Goal: Information Seeking & Learning: Learn about a topic

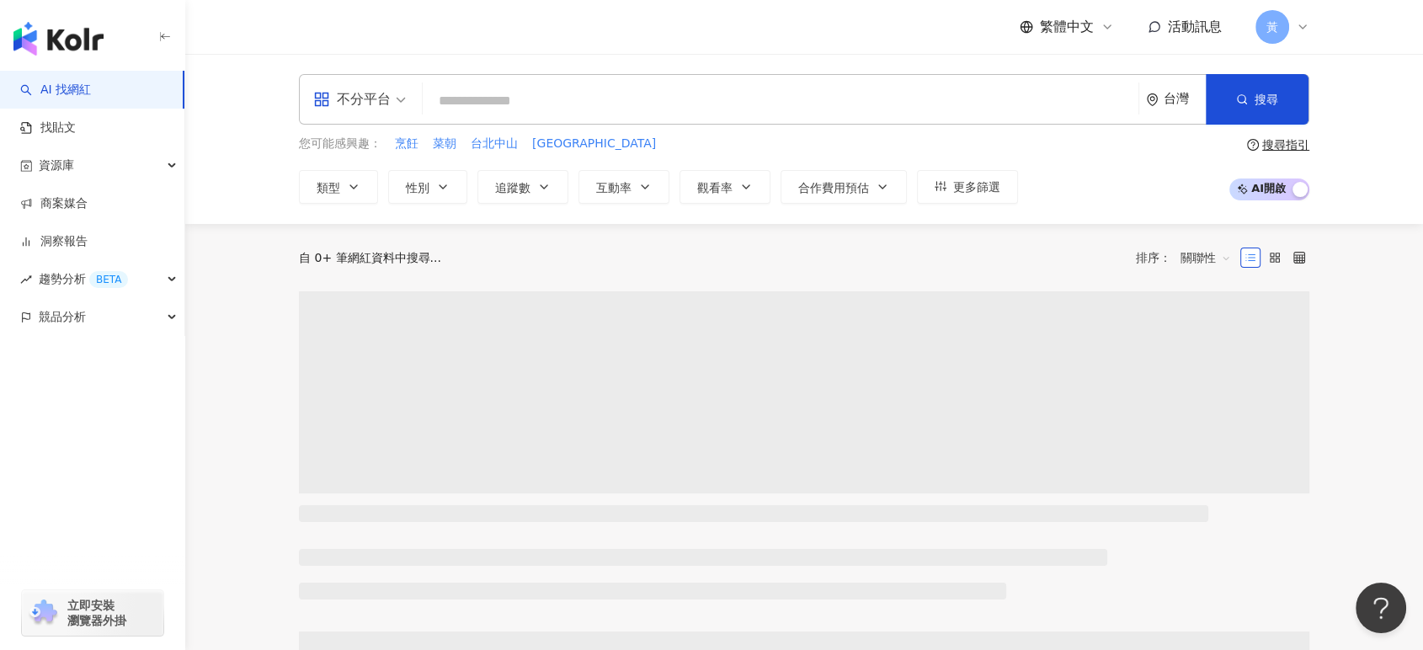
click at [428, 160] on div "您可能感興趣： 烹飪 菜朝 [GEOGRAPHIC_DATA]中山區 類型 性別 追蹤數 互動率 觀看率 合作費用預估 更多篩選" at bounding box center [658, 169] width 719 height 69
click at [427, 186] on span "性別" at bounding box center [418, 187] width 24 height 13
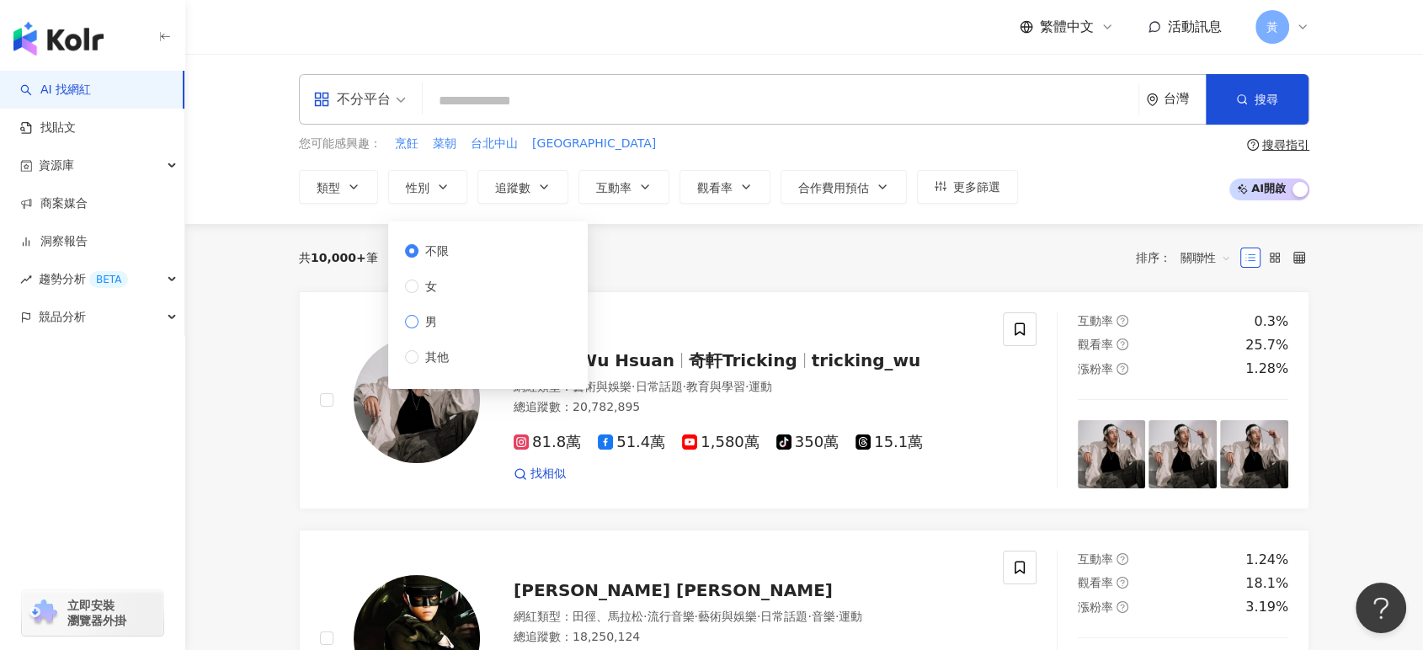
click at [419, 323] on span "男" at bounding box center [431, 321] width 25 height 19
click at [536, 184] on button "追蹤數" at bounding box center [522, 187] width 91 height 34
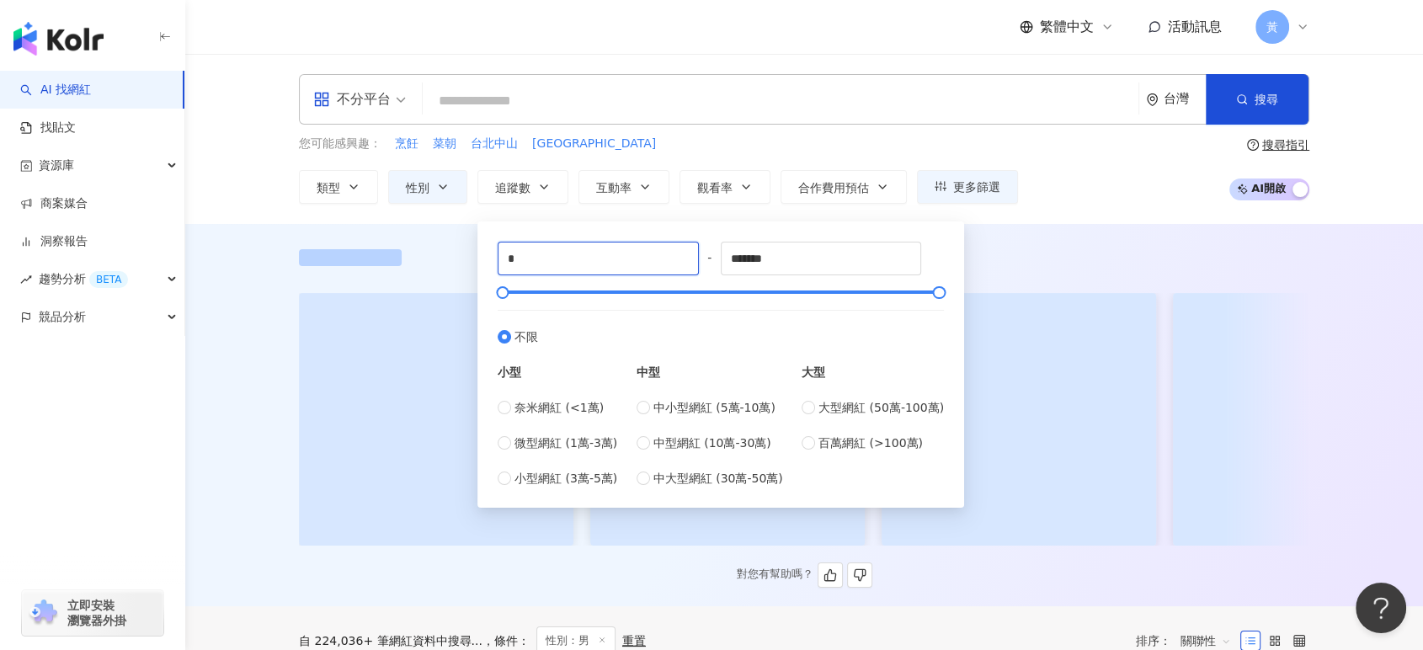
drag, startPoint x: 547, startPoint y: 253, endPoint x: 461, endPoint y: 249, distance: 85.1
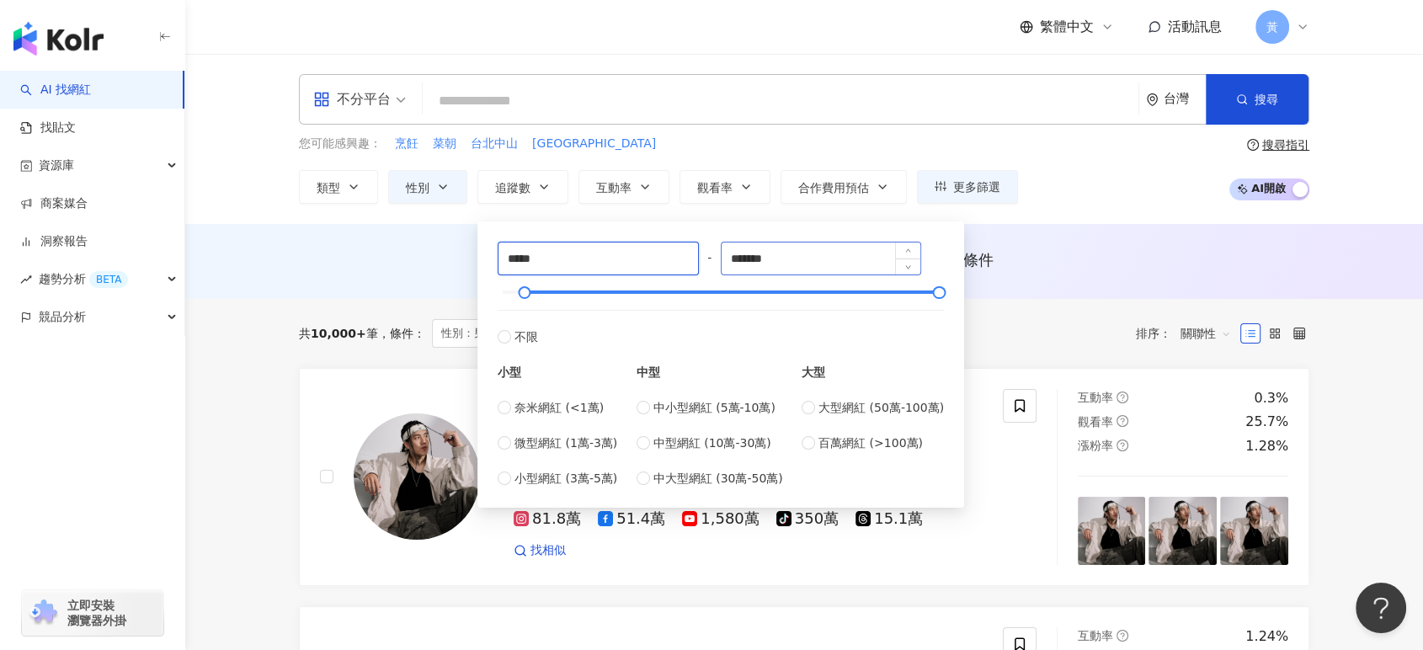
type input "*****"
drag, startPoint x: 834, startPoint y: 252, endPoint x: 678, endPoint y: 250, distance: 155.8
click at [678, 250] on div "***** - ******* 不限 小型 奈米網紅 (<1萬) 微型網紅 (1萬-3萬) 小型網紅 (3萬-5萬) 中型 中小型網紅 (5萬-10萬) 中型…" at bounding box center [721, 365] width 446 height 246
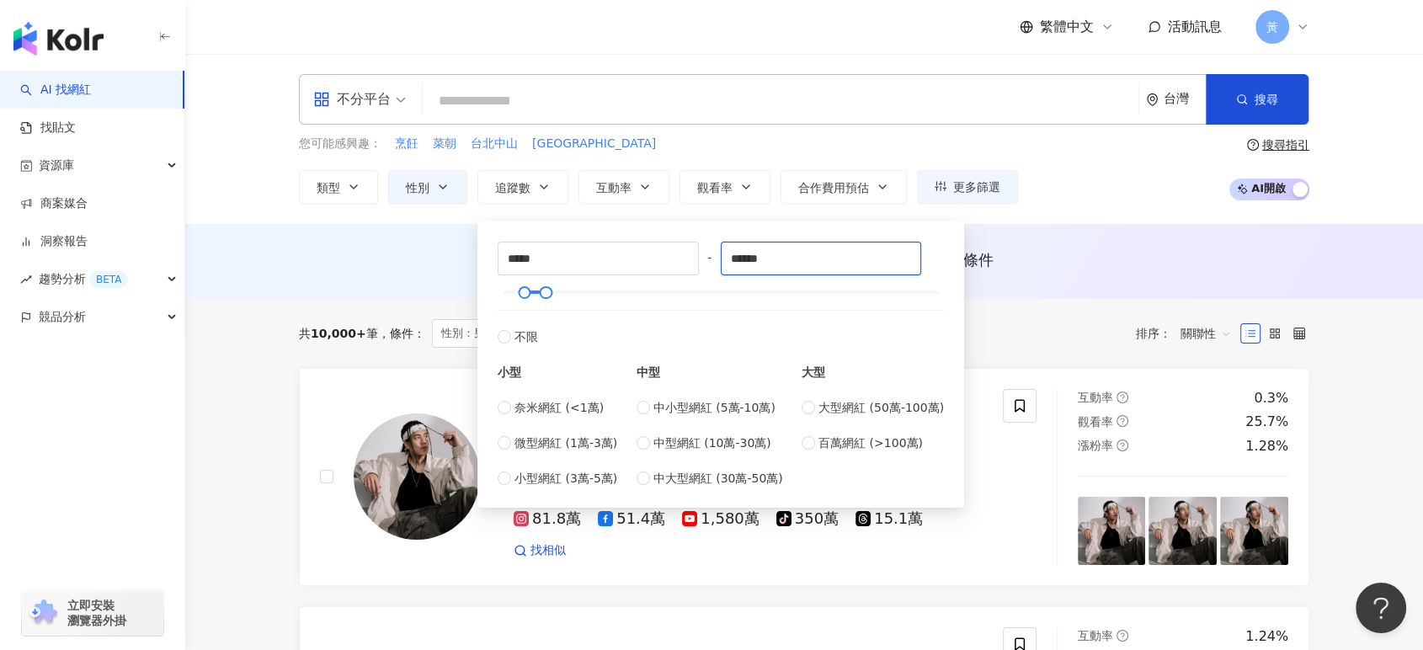
type input "******"
click at [811, 43] on div "繁體中文 活動訊息 黃" at bounding box center [804, 27] width 1011 height 54
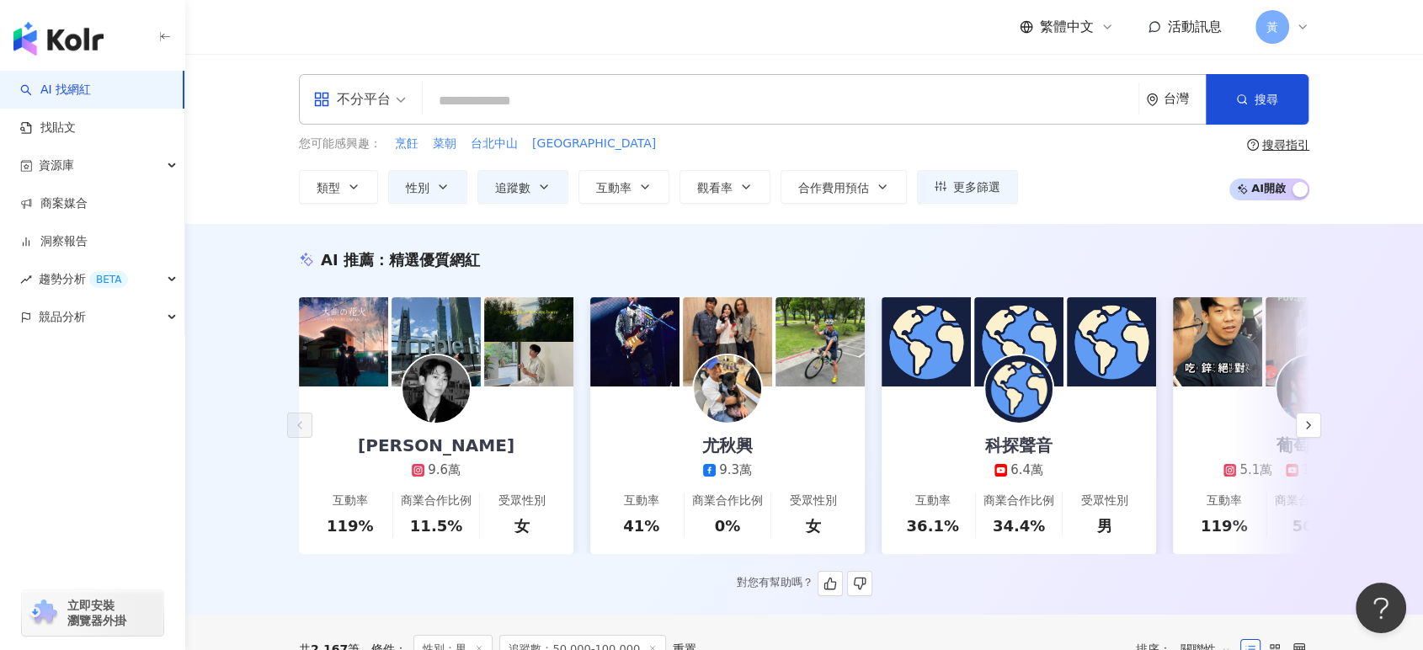
click at [367, 103] on div "不分平台" at bounding box center [351, 99] width 77 height 27
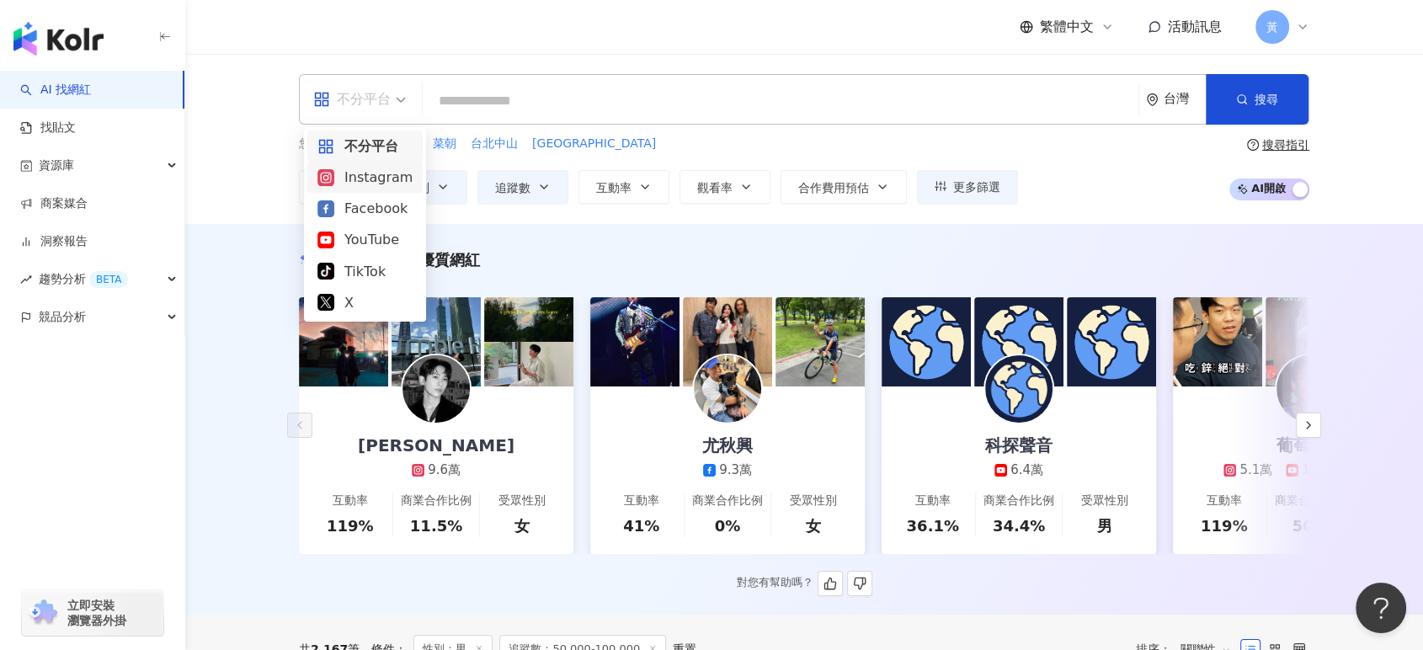
click at [367, 178] on div "Instagram" at bounding box center [364, 177] width 95 height 21
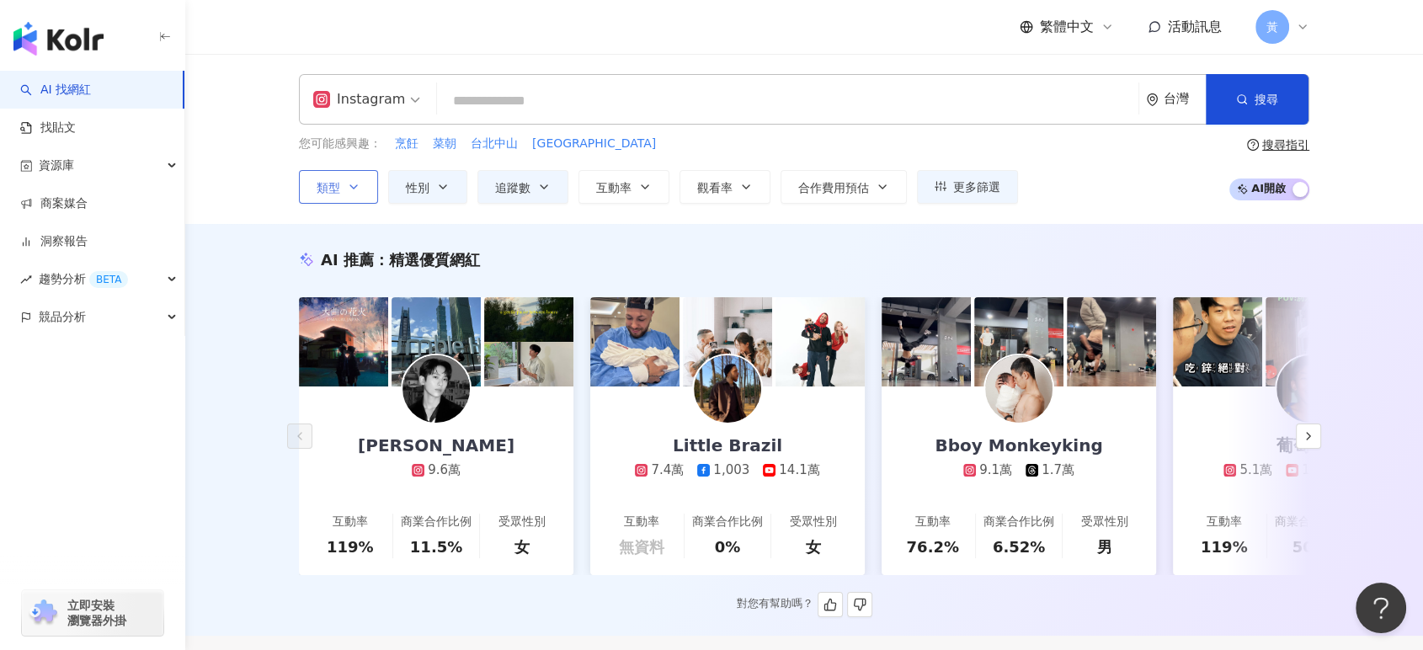
click at [326, 184] on span "類型" at bounding box center [329, 187] width 24 height 13
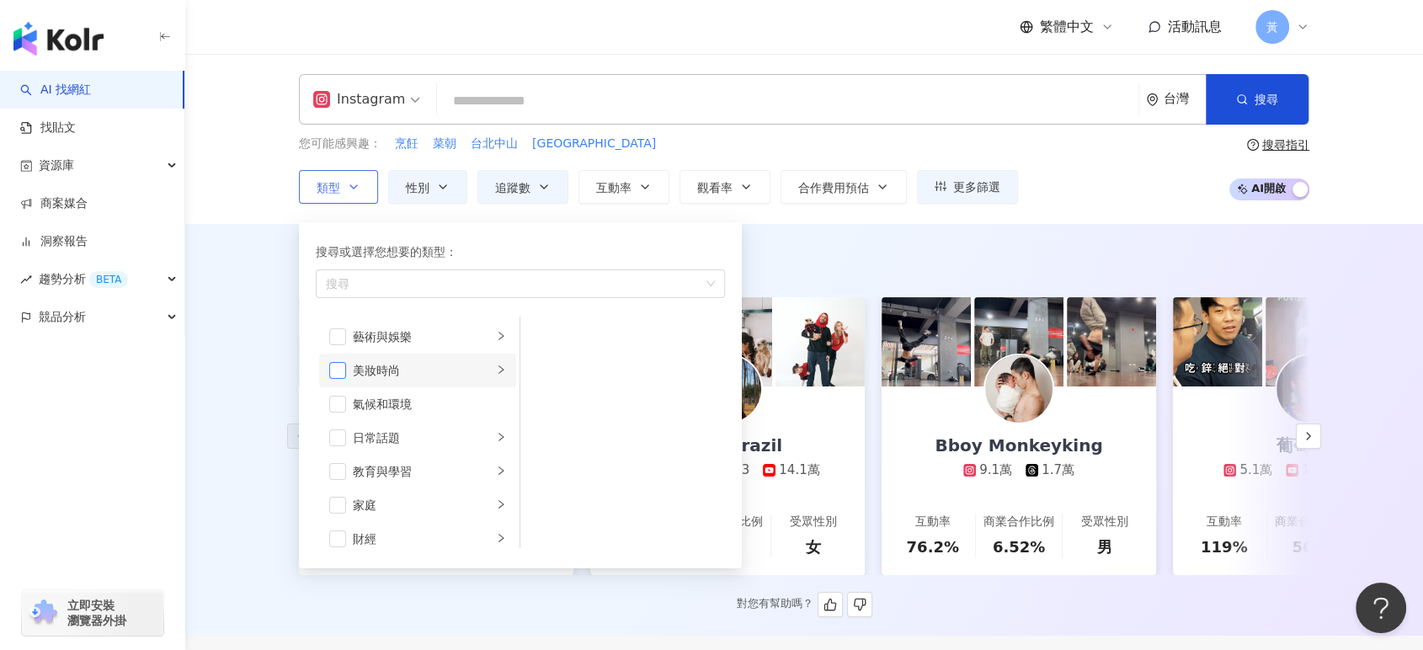
click at [344, 373] on span "button" at bounding box center [337, 370] width 17 height 17
click at [259, 86] on div "Instagram 台灣 搜尋 您可能感興趣： 烹飪 菜朝 台北中山 台北中山區 類型 搜尋或選擇您想要的類型： 美妝時尚 藝術與娛樂 美妝時尚 氣候和環境 …" at bounding box center [804, 139] width 1238 height 170
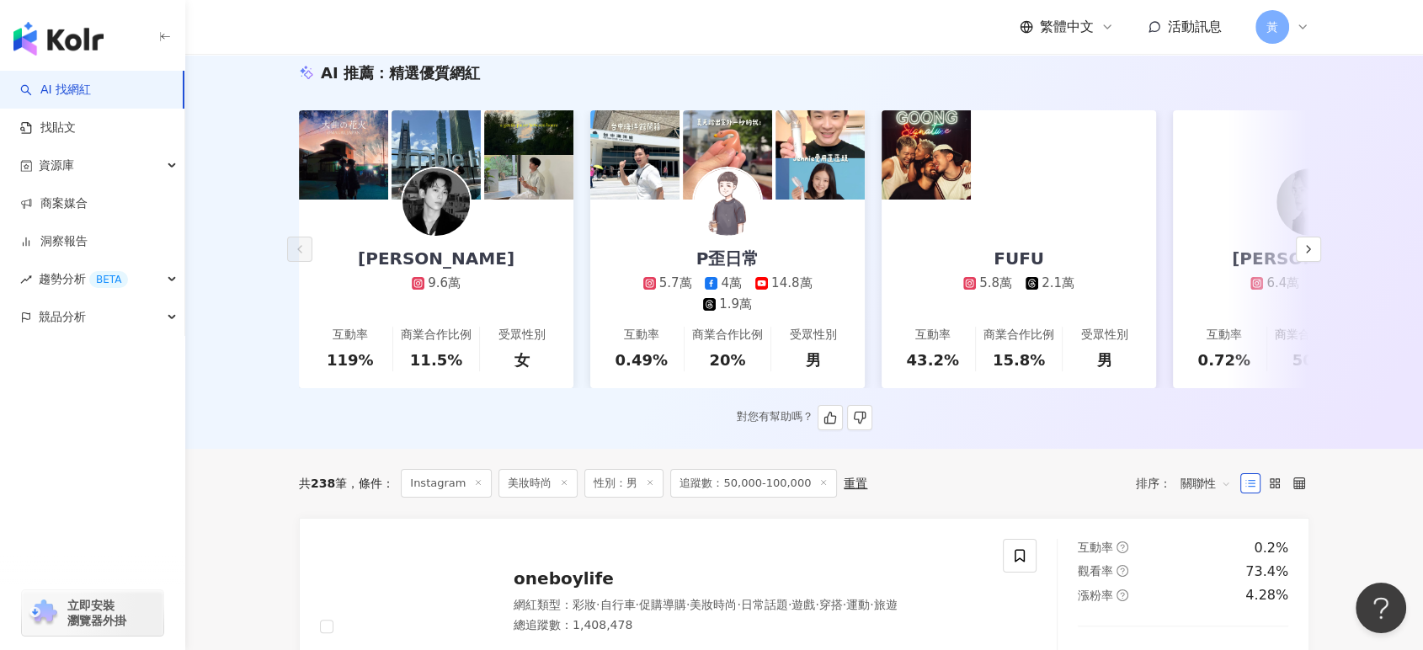
scroll to position [374, 0]
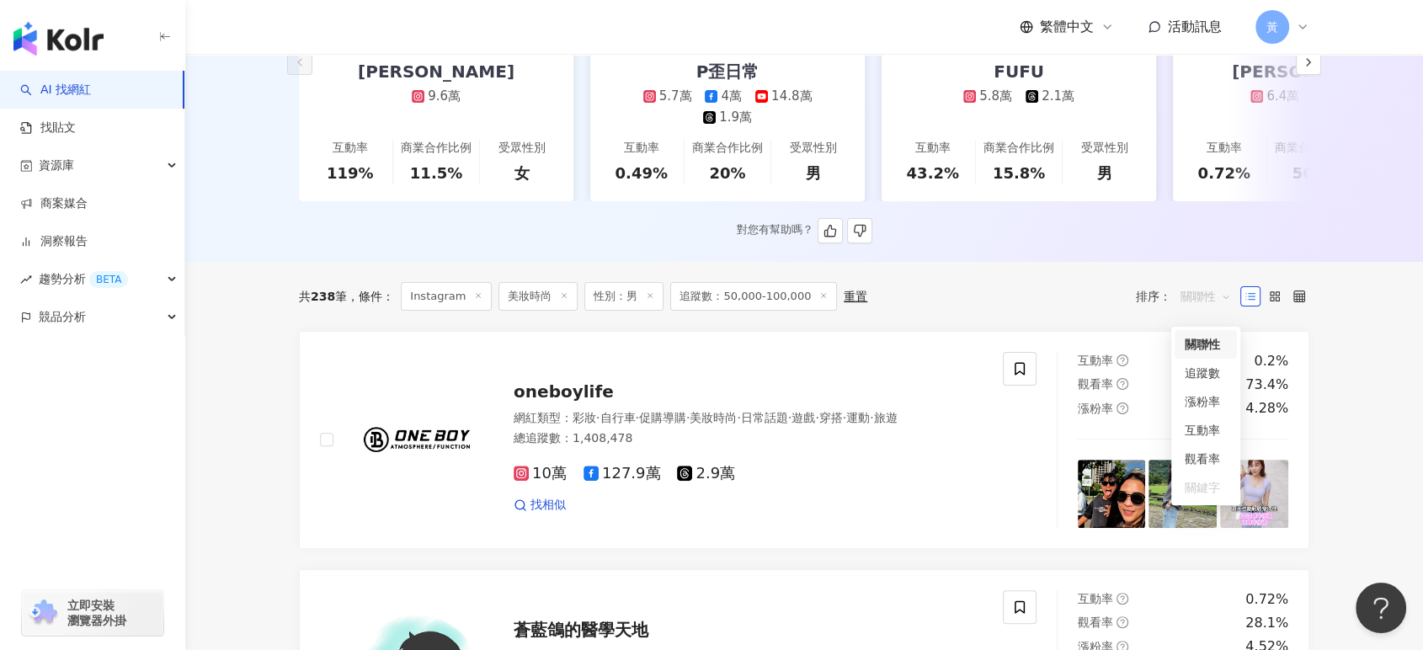
click at [1205, 310] on span "關聯性" at bounding box center [1206, 296] width 51 height 27
click at [1205, 452] on div "觀看率" at bounding box center [1206, 459] width 42 height 19
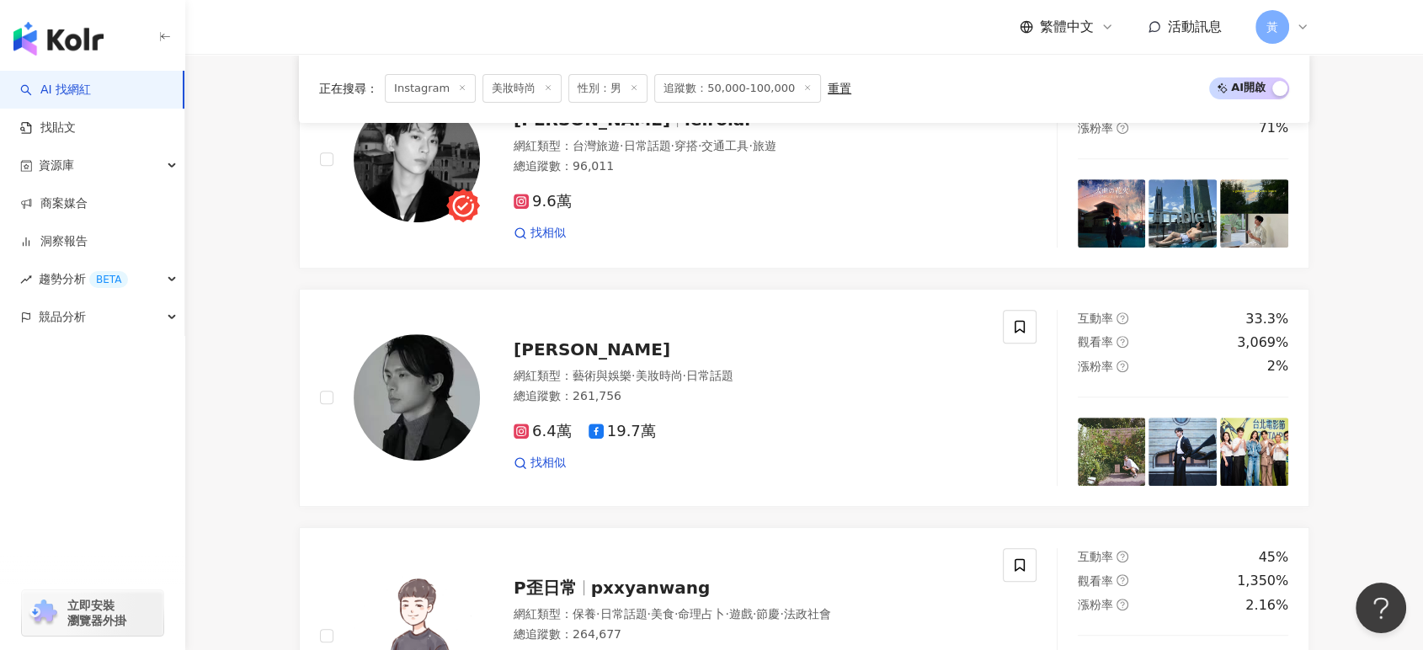
scroll to position [561, 0]
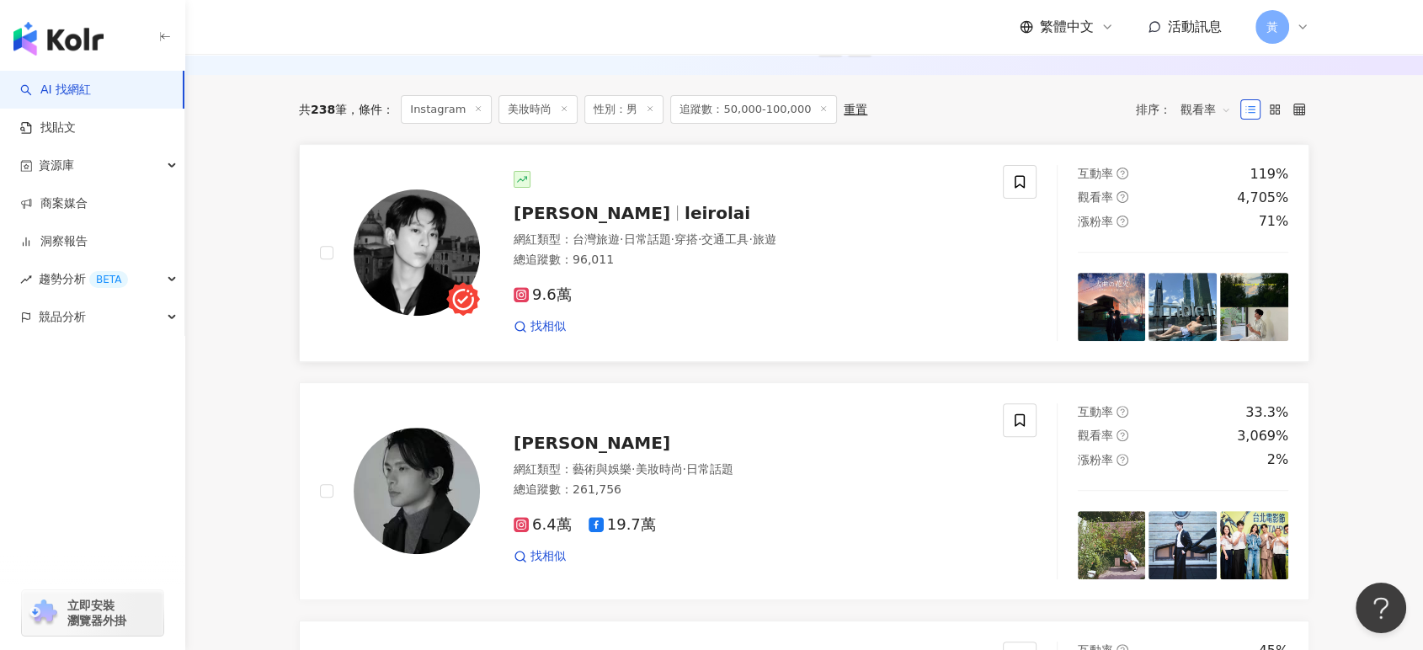
click at [685, 223] on span "leirolai" at bounding box center [718, 213] width 66 height 20
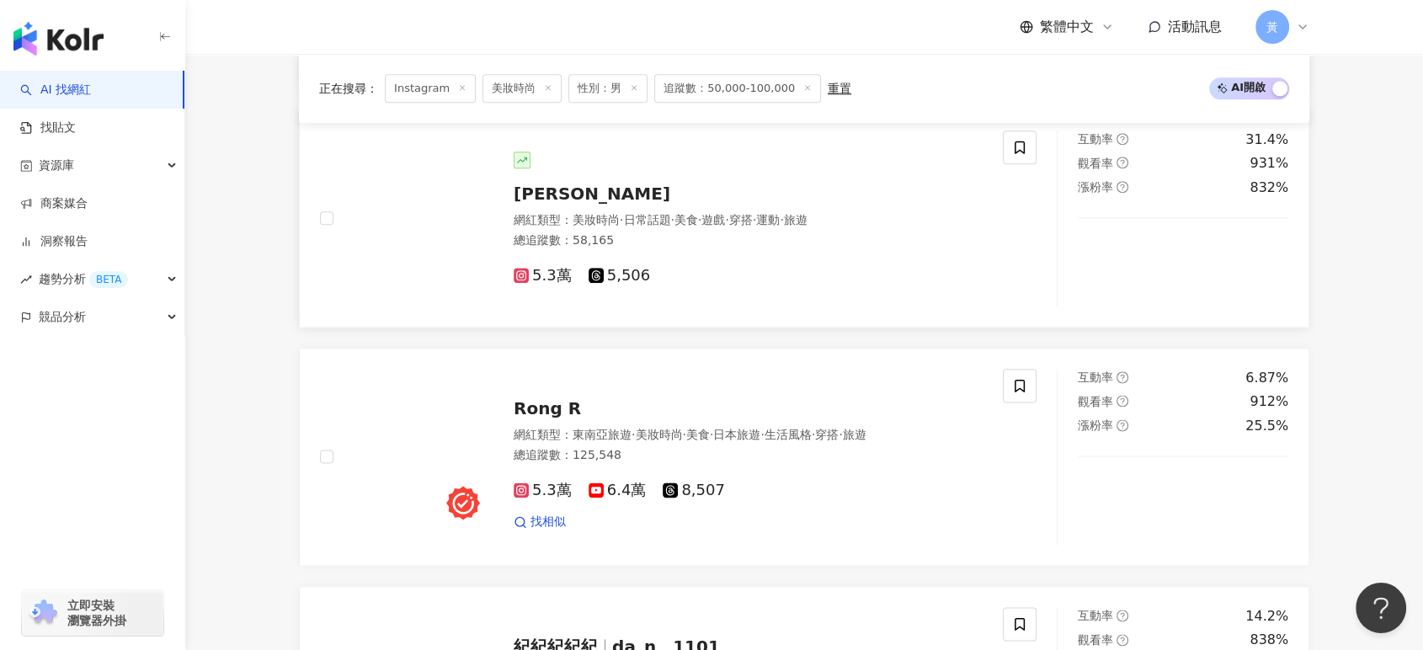
scroll to position [2058, 0]
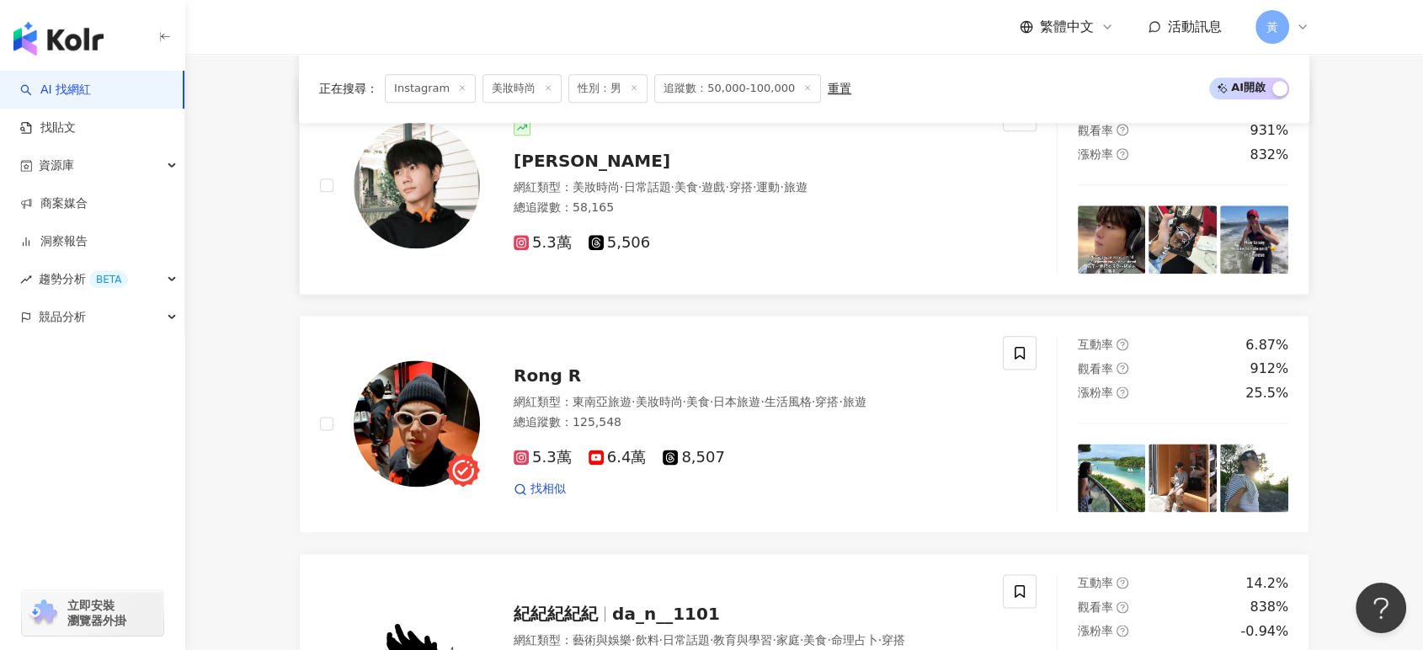
click at [540, 209] on div "網紅類型 ： 美妝時尚 · 日常話題 · 美食 · 遊戲 · 穿搭 · 運動 · 旅遊 總追蹤數 ： 58,165" at bounding box center [748, 199] width 469 height 41
click at [550, 386] on span "Rong R" at bounding box center [547, 375] width 67 height 20
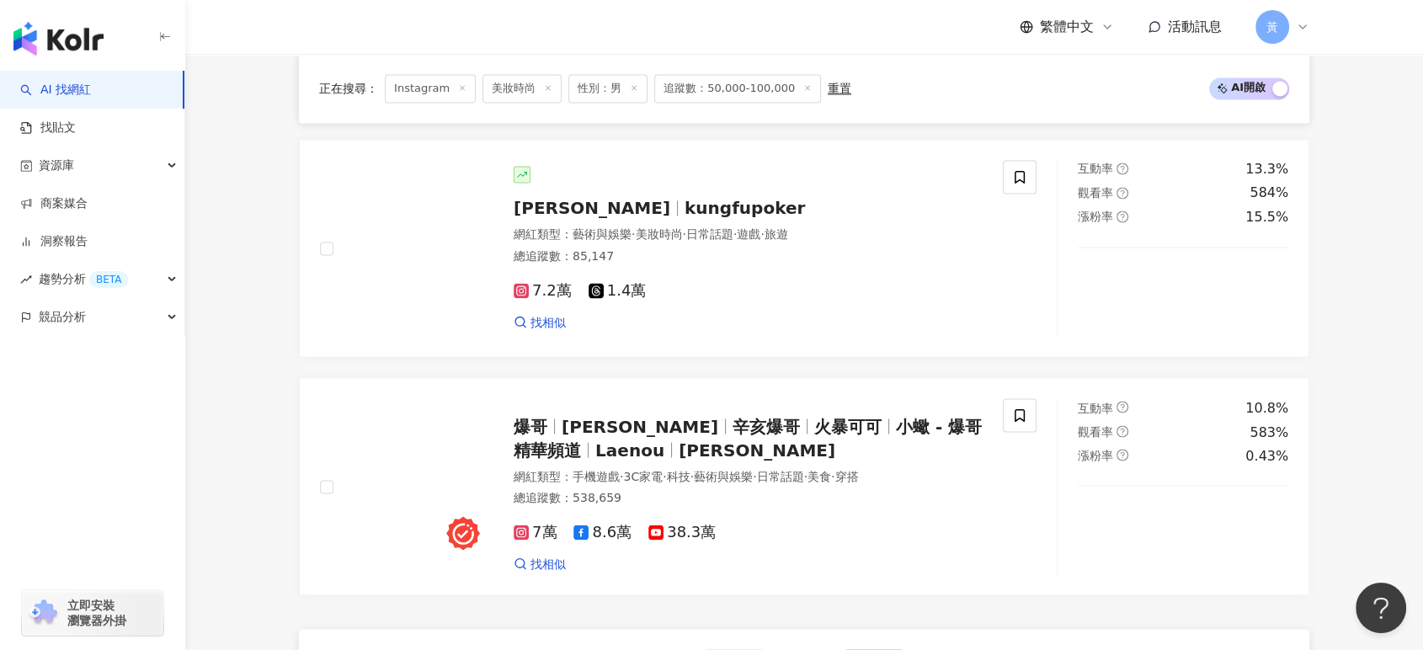
scroll to position [3087, 0]
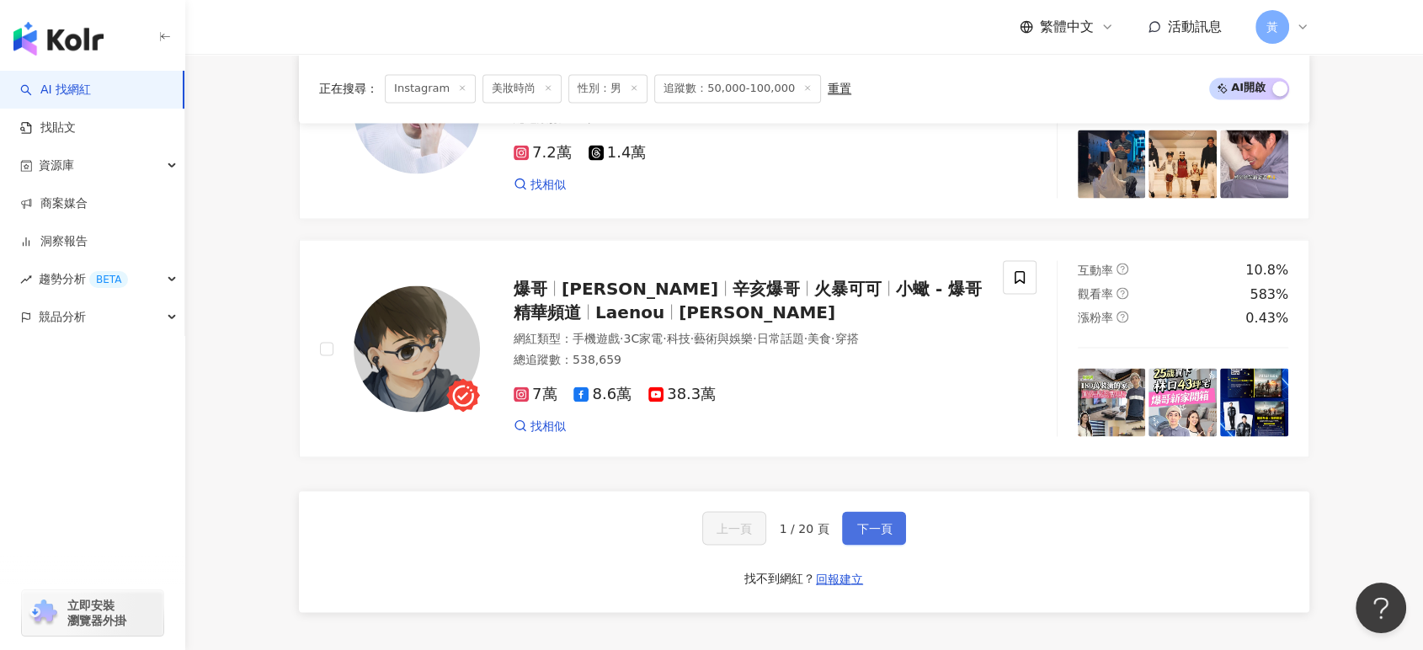
click at [882, 535] on span "下一頁" at bounding box center [873, 527] width 35 height 13
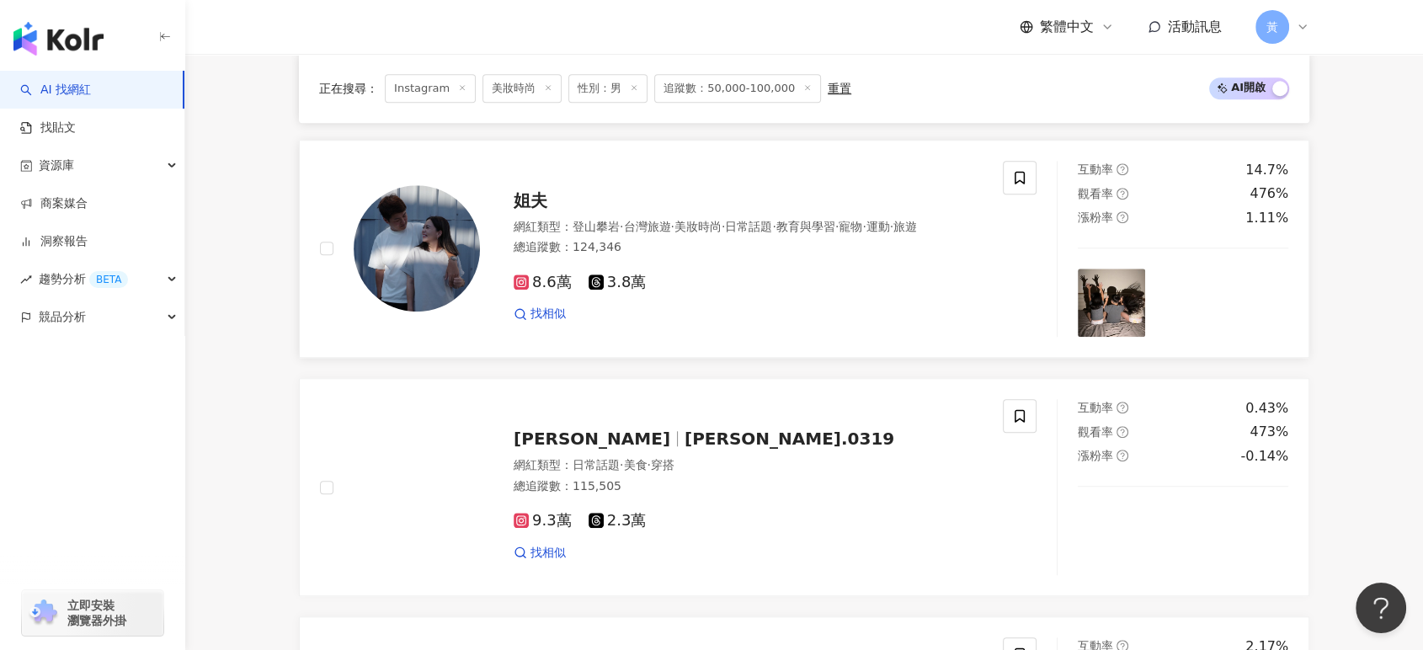
scroll to position [1595, 0]
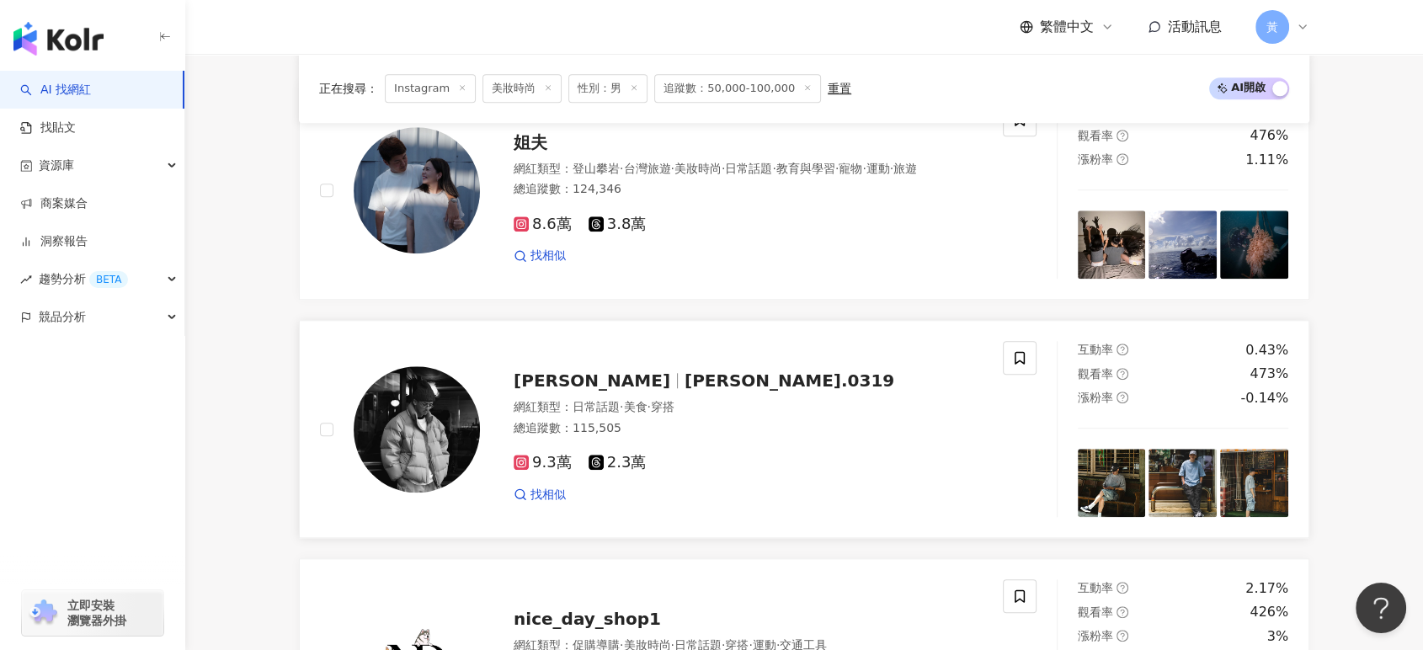
click at [665, 387] on div "scott scott.0319 網紅類型 ： 日常話題 · 美食 · 穿搭 總追蹤數 ： 115,505 9.3萬 2.3萬 找相似" at bounding box center [731, 428] width 503 height 147
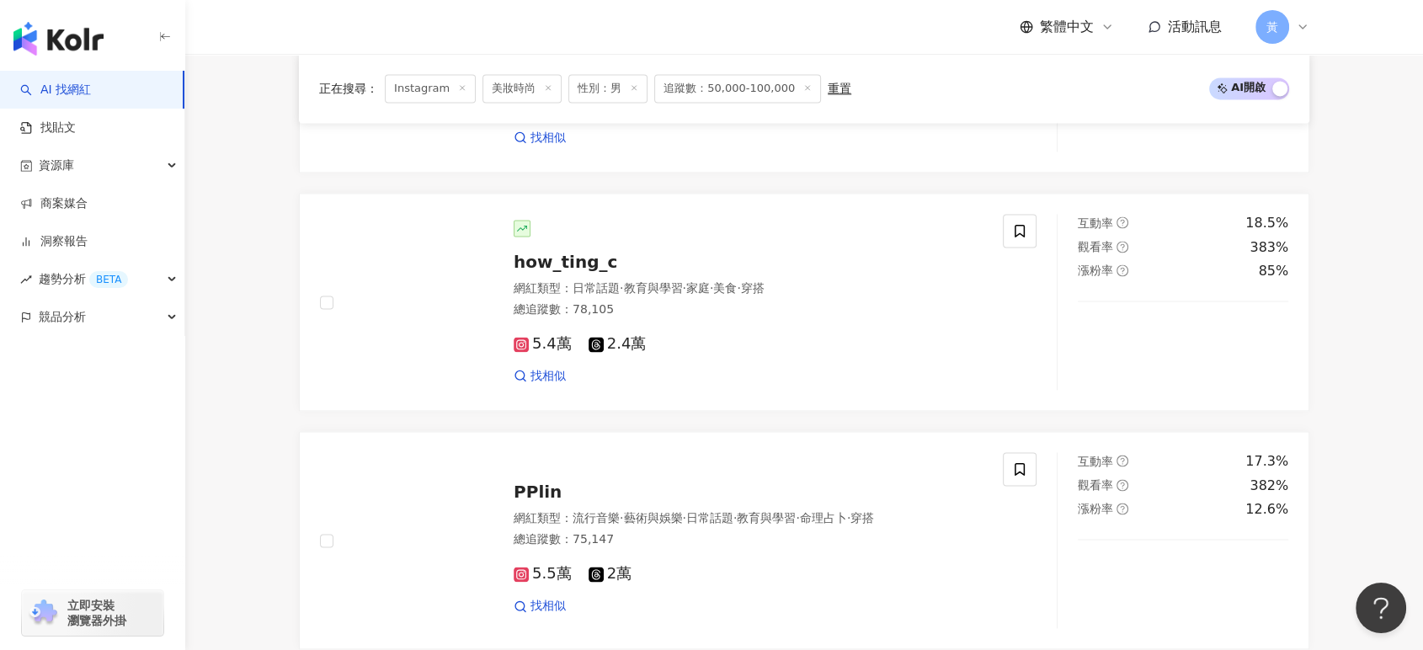
scroll to position [2531, 0]
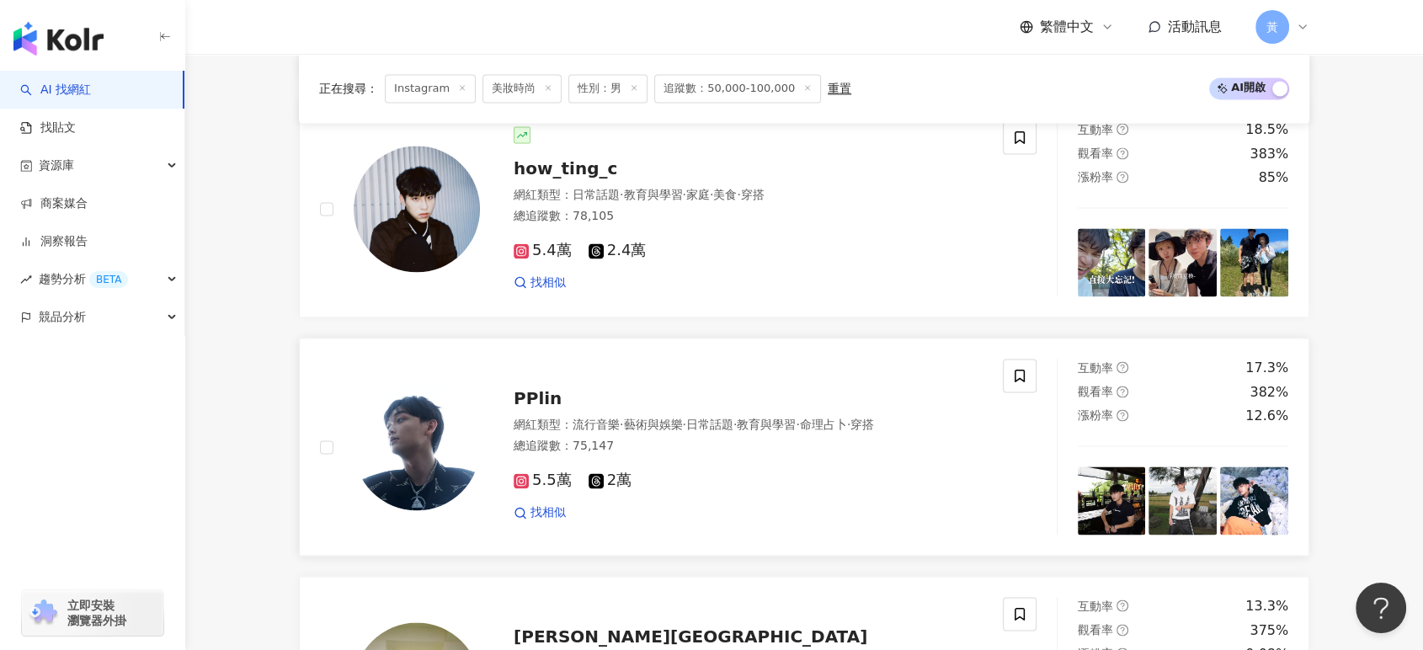
click at [680, 441] on div "總追蹤數 ： 75,147" at bounding box center [748, 446] width 469 height 17
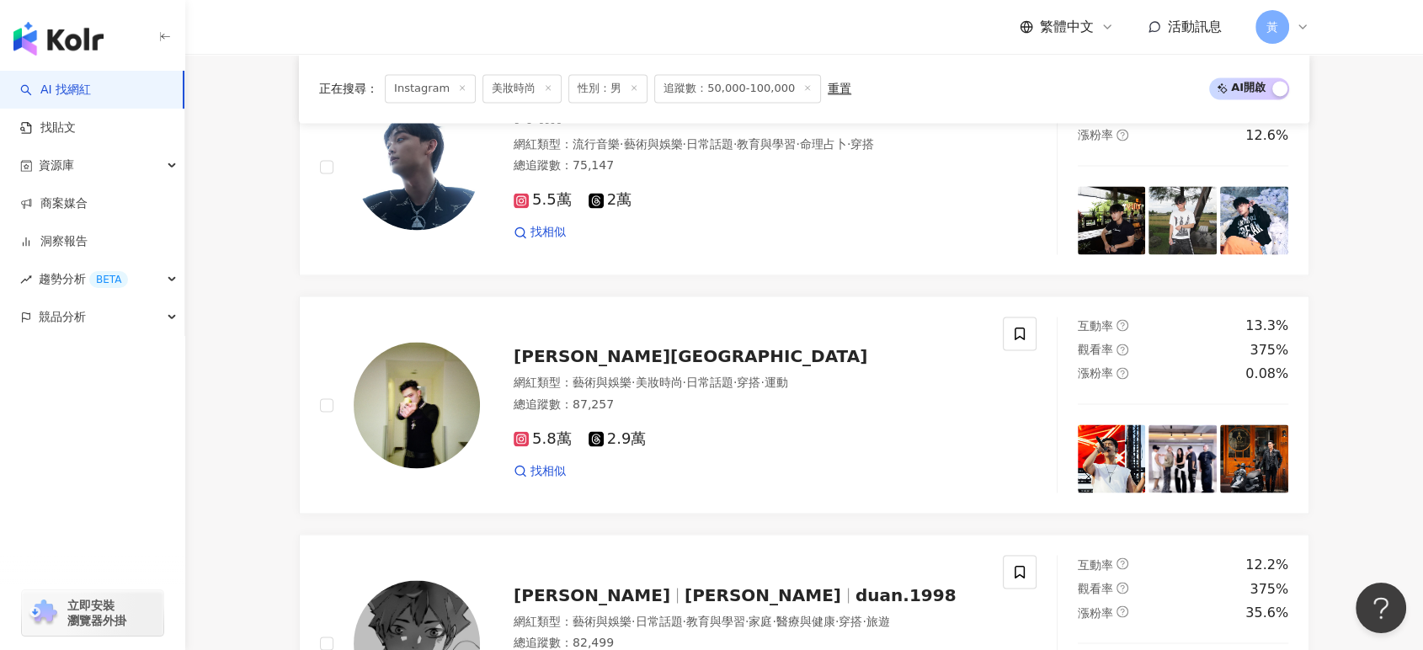
click at [632, 383] on span "·" at bounding box center [633, 382] width 3 height 13
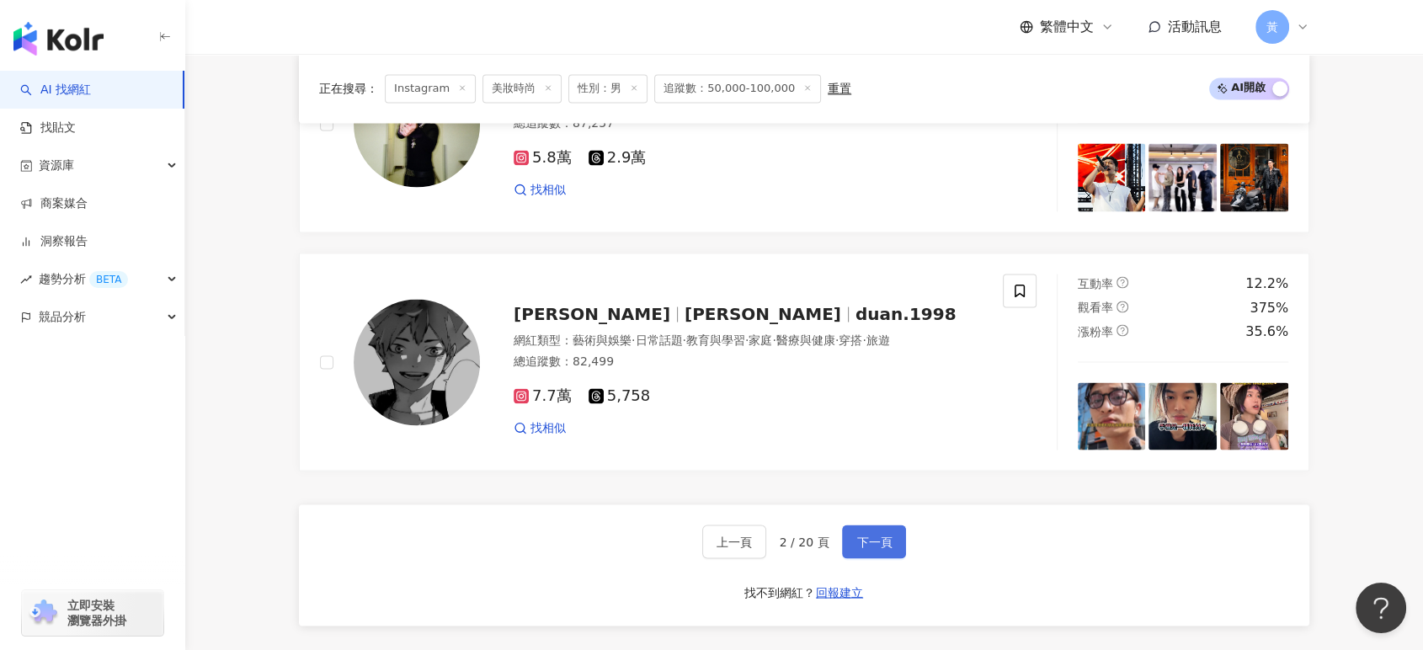
click at [877, 536] on span "下一頁" at bounding box center [873, 541] width 35 height 13
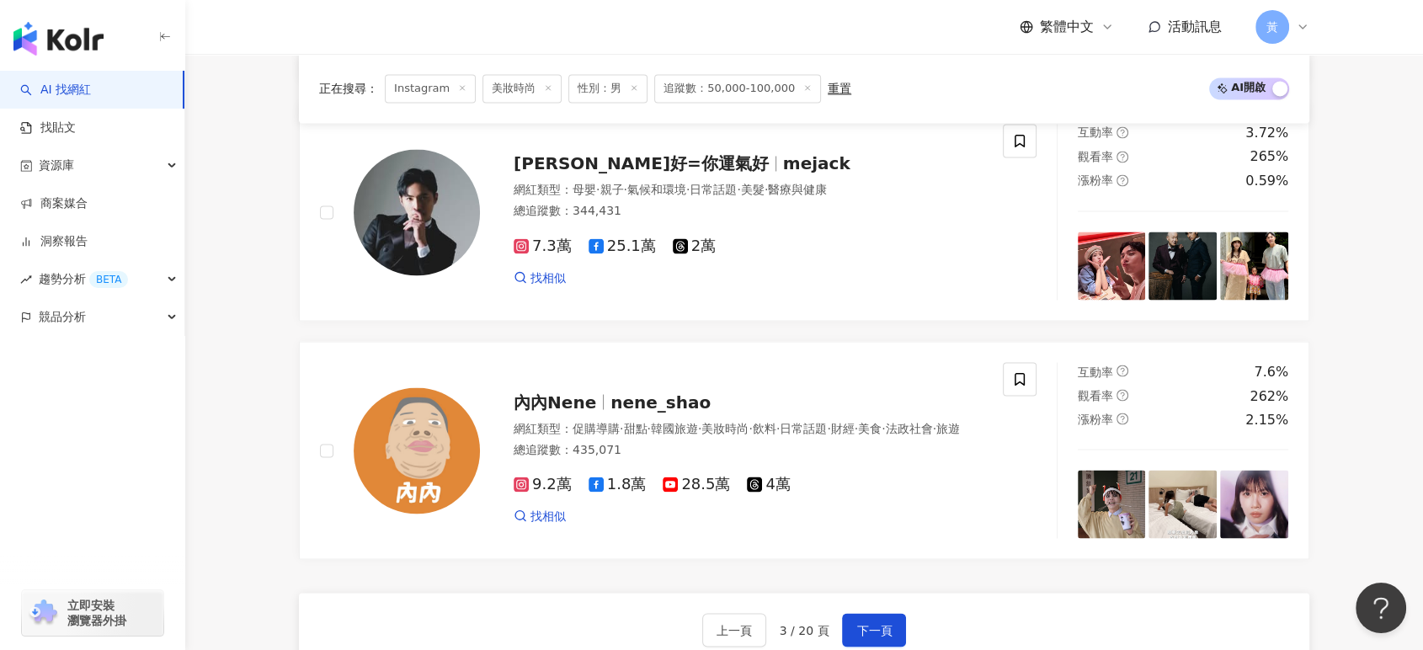
scroll to position [3087, 0]
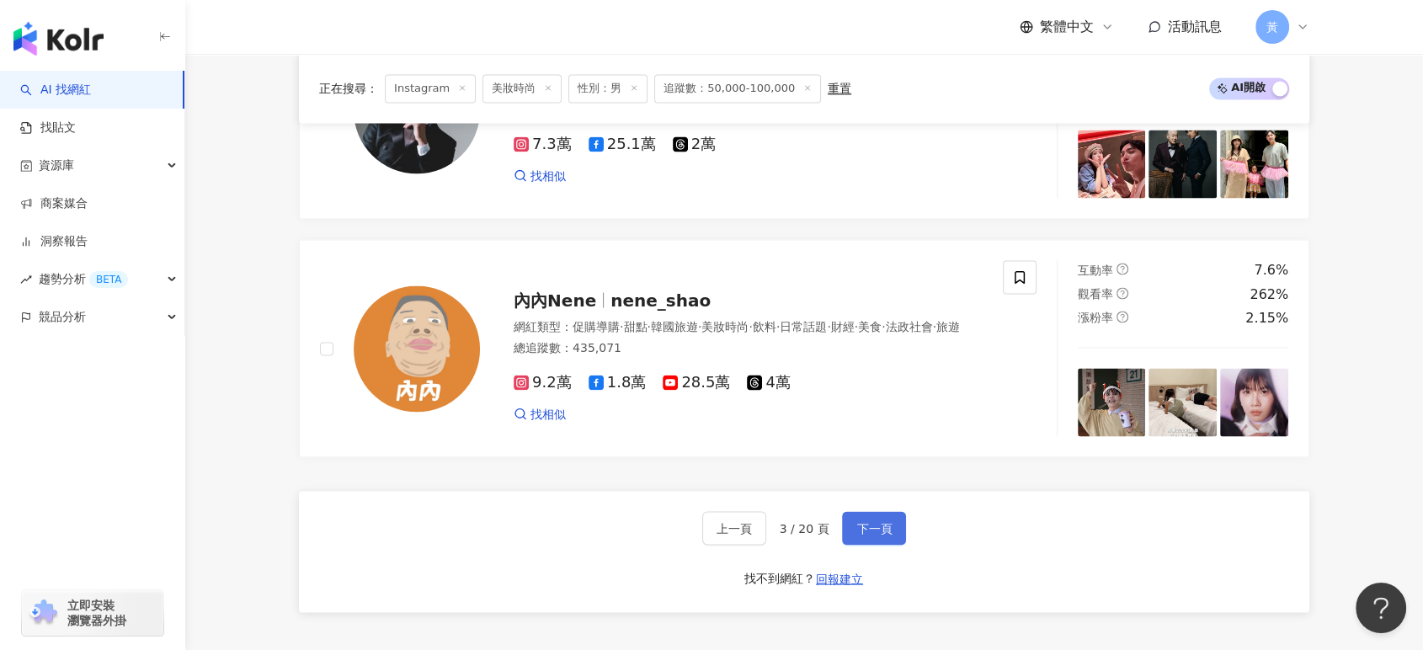
click at [886, 535] on span "下一頁" at bounding box center [873, 527] width 35 height 13
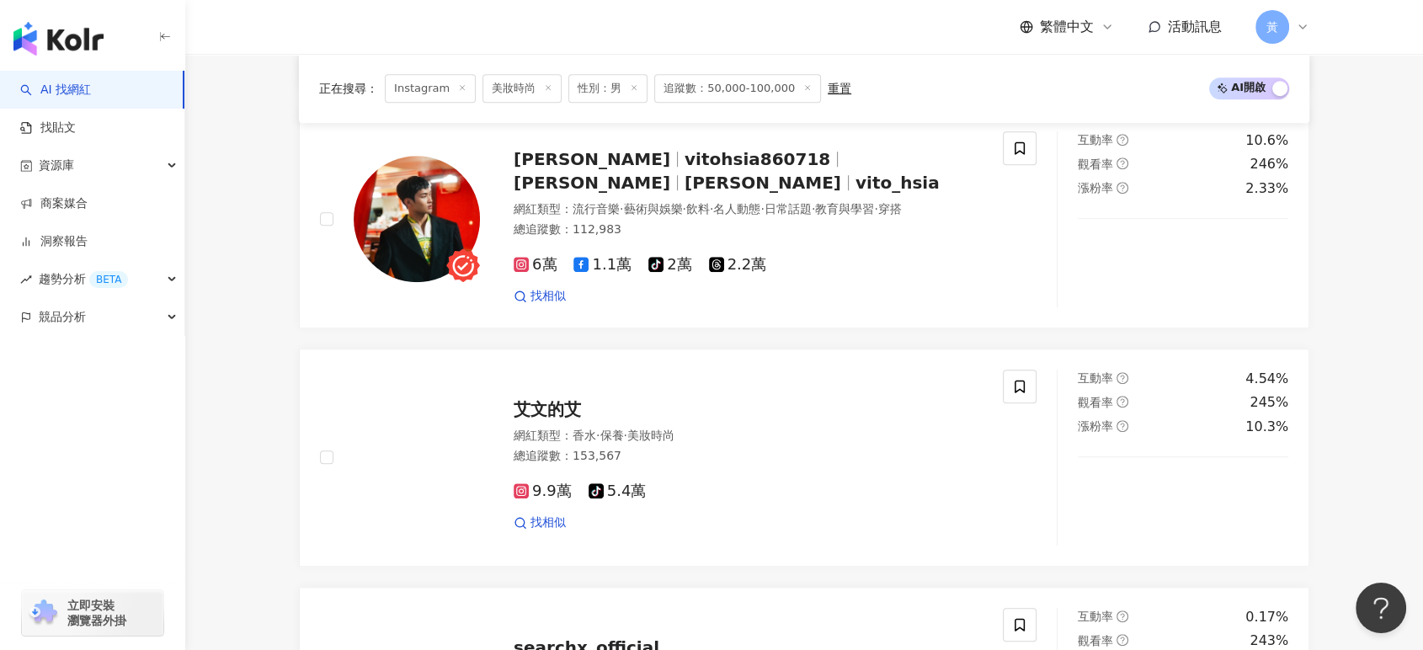
scroll to position [1778, 0]
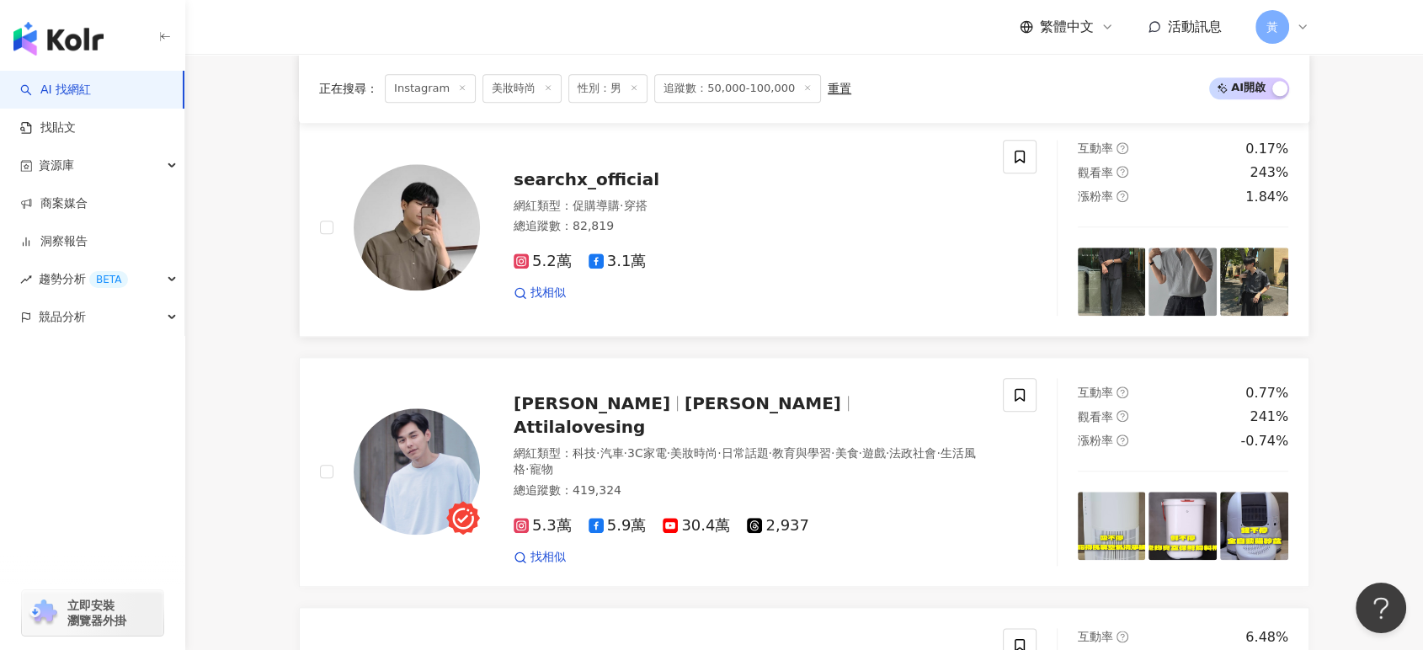
click at [616, 189] on span "searchx_official" at bounding box center [587, 179] width 146 height 20
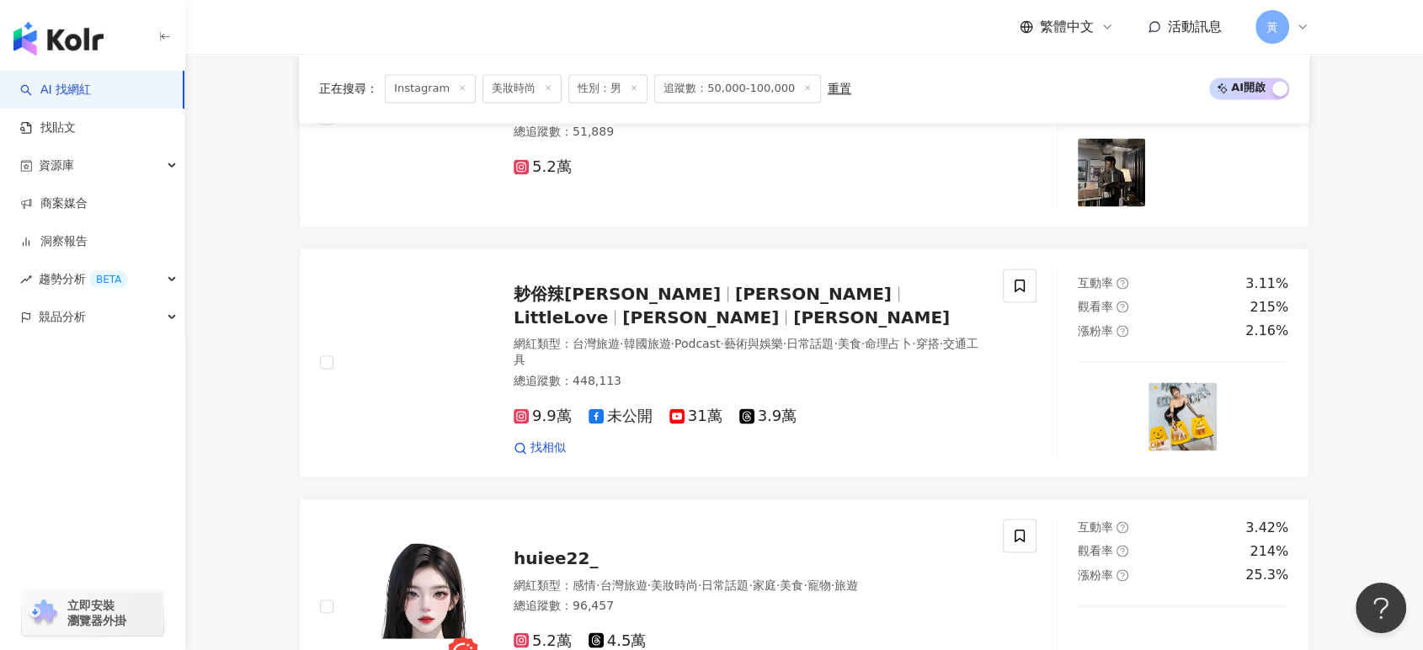
scroll to position [2526, 0]
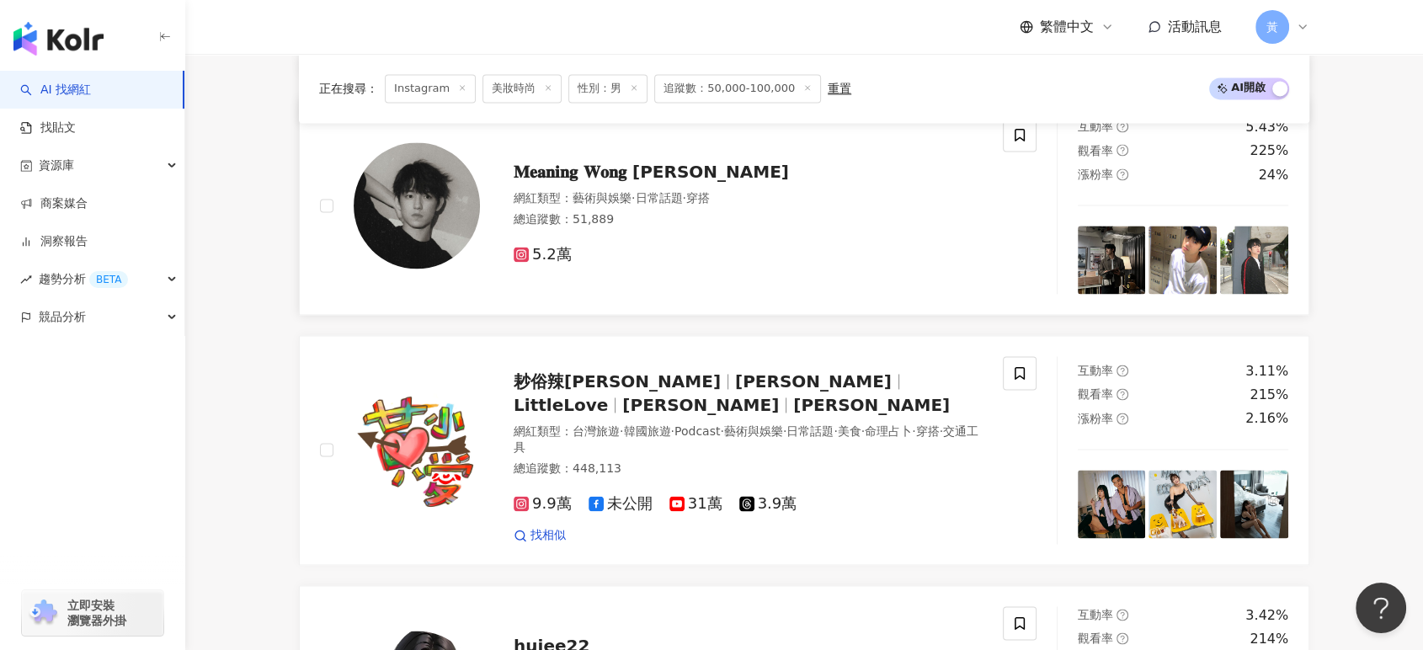
click at [632, 182] on span "𝐌𝐞𝐚𝐧𝐢𝐧𝐠 𝐖𝐨𝐧𝐠 [PERSON_NAME]" at bounding box center [651, 172] width 275 height 20
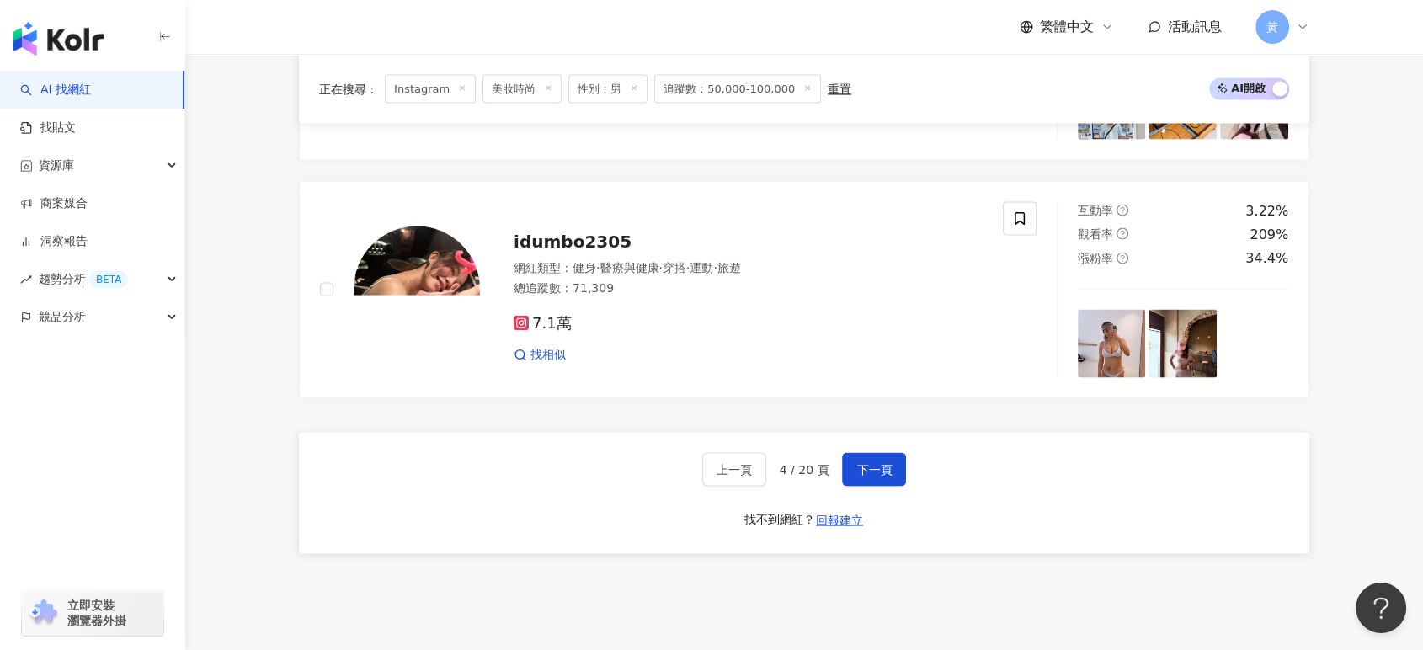
scroll to position [3300, 0]
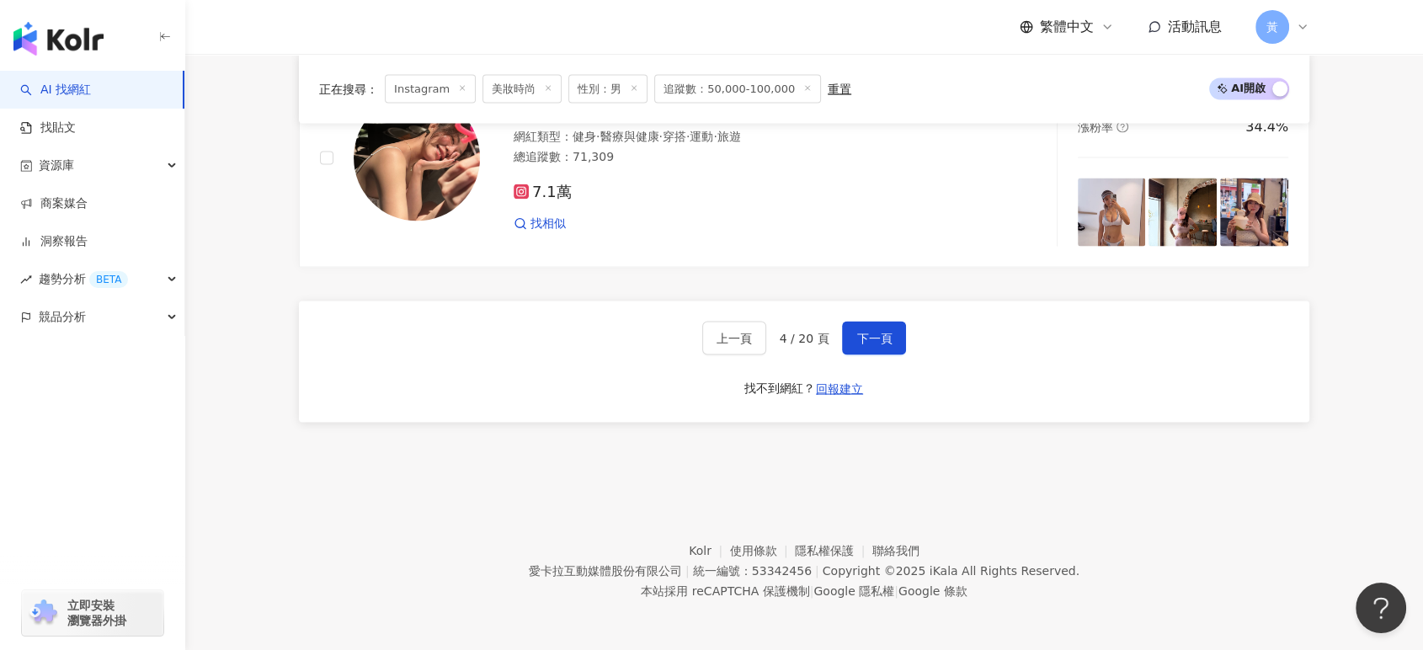
drag, startPoint x: 879, startPoint y: 332, endPoint x: 854, endPoint y: 460, distance: 130.5
click at [880, 332] on span "下一頁" at bounding box center [873, 338] width 35 height 13
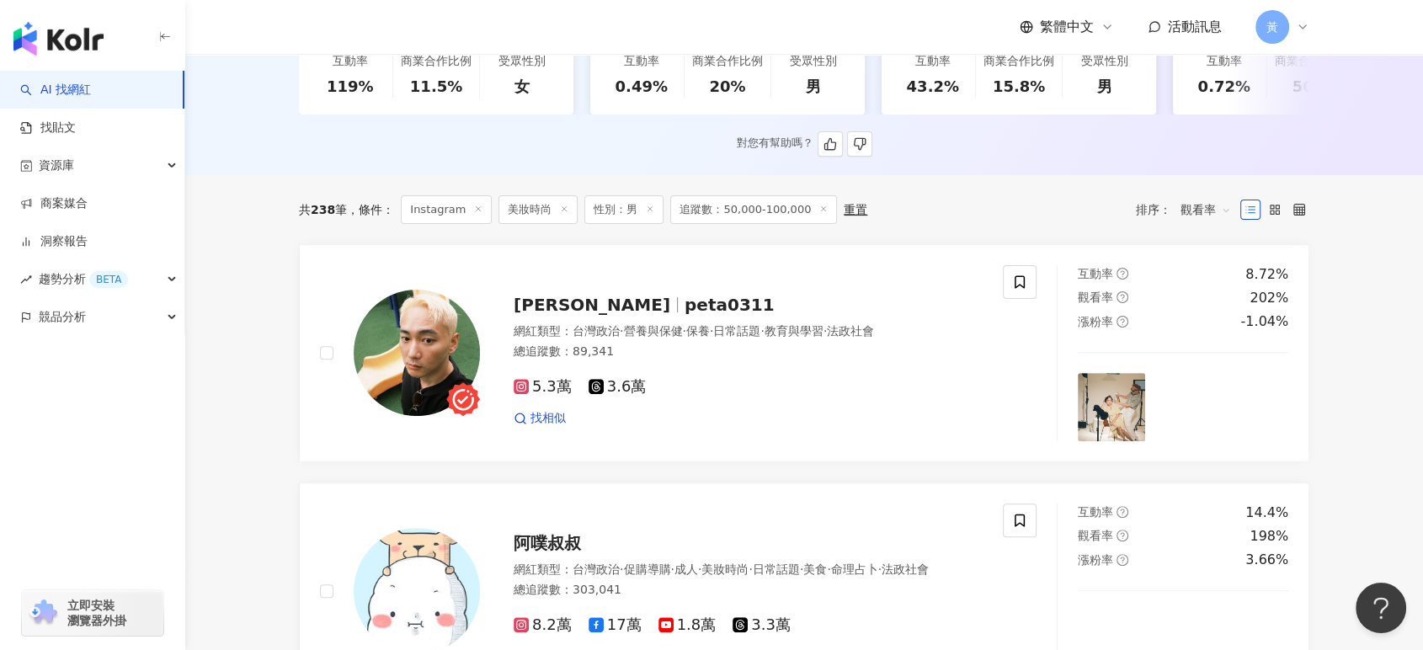
scroll to position [561, 0]
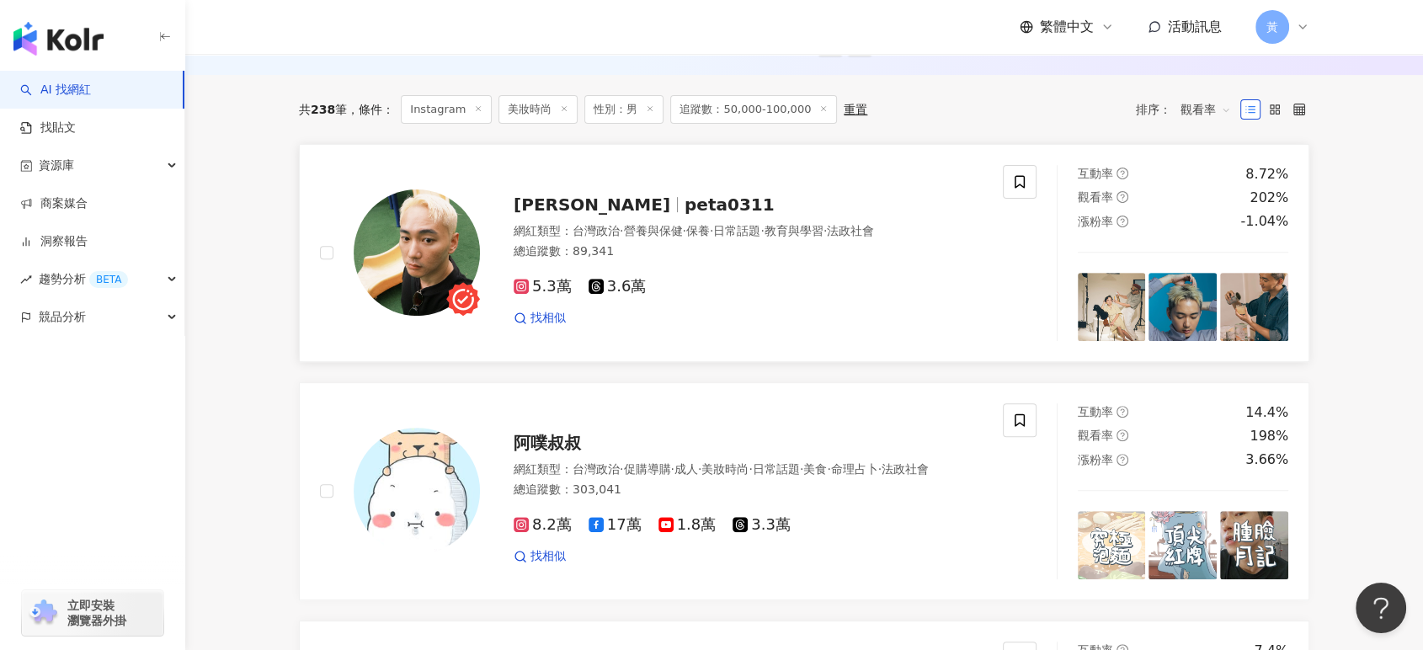
click at [654, 216] on div "潘劭中 peta0311" at bounding box center [748, 205] width 469 height 24
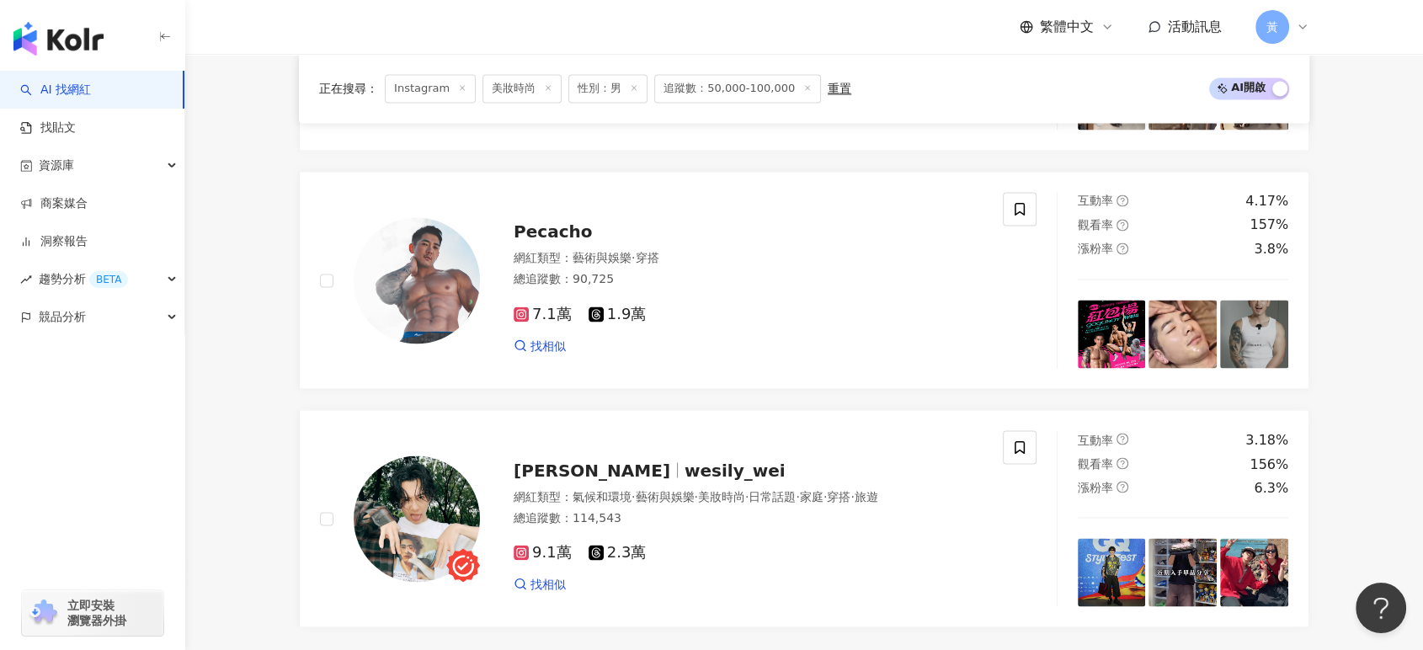
scroll to position [3087, 0]
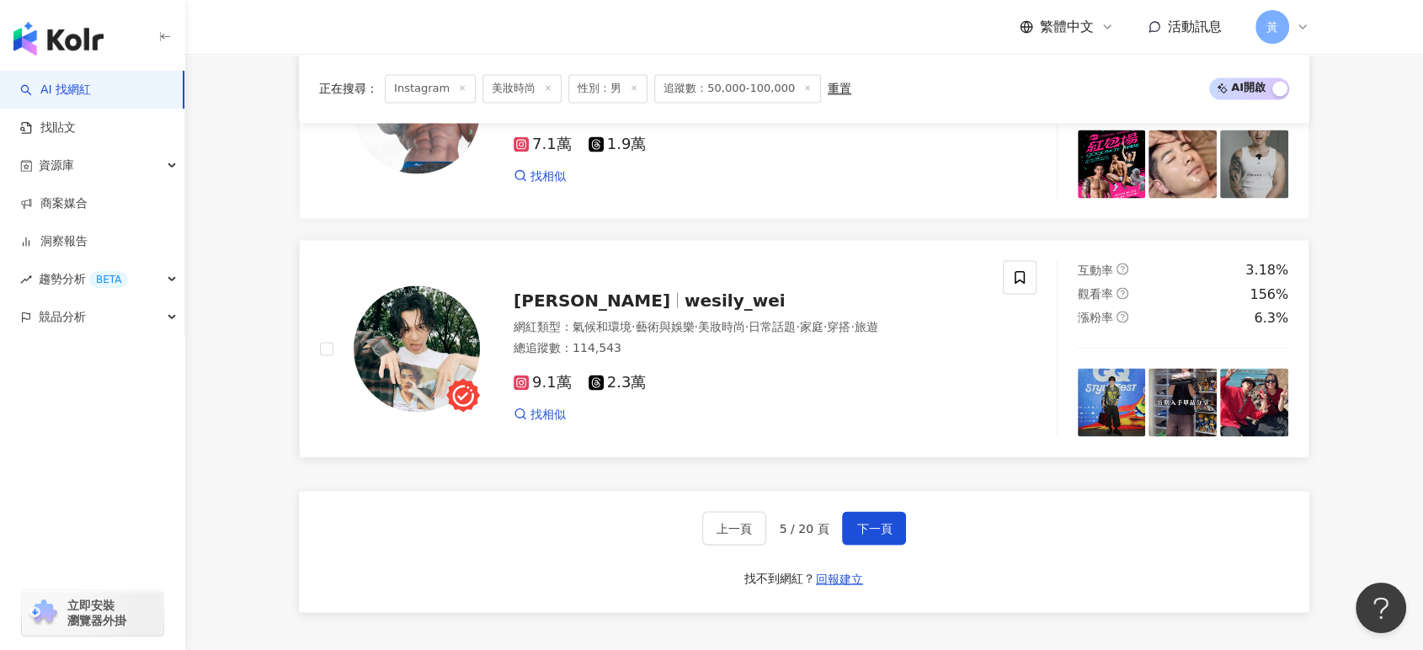
click at [675, 333] on span "藝術與娛樂" at bounding box center [664, 325] width 59 height 13
click at [869, 535] on span "下一頁" at bounding box center [873, 527] width 35 height 13
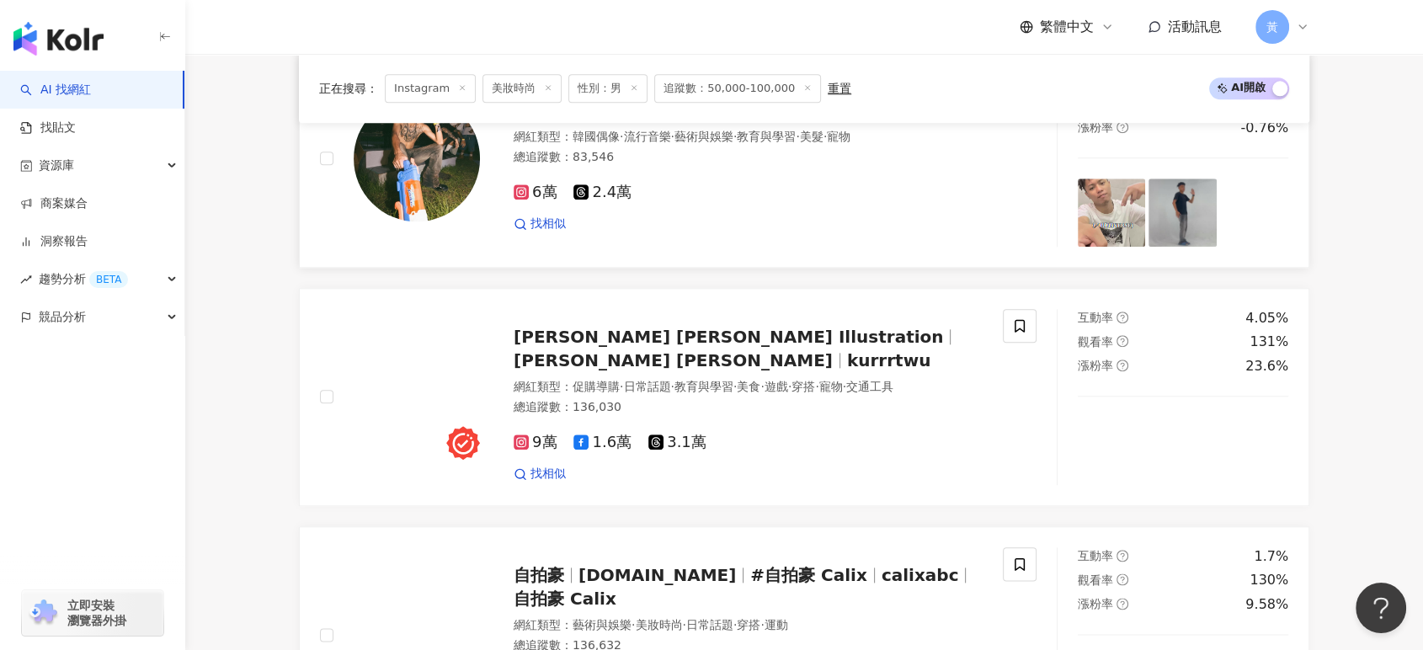
scroll to position [1871, 0]
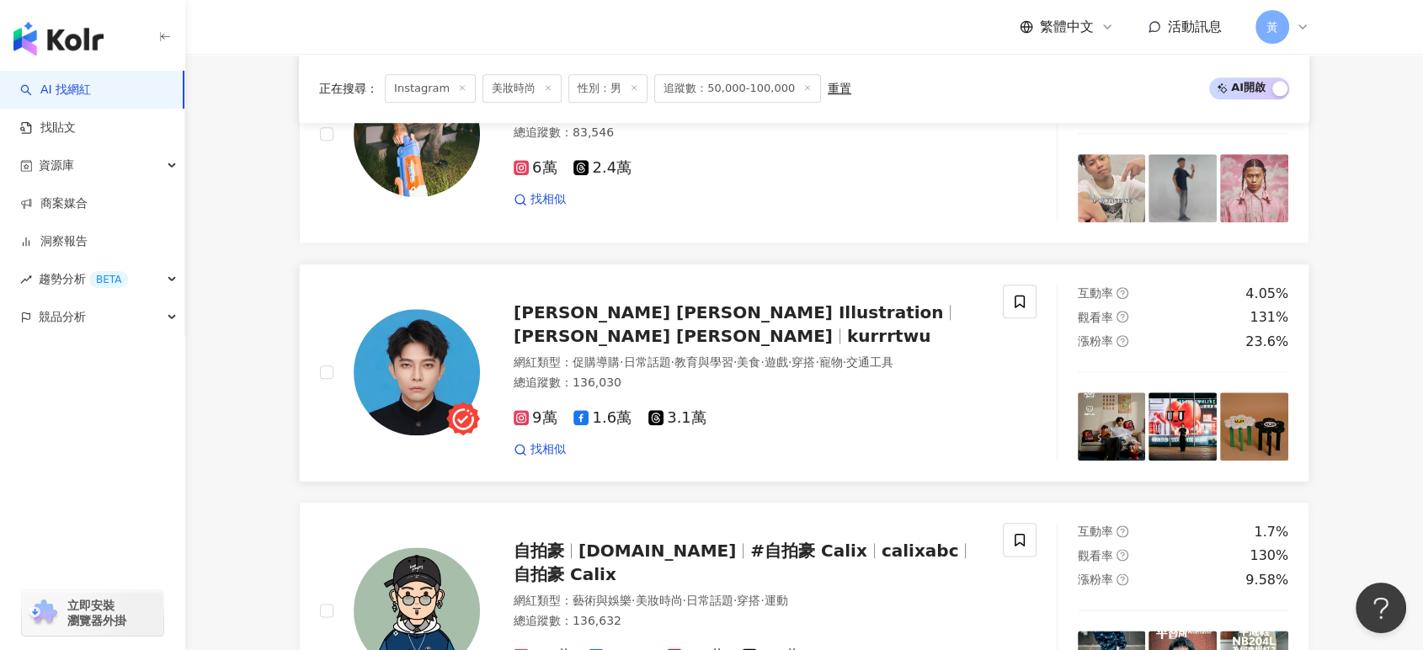
click at [760, 359] on span "美食" at bounding box center [749, 361] width 24 height 13
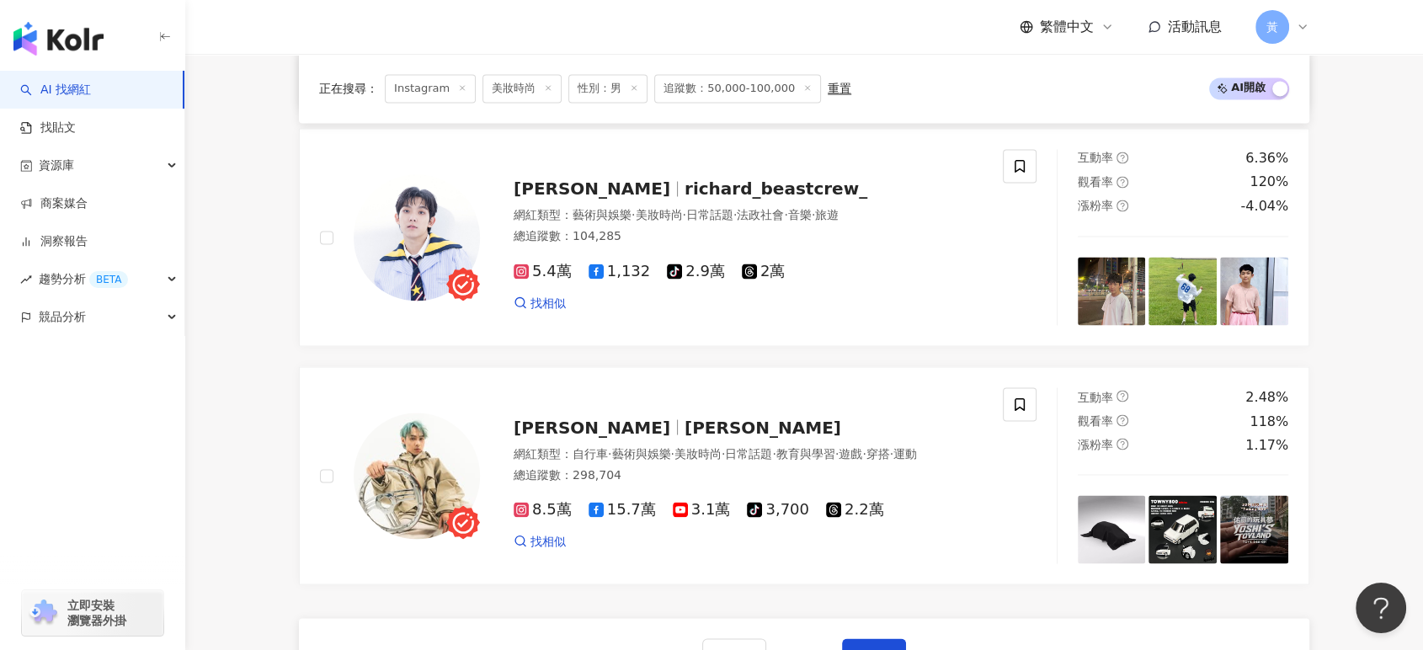
scroll to position [3087, 0]
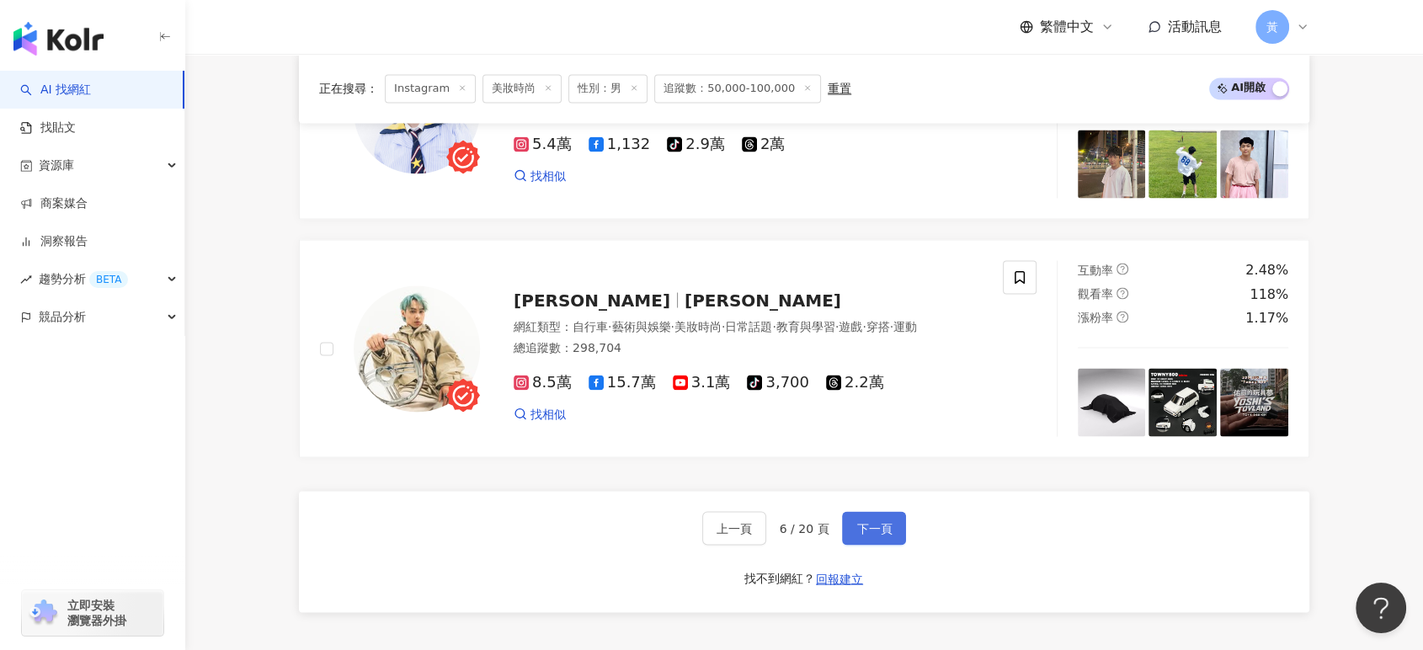
click at [878, 535] on span "下一頁" at bounding box center [873, 527] width 35 height 13
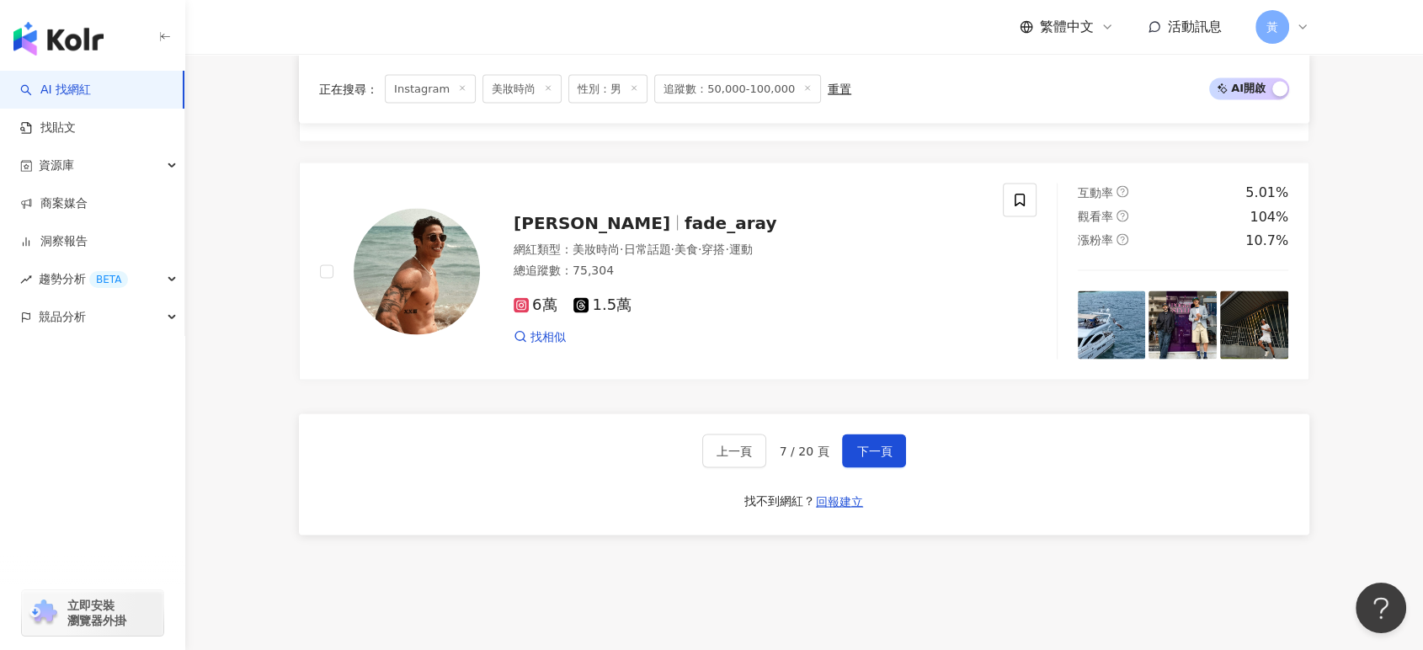
scroll to position [3289, 0]
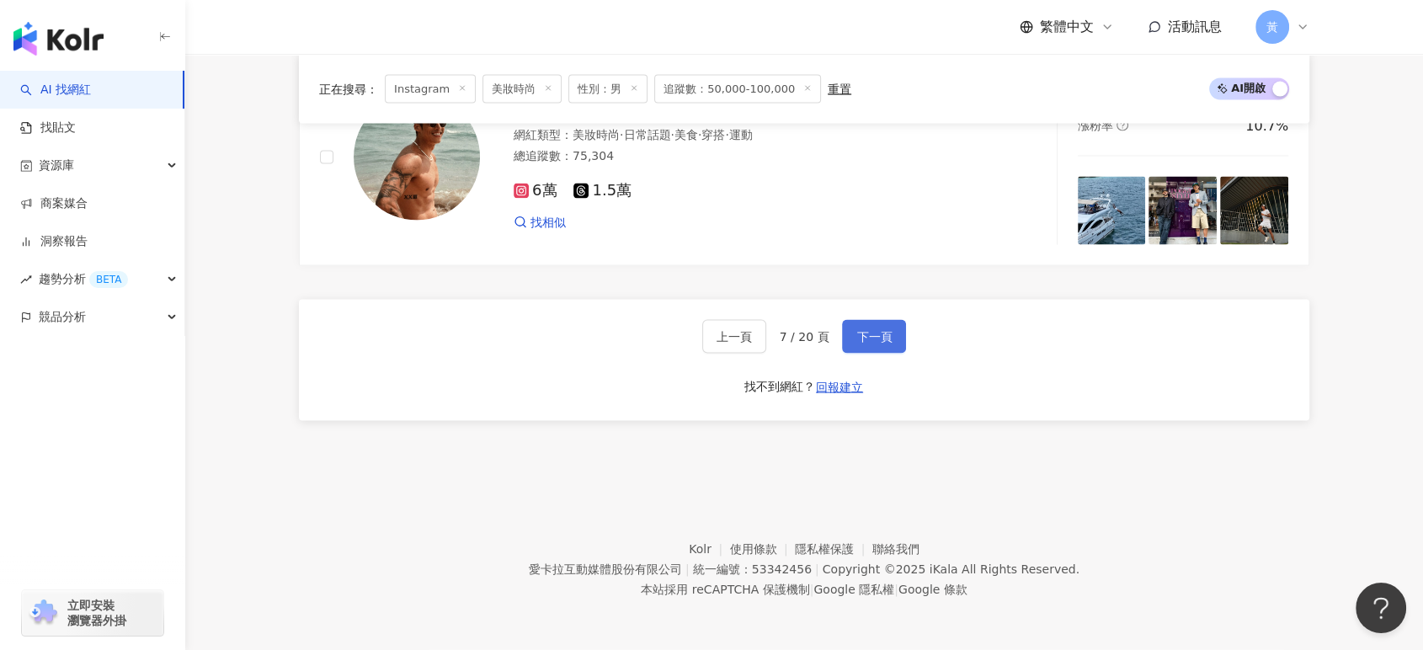
click at [862, 342] on span "下一頁" at bounding box center [873, 336] width 35 height 13
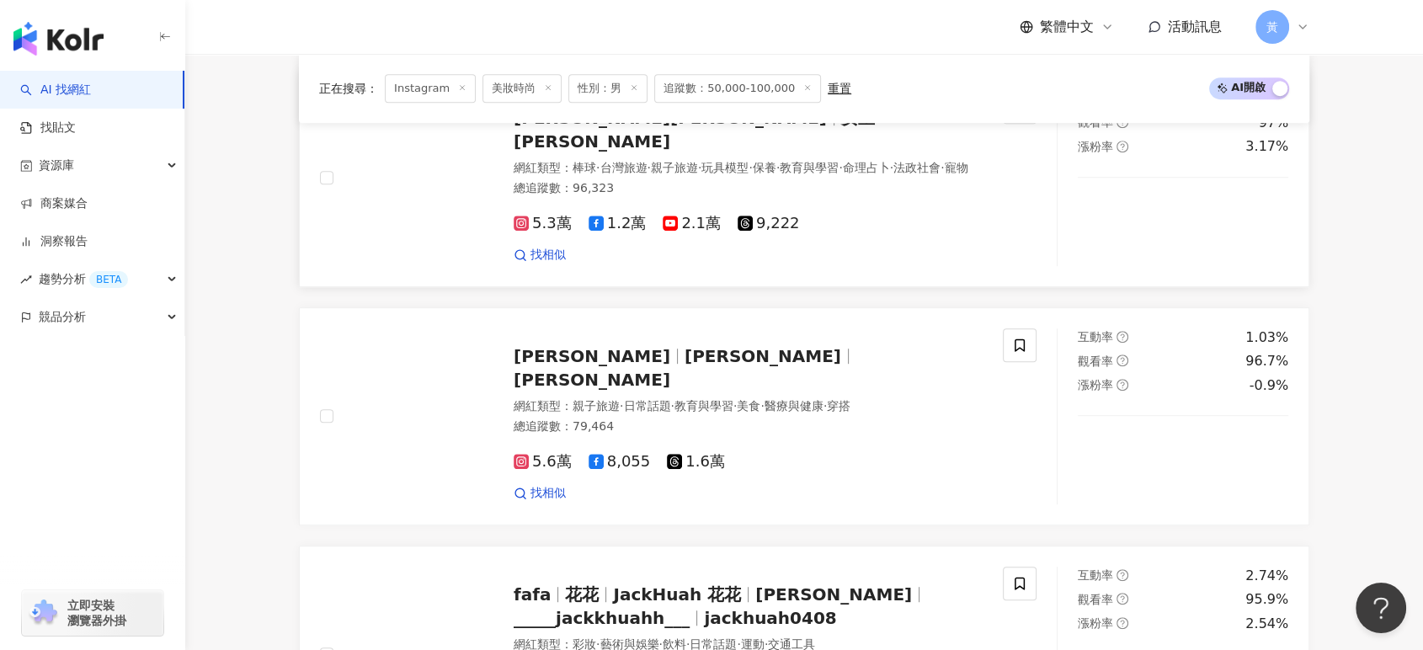
scroll to position [842, 0]
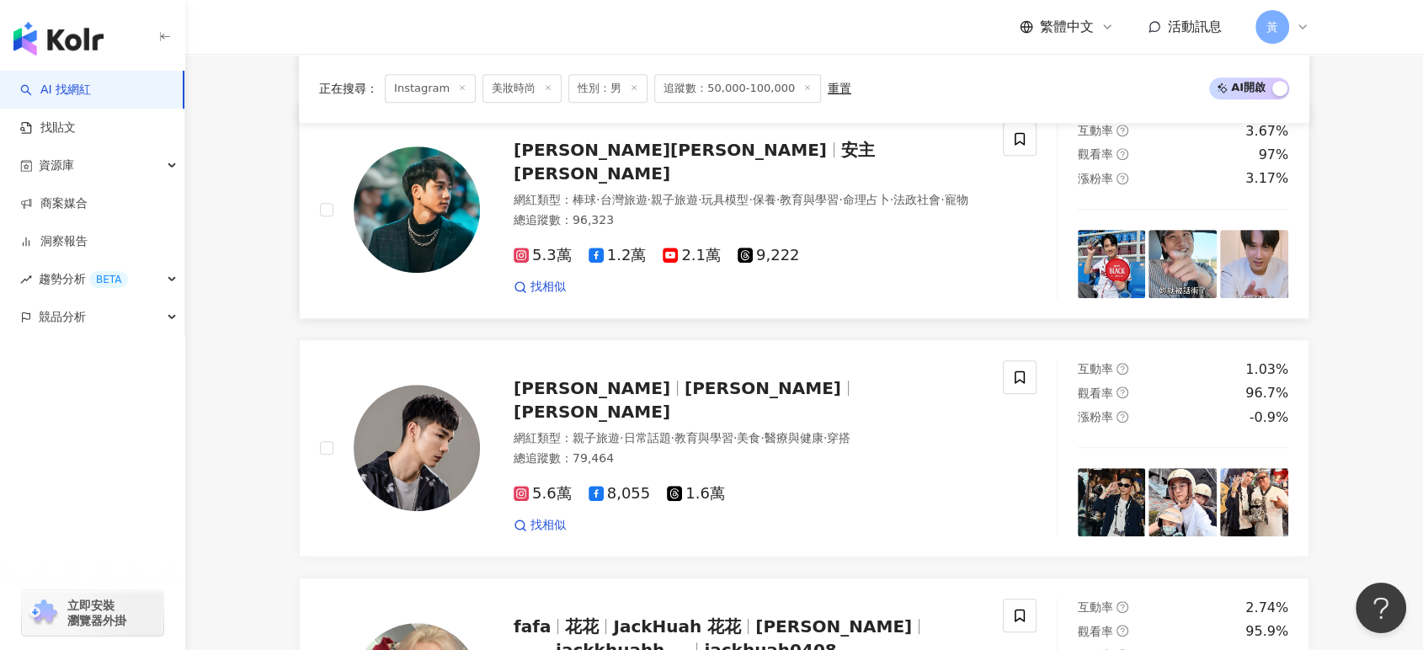
click at [552, 192] on div "網紅類型 ： 棒球 · 台灣旅遊 · 親子旅遊 · 玩具模型 · 保養 · 教育與學習 · 命理占卜 · 法政社會 · 寵物" at bounding box center [748, 200] width 469 height 17
click at [618, 450] on div "網紅類型 ： 親子旅遊 · 日常話題 · 教育與學習 · 美食 · 醫療與健康 · 穿搭 總追蹤數 ： 79,464" at bounding box center [748, 450] width 469 height 41
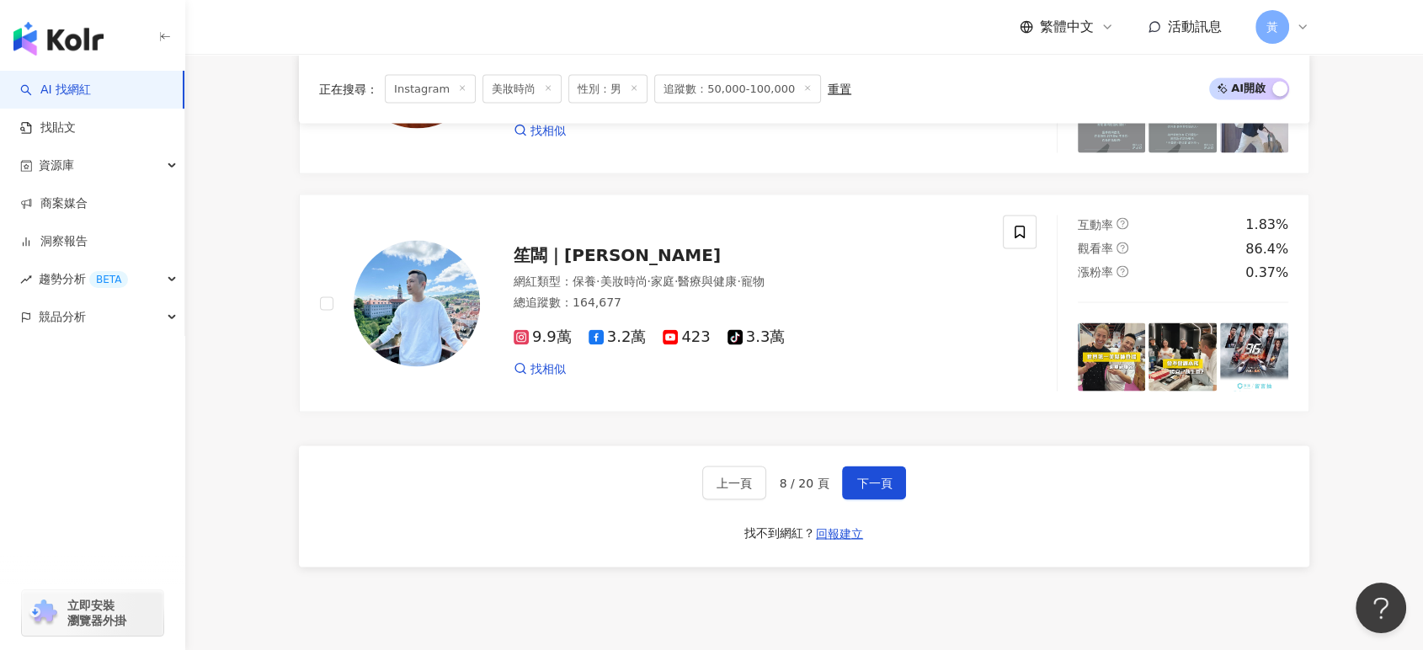
scroll to position [3181, 0]
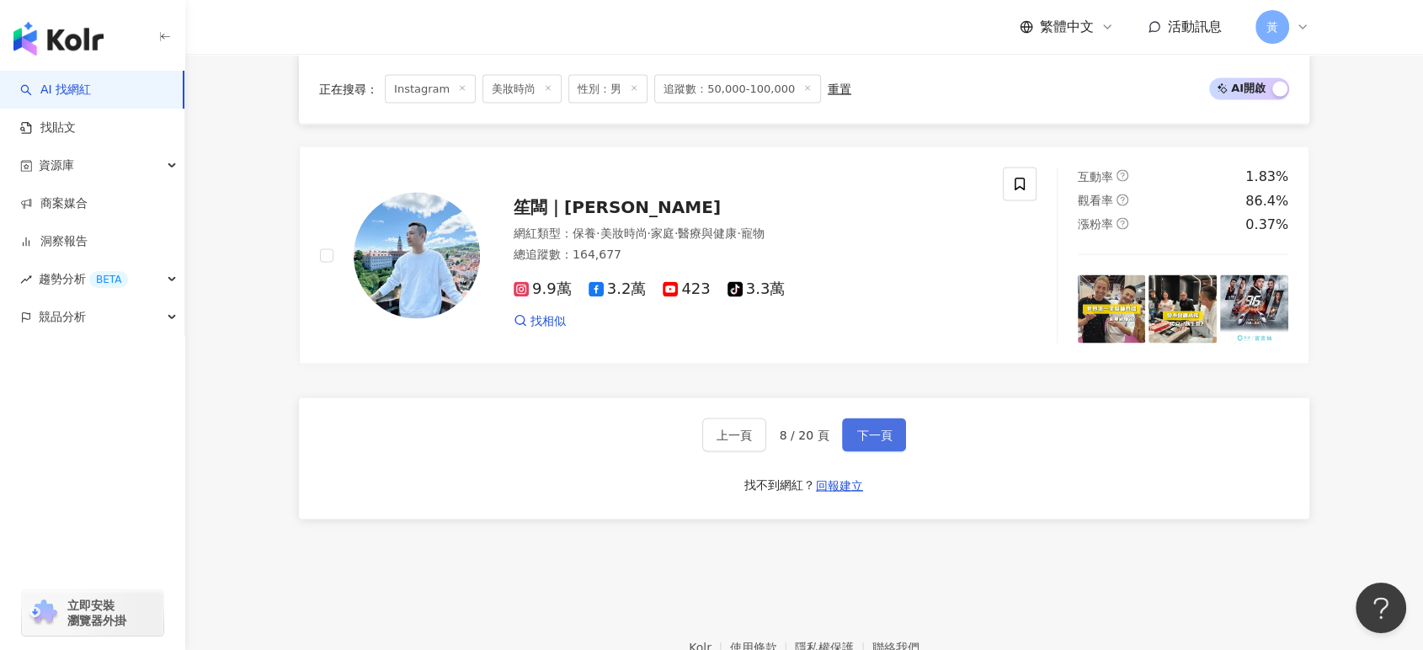
click at [876, 441] on span "下一頁" at bounding box center [873, 434] width 35 height 13
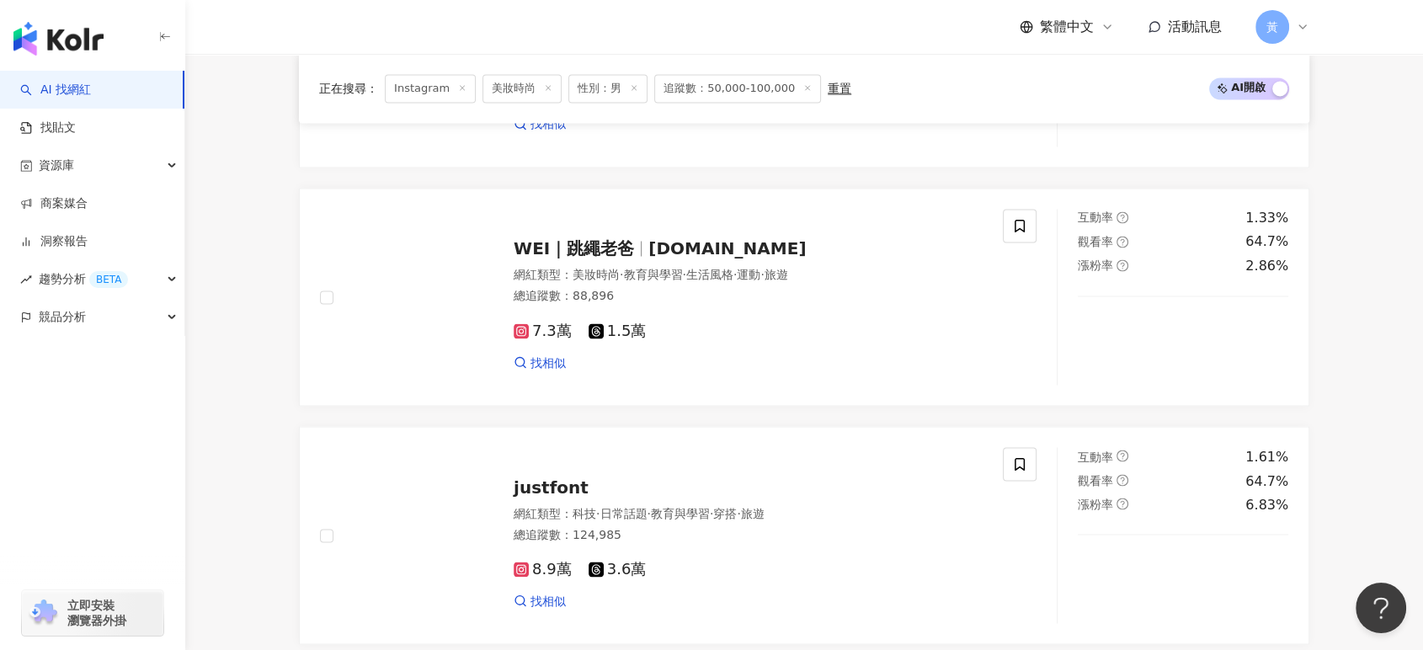
scroll to position [3274, 0]
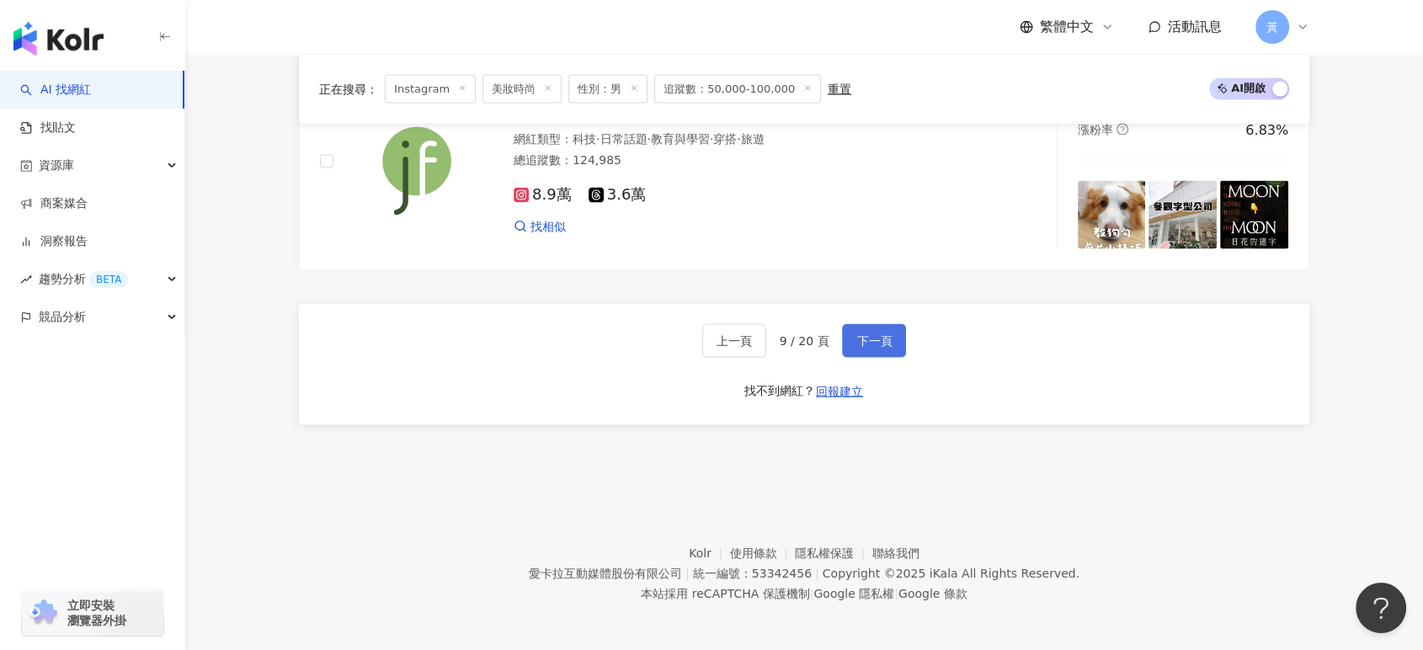
click at [872, 347] on span "下一頁" at bounding box center [873, 340] width 35 height 13
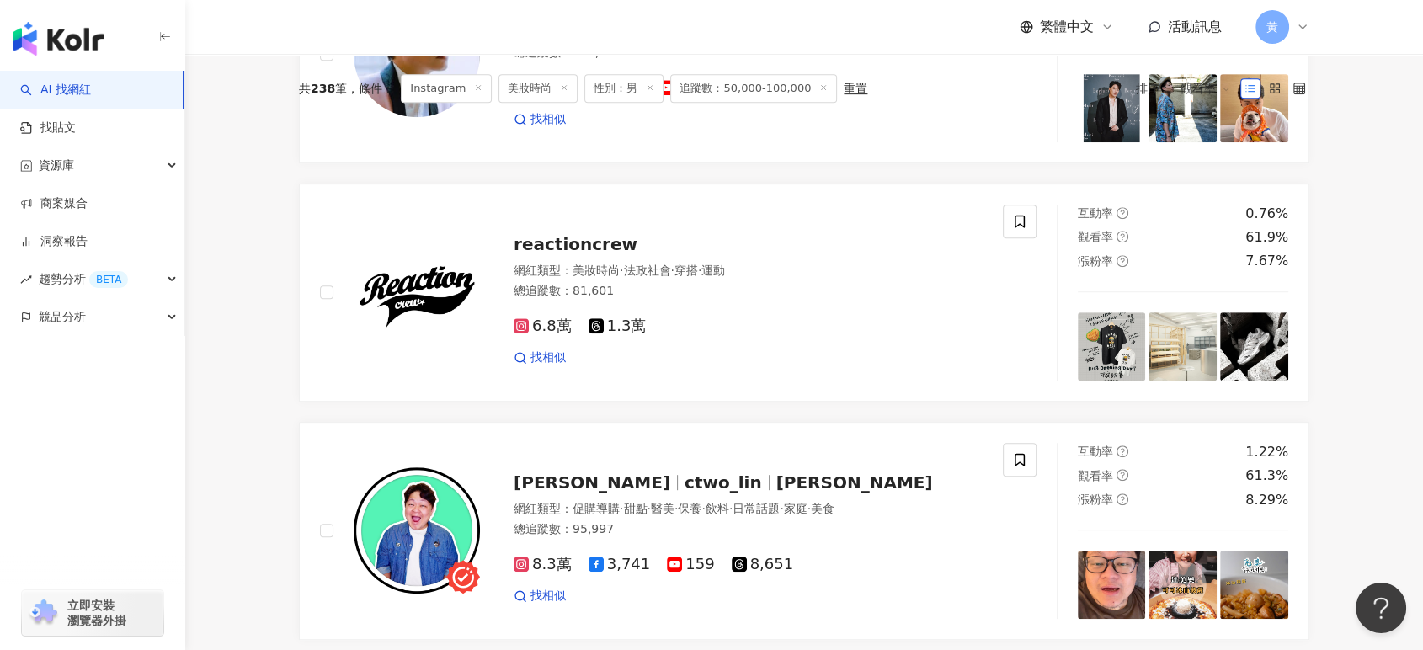
scroll to position [0, 0]
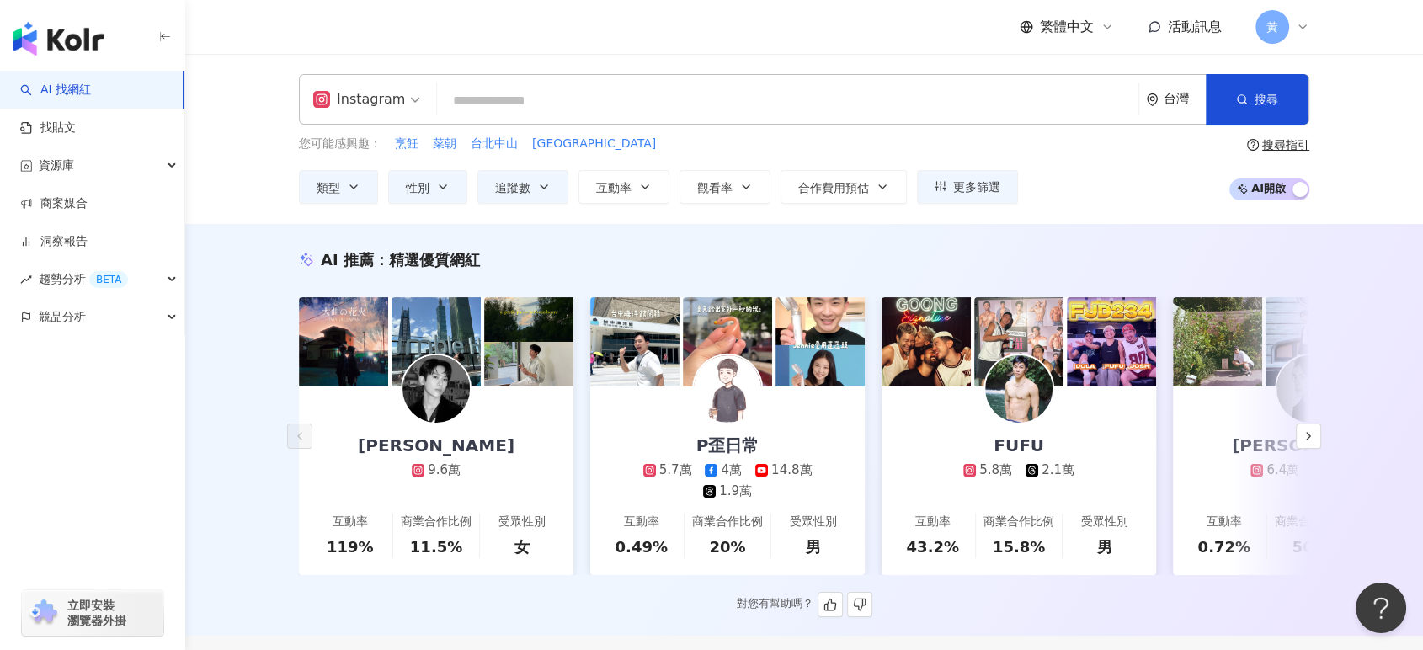
drag, startPoint x: 598, startPoint y: 79, endPoint x: 590, endPoint y: 106, distance: 28.2
click at [594, 91] on div "Instagram 台灣 搜尋" at bounding box center [804, 99] width 1011 height 51
click at [589, 106] on input "search" at bounding box center [788, 101] width 688 height 32
paste input "**********"
type input "**********"
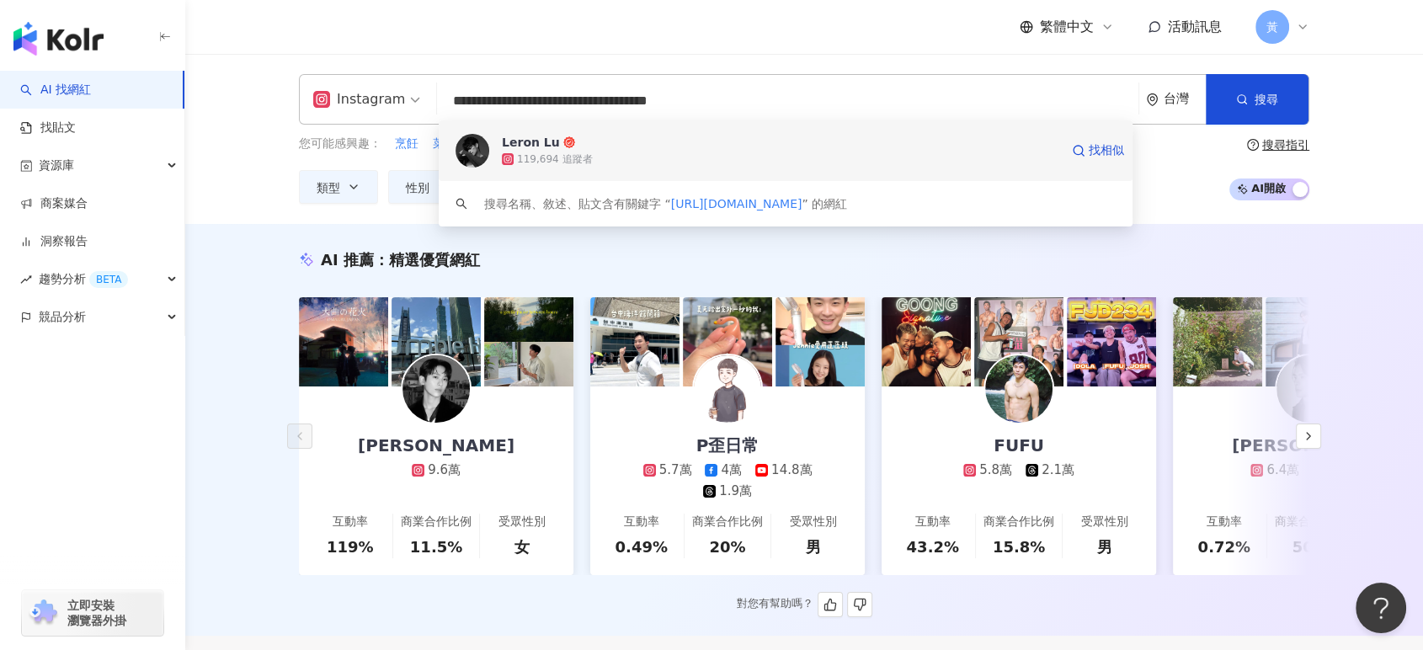
click at [612, 147] on span "Leron Lu" at bounding box center [781, 142] width 558 height 17
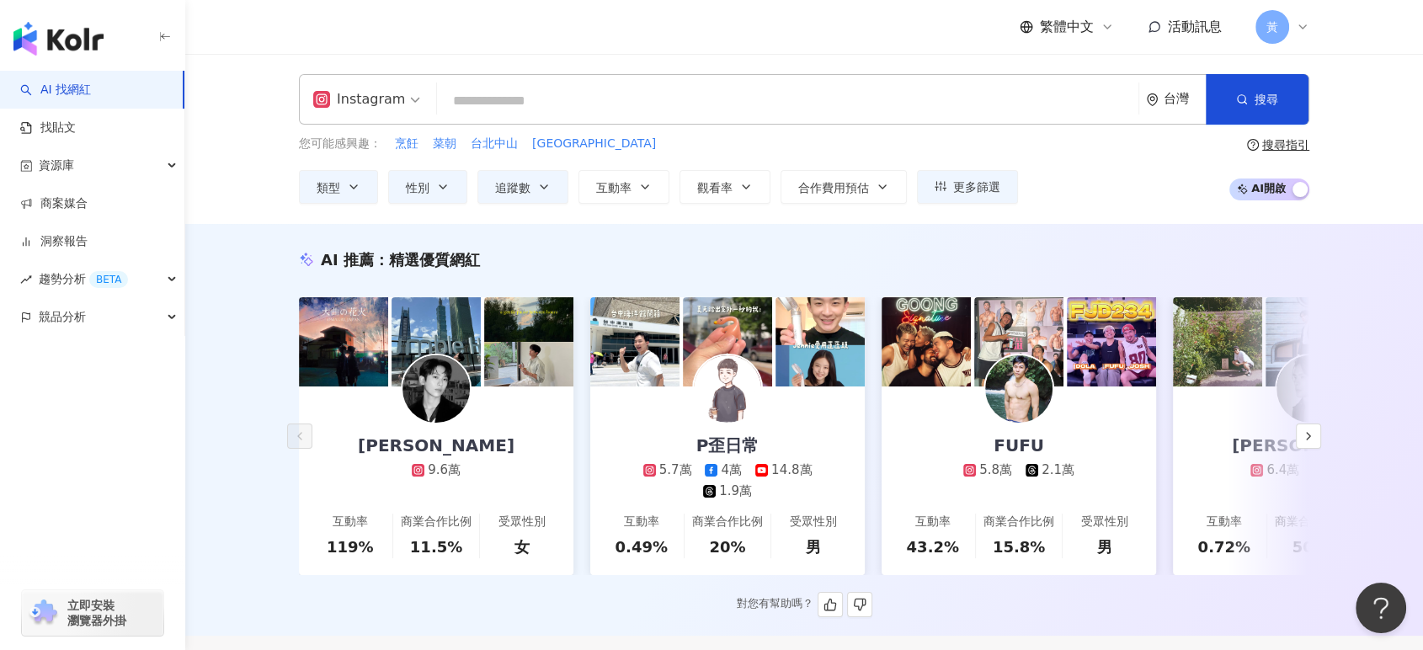
paste input "**********"
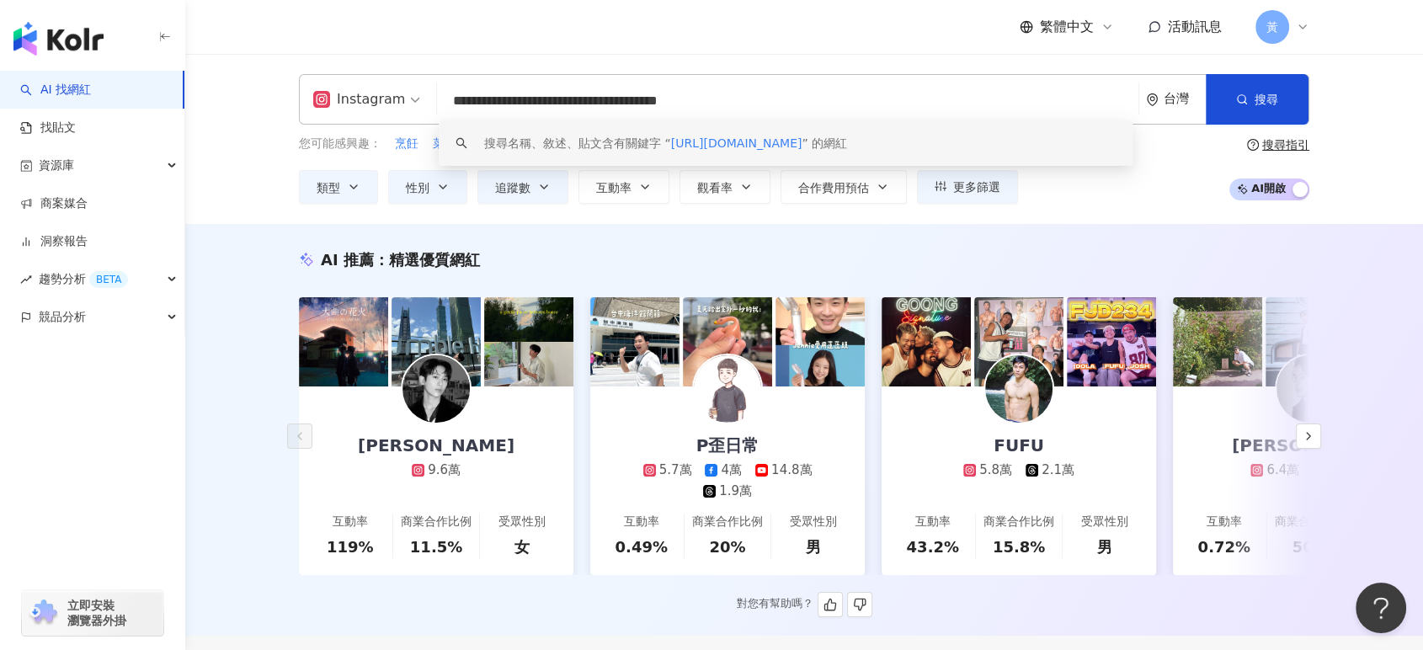
drag, startPoint x: 763, startPoint y: 106, endPoint x: 221, endPoint y: 97, distance: 541.6
click at [221, 97] on div "**********" at bounding box center [804, 139] width 1238 height 170
paste input "search"
type input "**********"
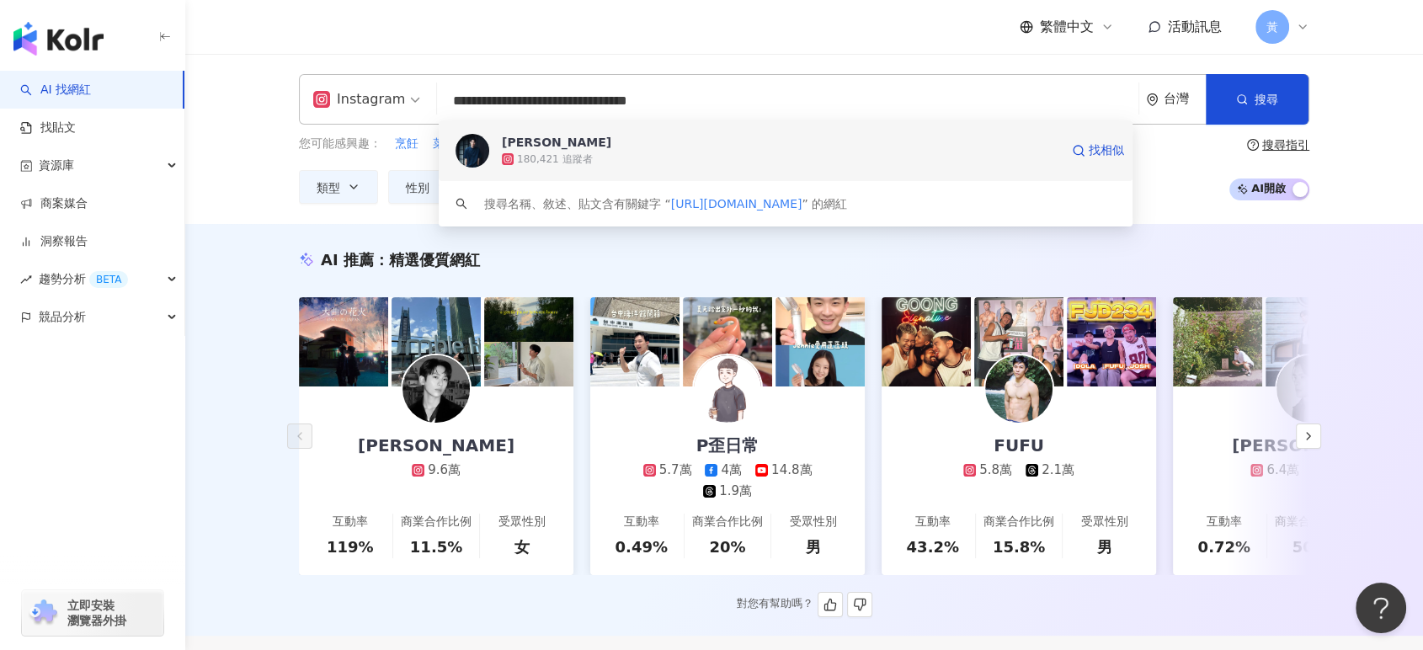
click at [590, 165] on div "180,421 追蹤者" at bounding box center [781, 159] width 558 height 17
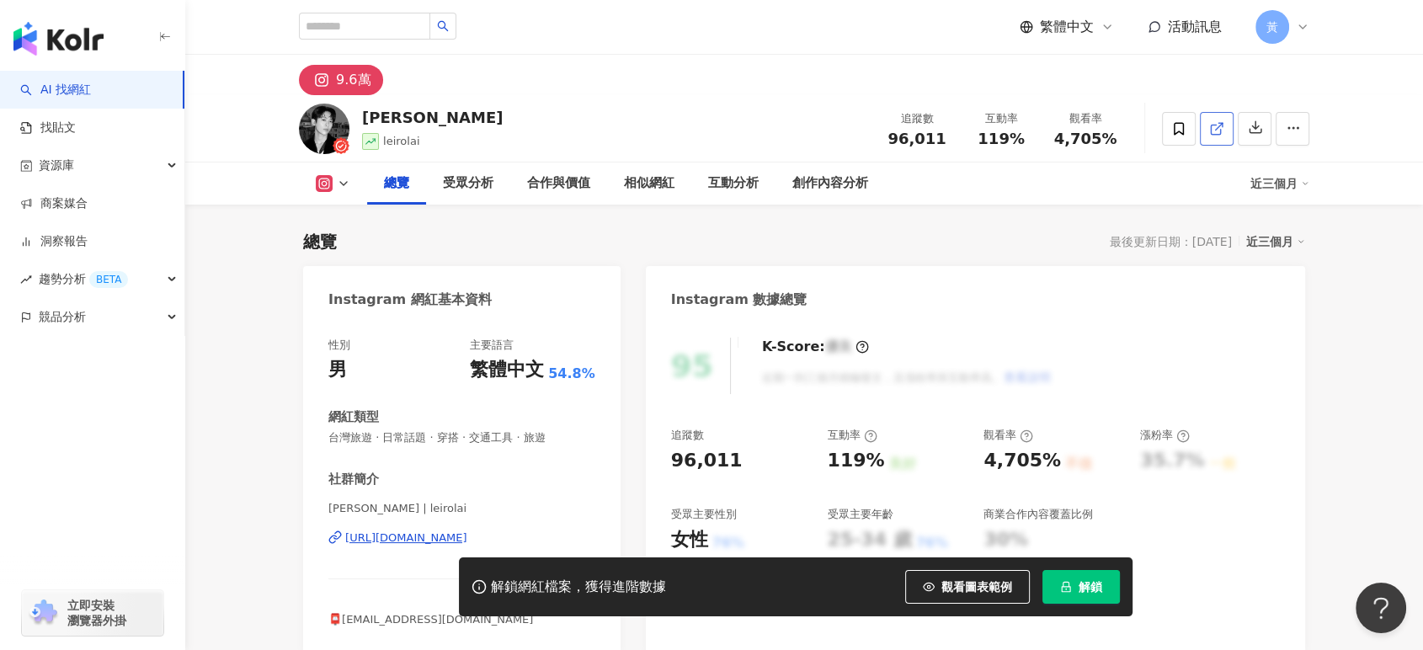
click at [1223, 121] on icon at bounding box center [1216, 128] width 15 height 15
click at [1219, 126] on icon at bounding box center [1216, 128] width 15 height 15
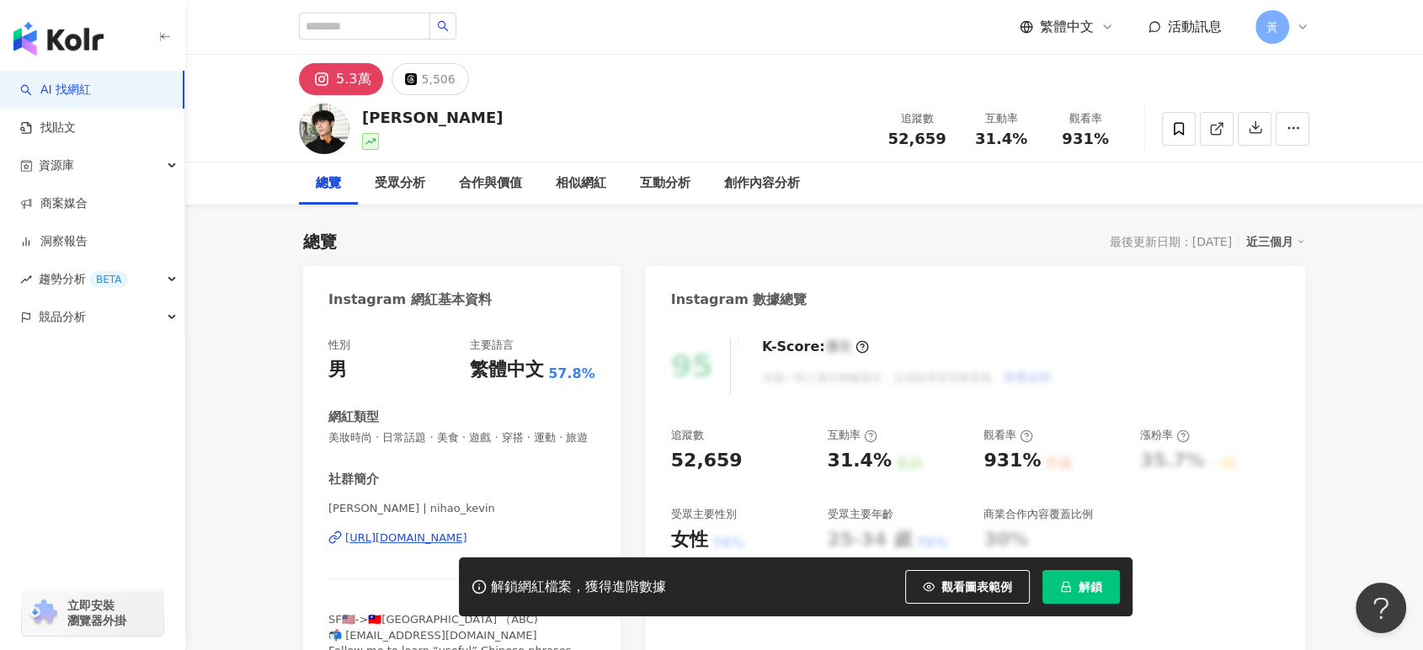
click at [1213, 131] on icon at bounding box center [1216, 128] width 15 height 15
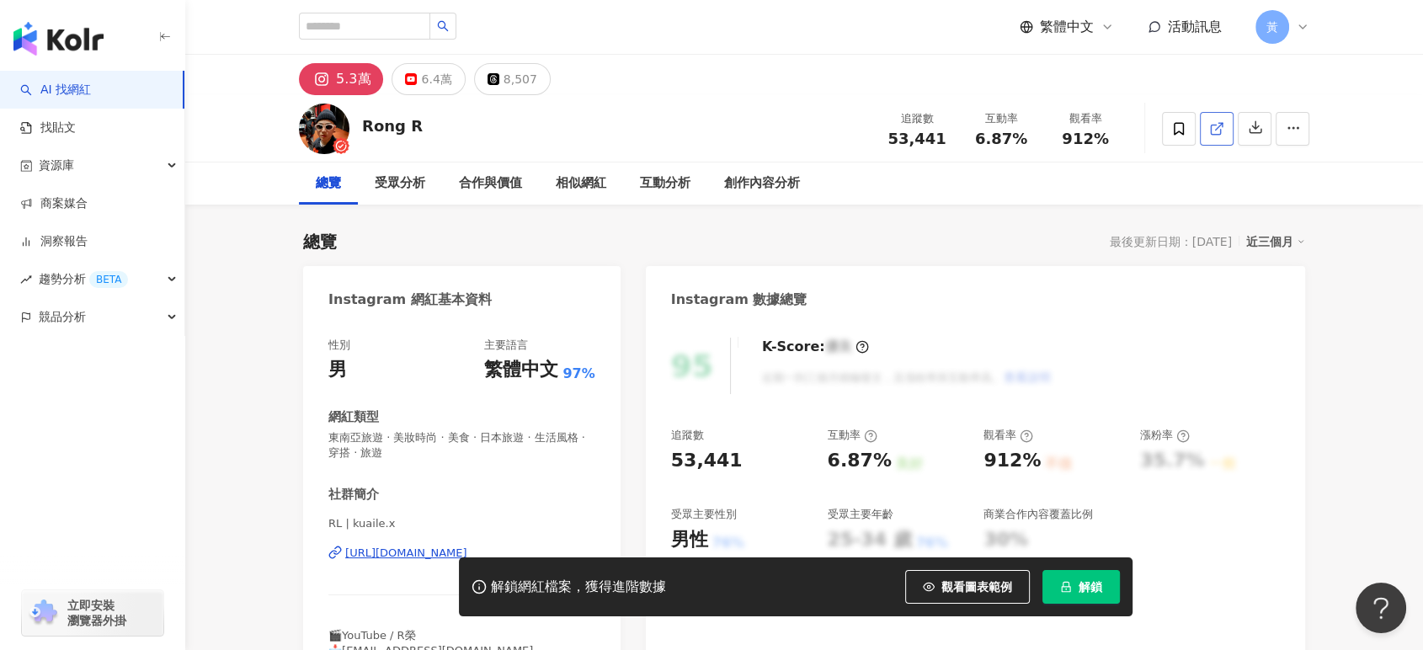
click at [1219, 126] on line at bounding box center [1219, 126] width 7 height 7
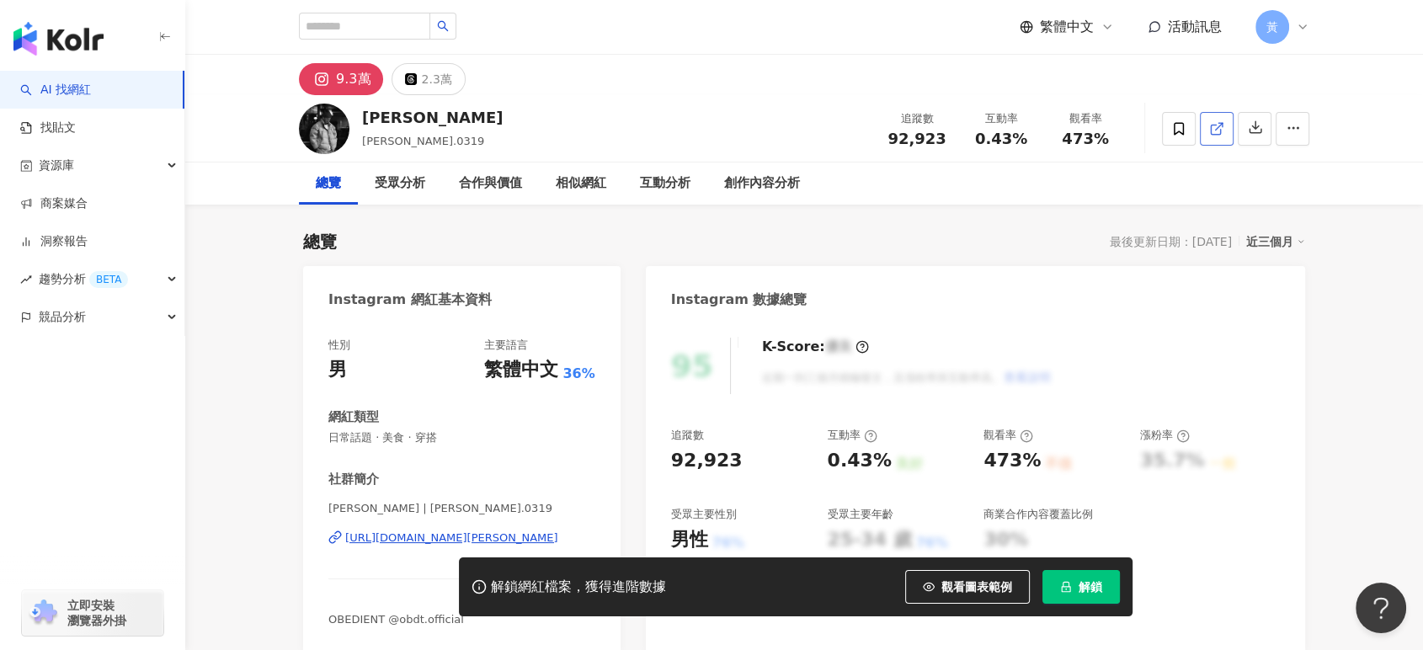
click at [1217, 124] on icon at bounding box center [1216, 128] width 15 height 15
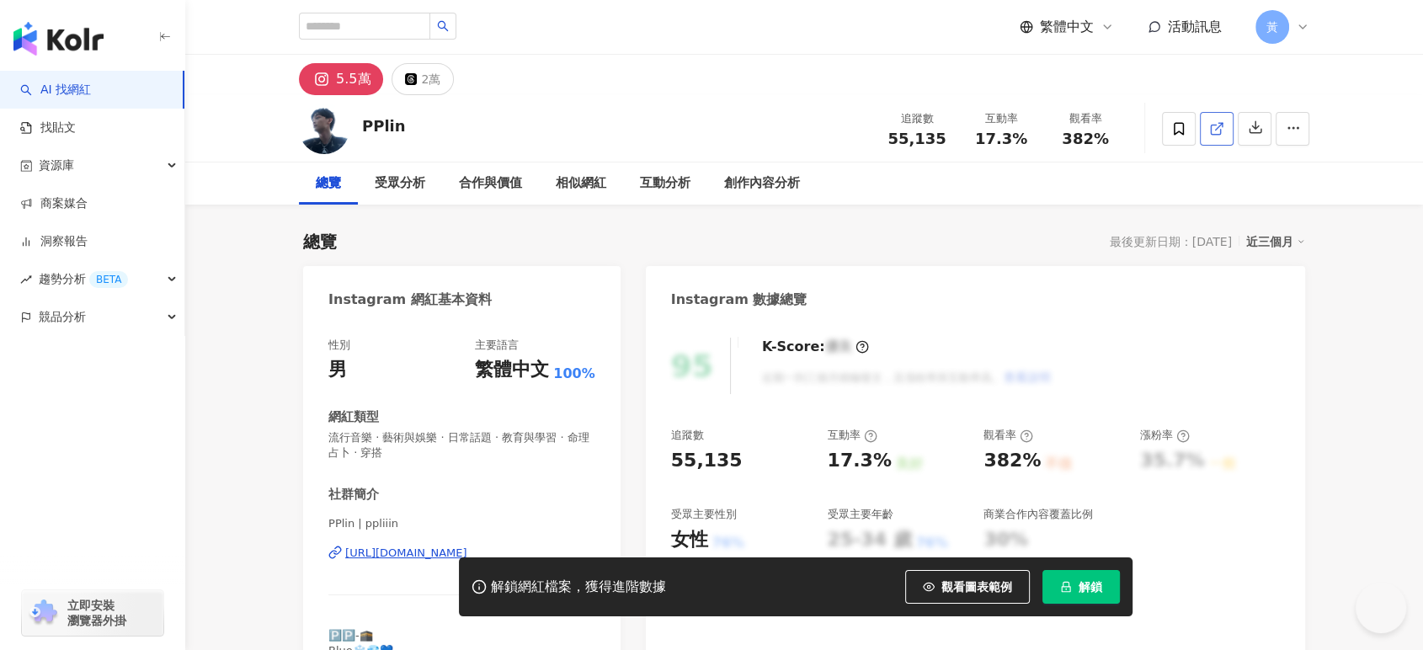
click at [1214, 125] on icon at bounding box center [1215, 129] width 9 height 9
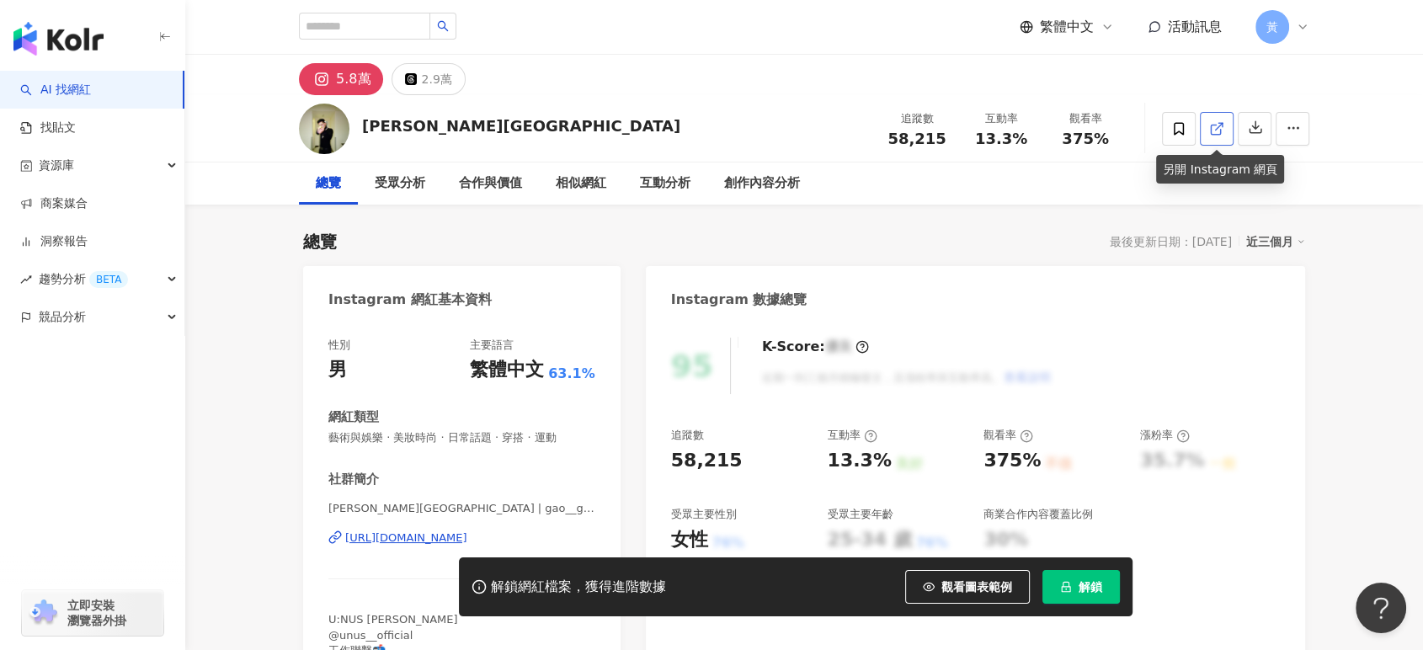
click at [1207, 123] on link at bounding box center [1217, 129] width 34 height 34
drag, startPoint x: 974, startPoint y: 141, endPoint x: 1034, endPoint y: 149, distance: 60.3
click at [1034, 149] on div "追蹤數 58,215 互動率 13.3% 觀看率 375%" at bounding box center [1001, 129] width 253 height 50
copy span "13.3%"
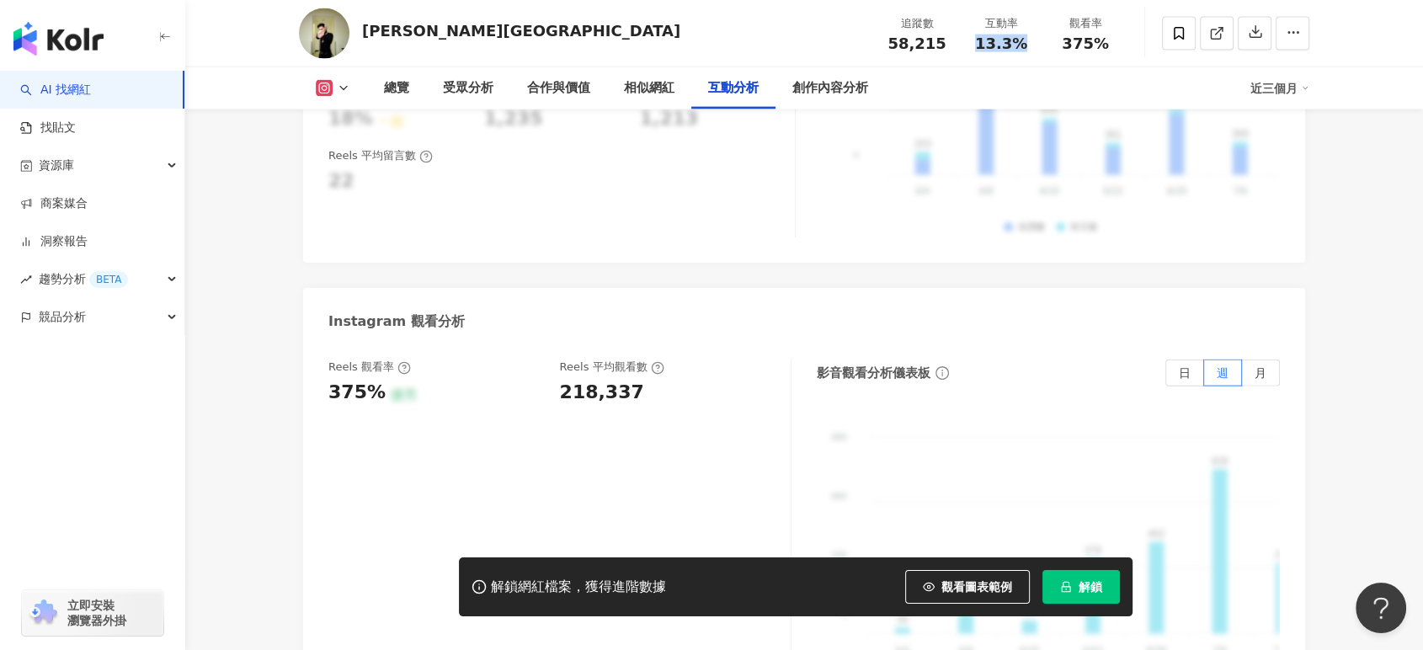
scroll to position [3836, 0]
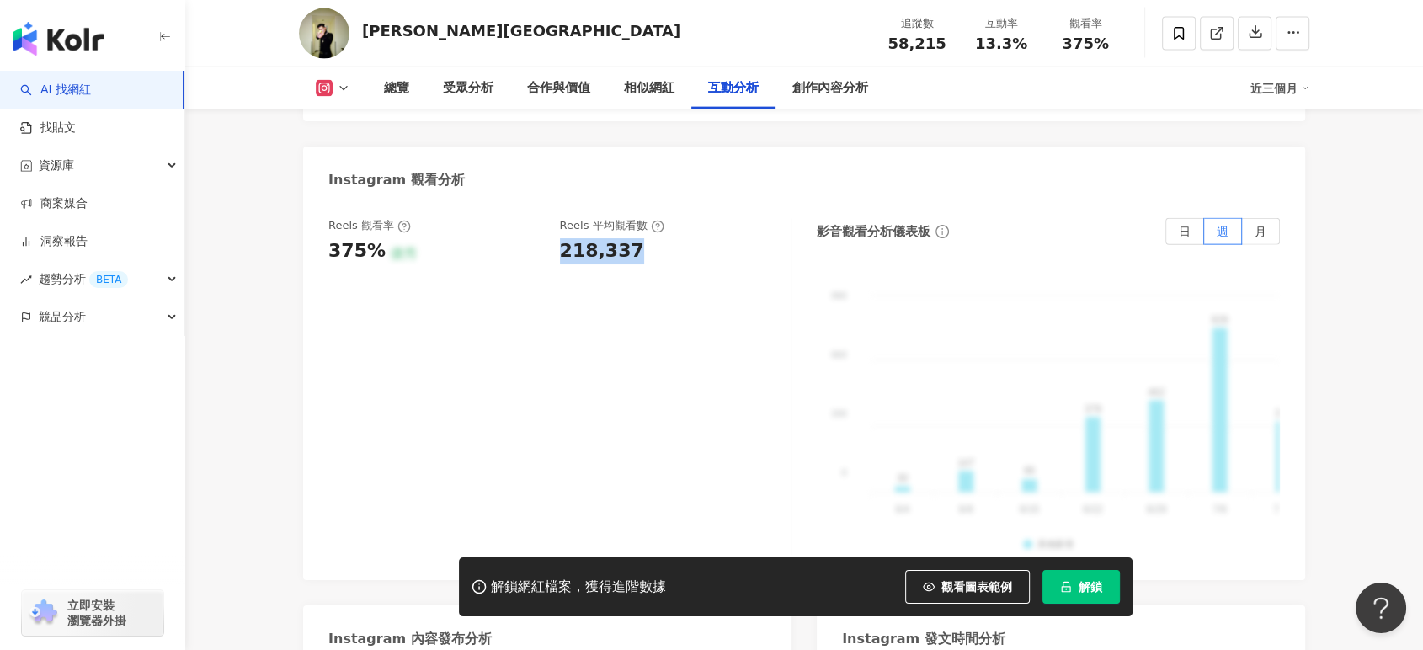
drag, startPoint x: 555, startPoint y: 194, endPoint x: 633, endPoint y: 193, distance: 78.3
click at [633, 218] on div "Reels 觀看率 375% 優秀 Reels 平均觀看數 218,337" at bounding box center [550, 240] width 445 height 45
copy div "218,337"
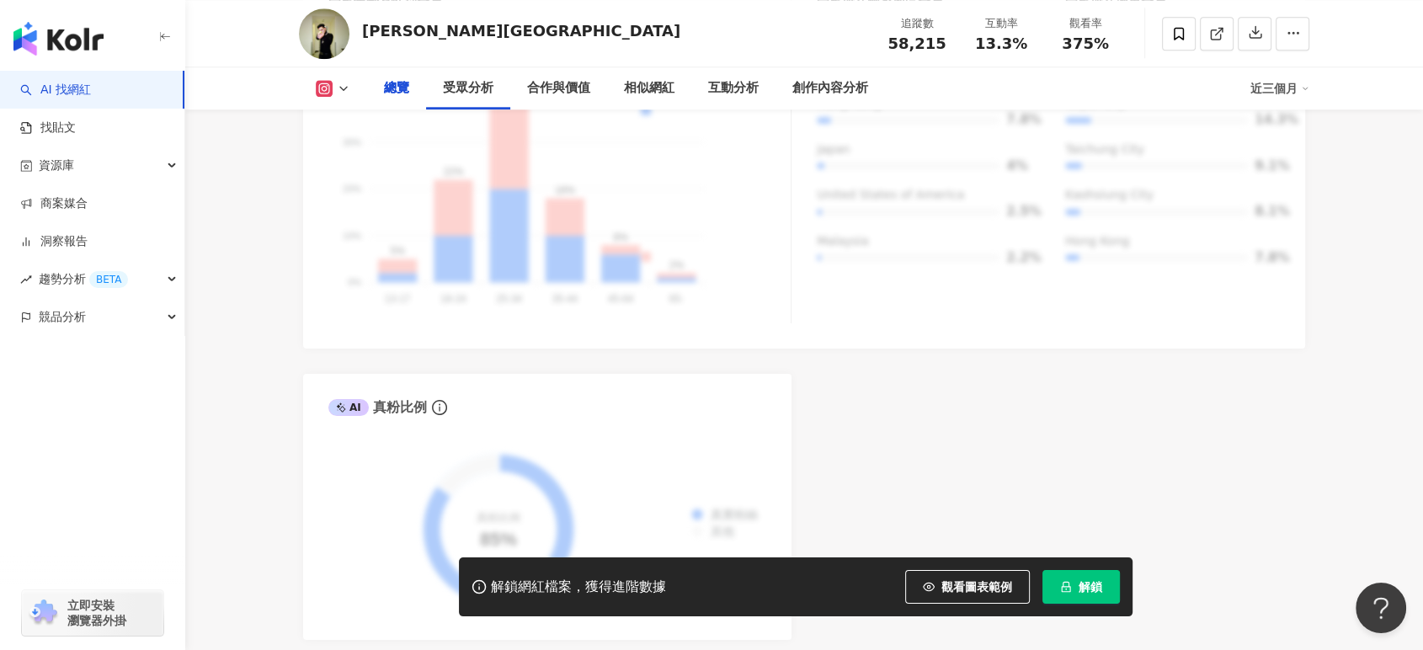
scroll to position [0, 0]
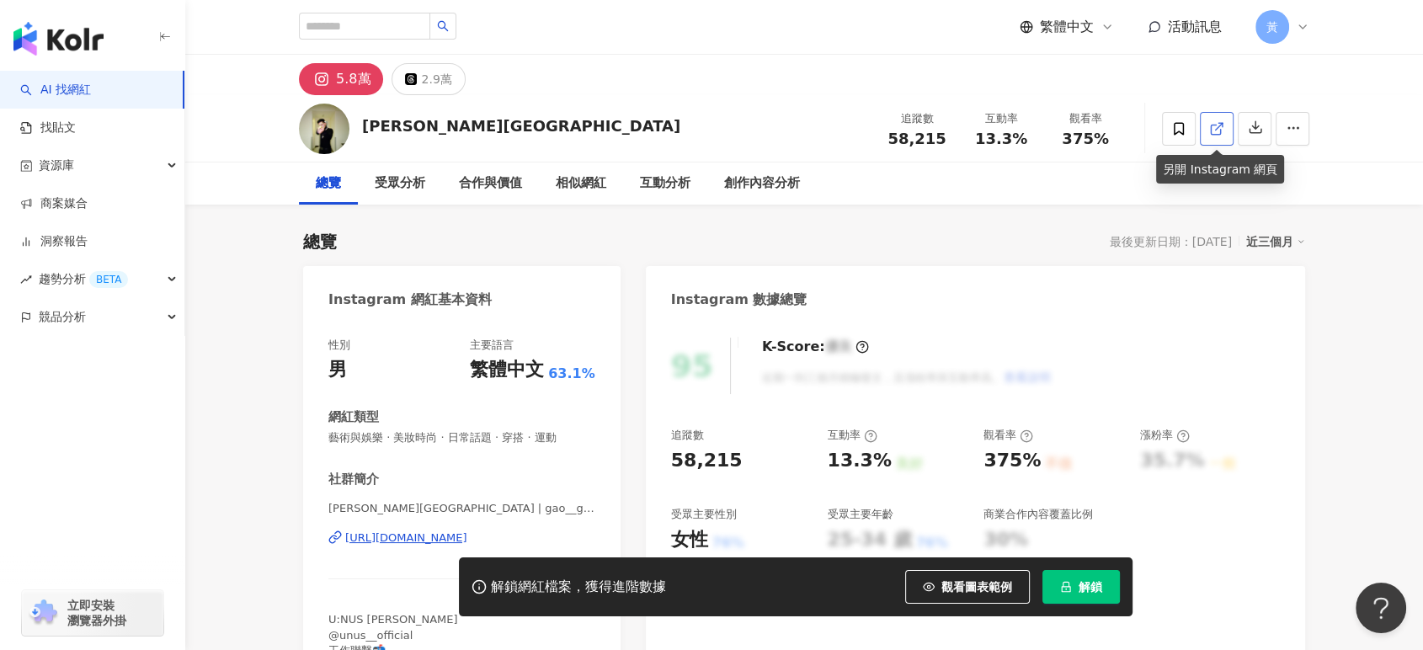
click at [1218, 121] on icon at bounding box center [1216, 128] width 15 height 15
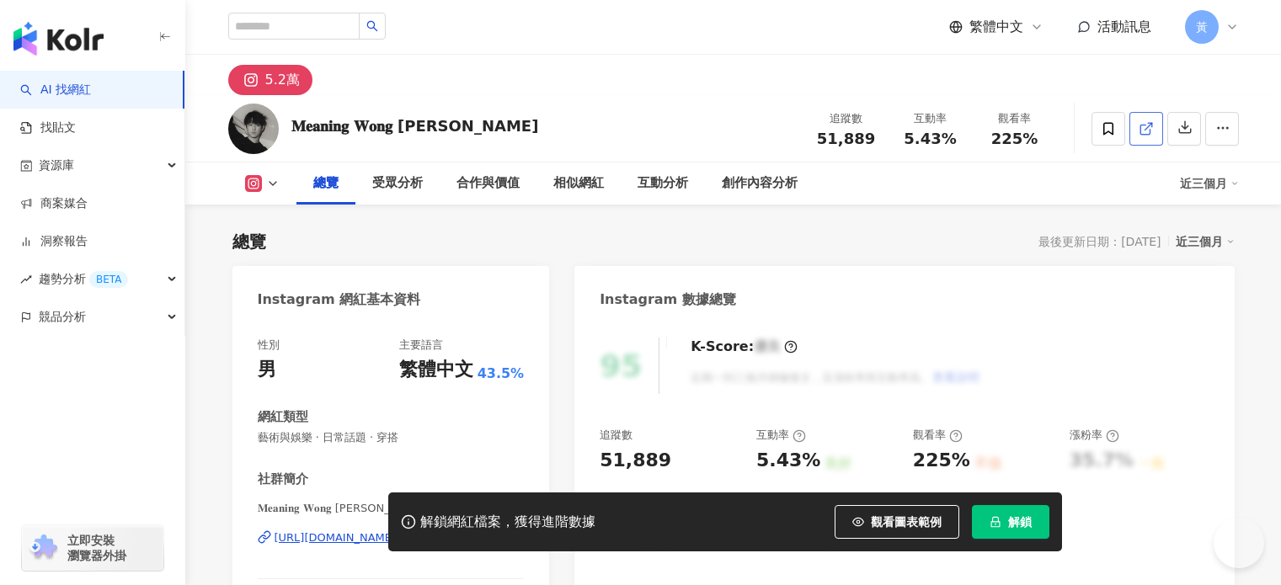
click at [1163, 130] on link at bounding box center [1146, 129] width 34 height 34
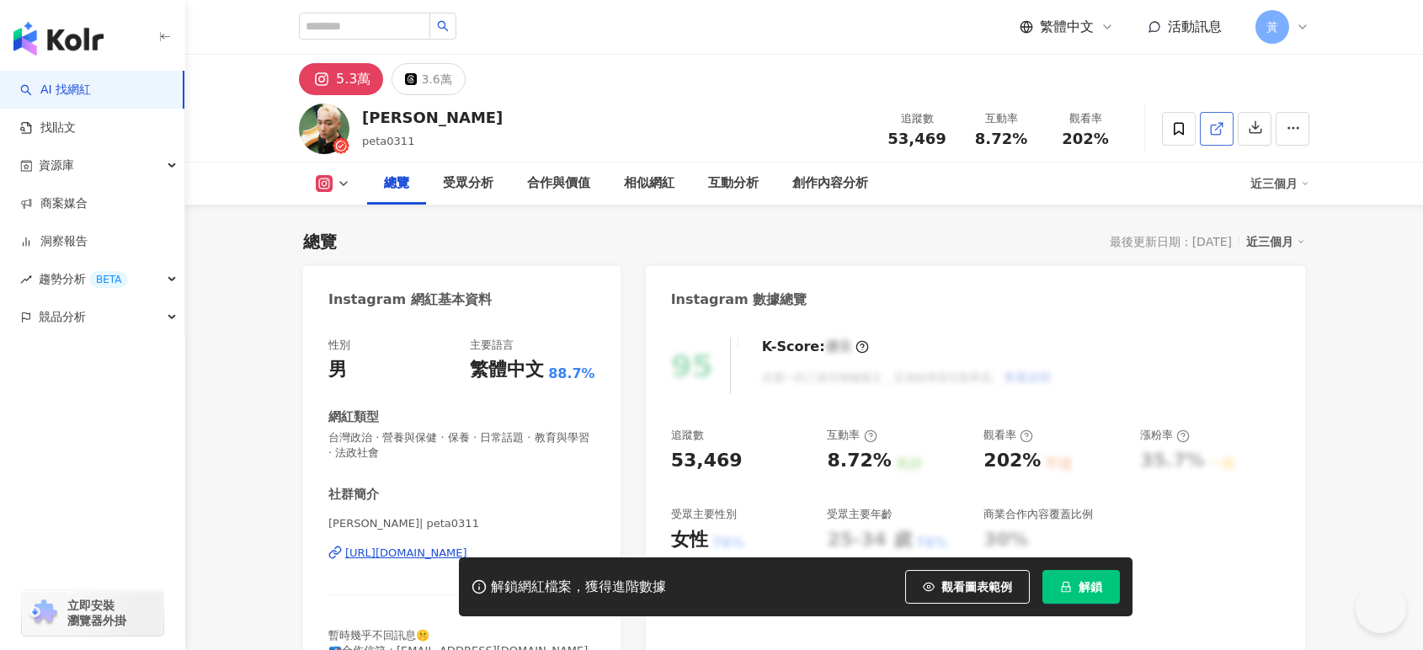
click at [1210, 133] on icon at bounding box center [1216, 128] width 15 height 15
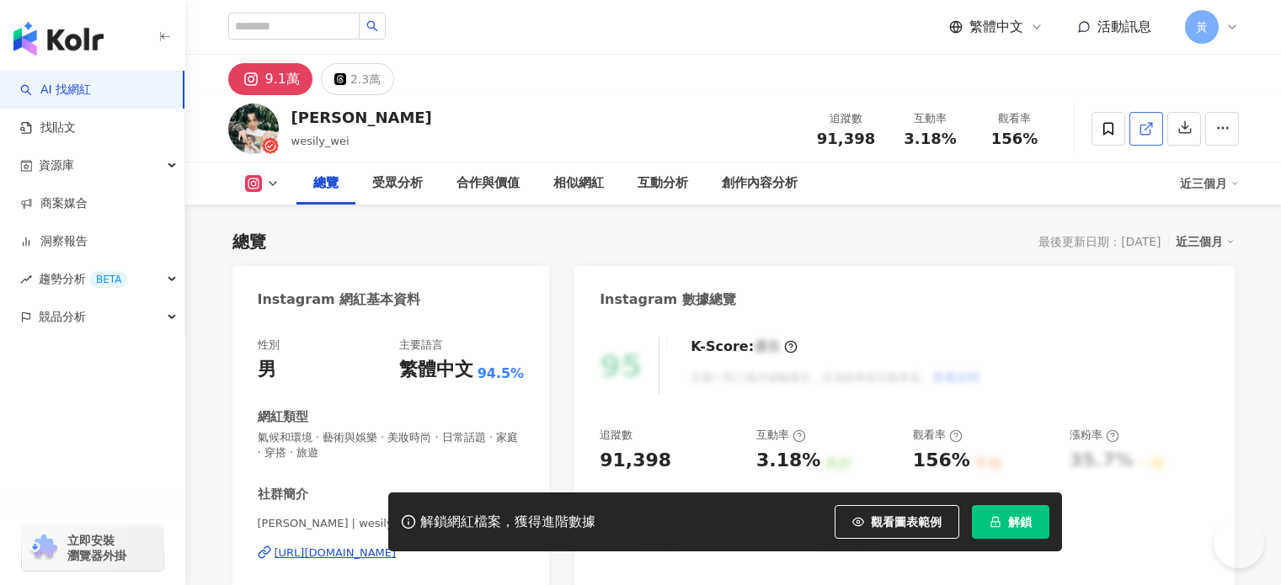
click at [1154, 125] on icon at bounding box center [1146, 128] width 15 height 15
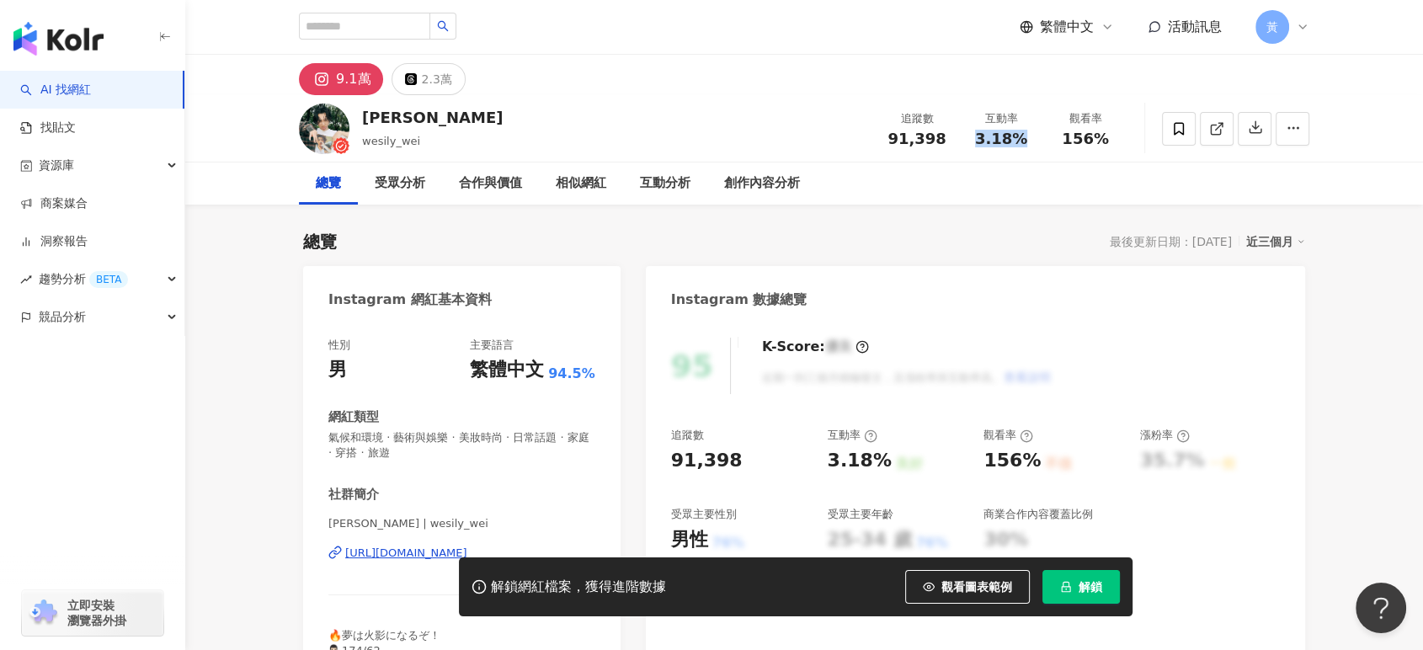
drag, startPoint x: 974, startPoint y: 136, endPoint x: 1033, endPoint y: 135, distance: 59.8
click at [1033, 135] on div "互動率 3.18%" at bounding box center [1001, 128] width 84 height 36
copy span "3.18%"
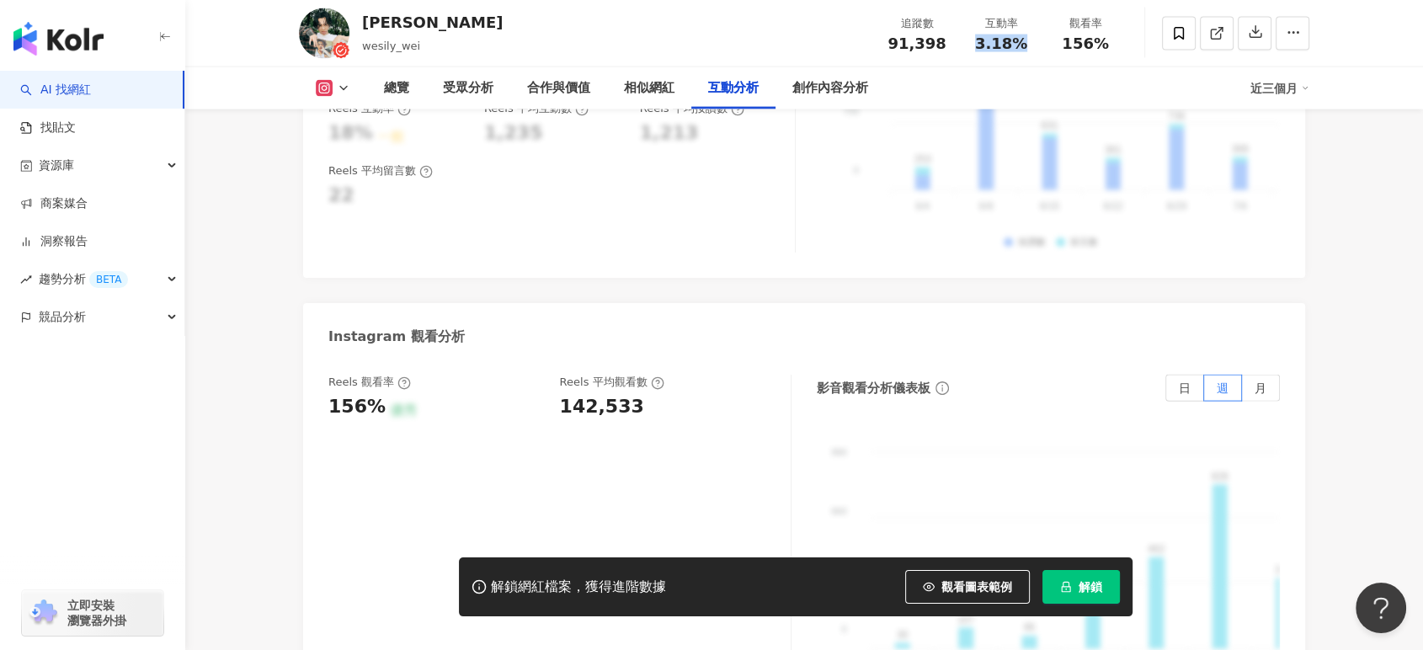
scroll to position [3743, 0]
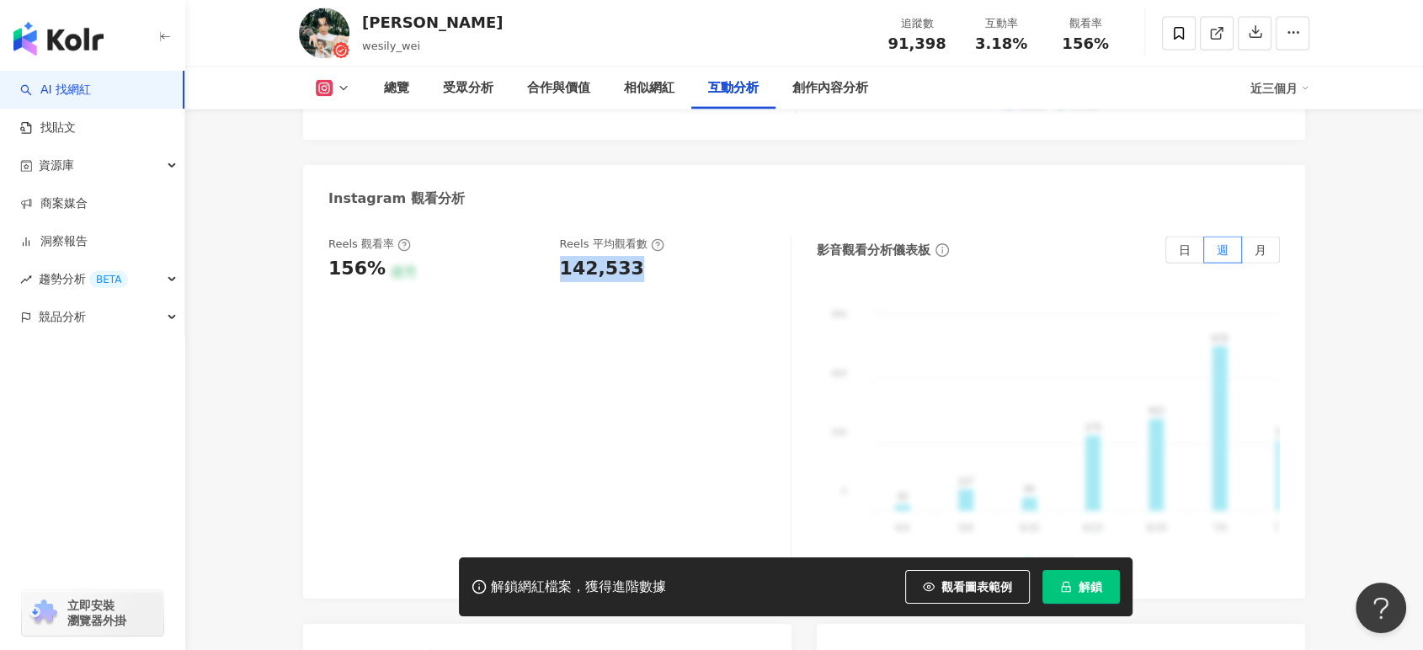
drag, startPoint x: 568, startPoint y: 226, endPoint x: 638, endPoint y: 225, distance: 69.1
click at [638, 237] on div "Reels 觀看率 156% 優秀 Reels 平均觀看數 142,533" at bounding box center [550, 259] width 445 height 45
copy div "142,533"
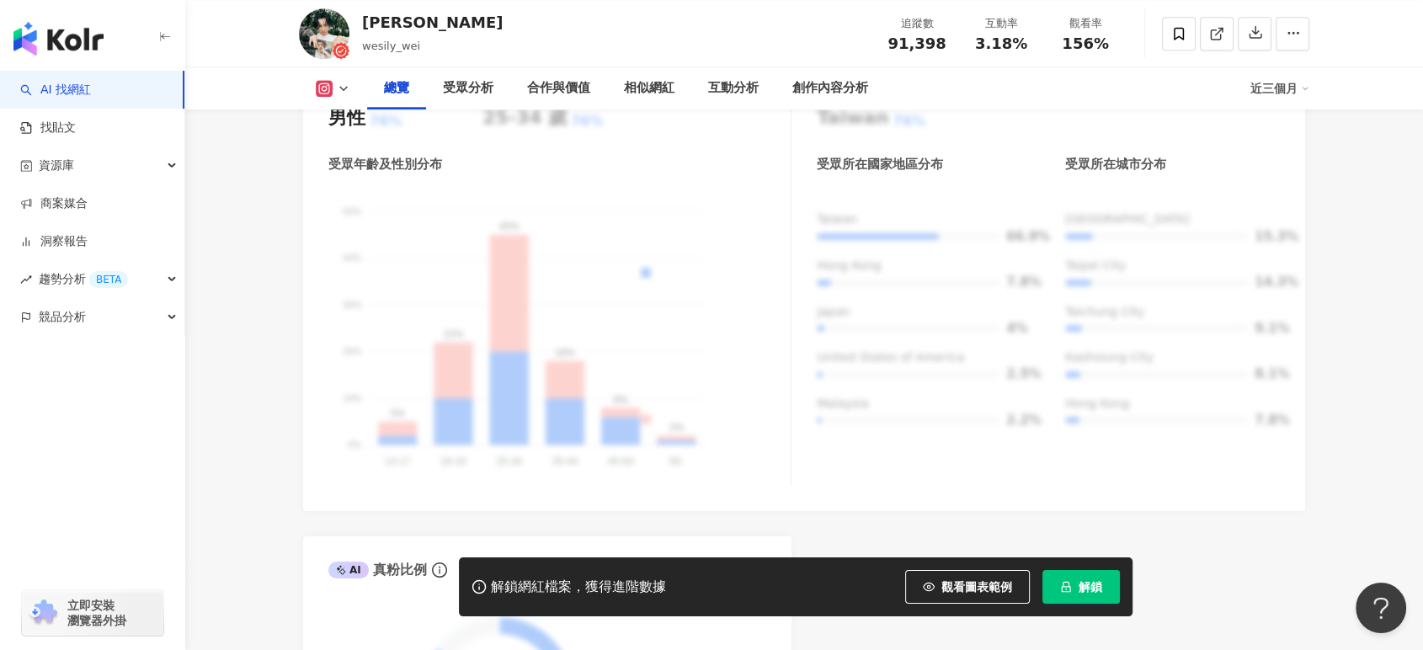
scroll to position [0, 0]
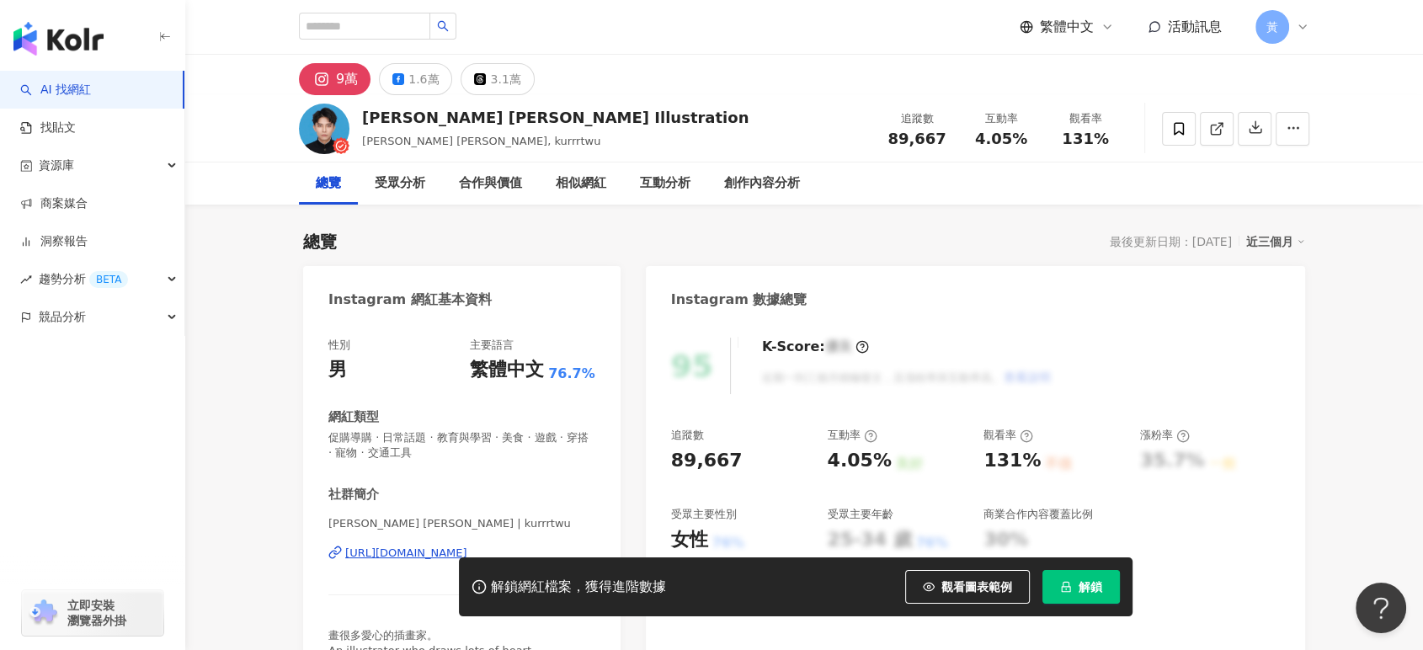
click at [1211, 127] on icon at bounding box center [1215, 129] width 9 height 9
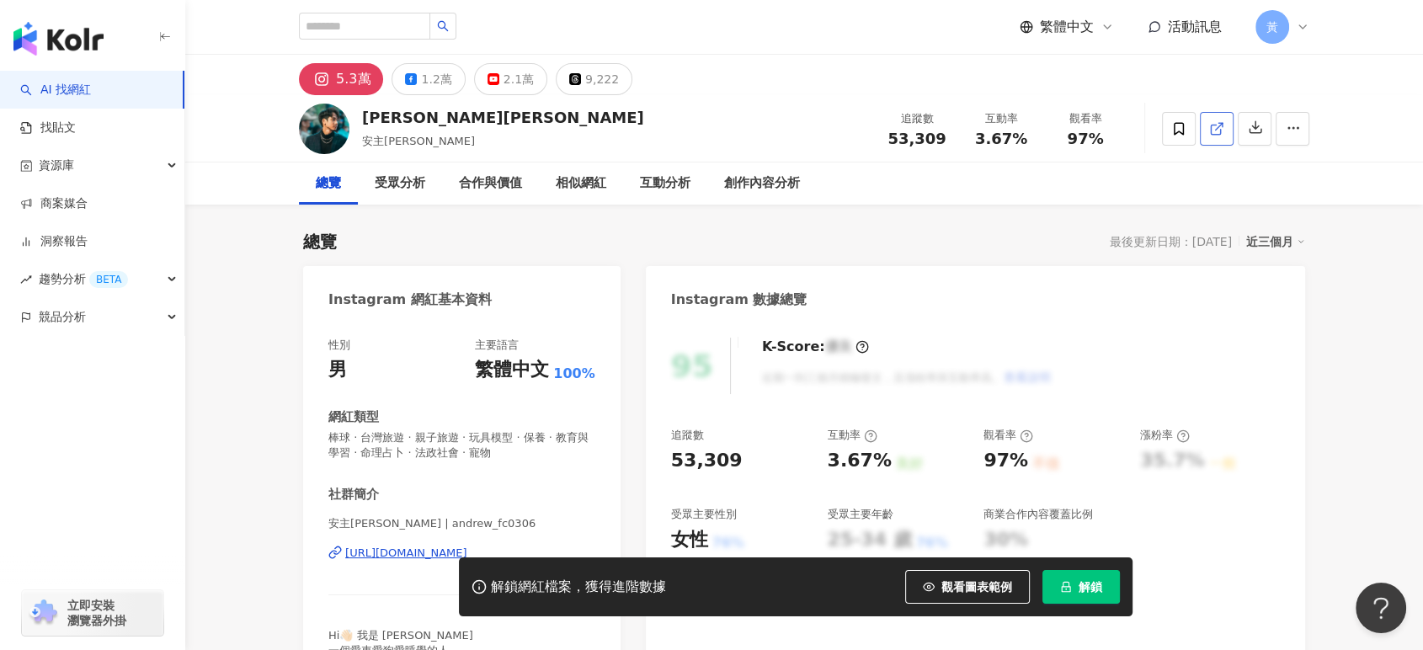
click at [1218, 133] on icon at bounding box center [1216, 128] width 15 height 15
click at [386, 39] on input "search" at bounding box center [364, 26] width 131 height 27
paste input "**********"
type input "**********"
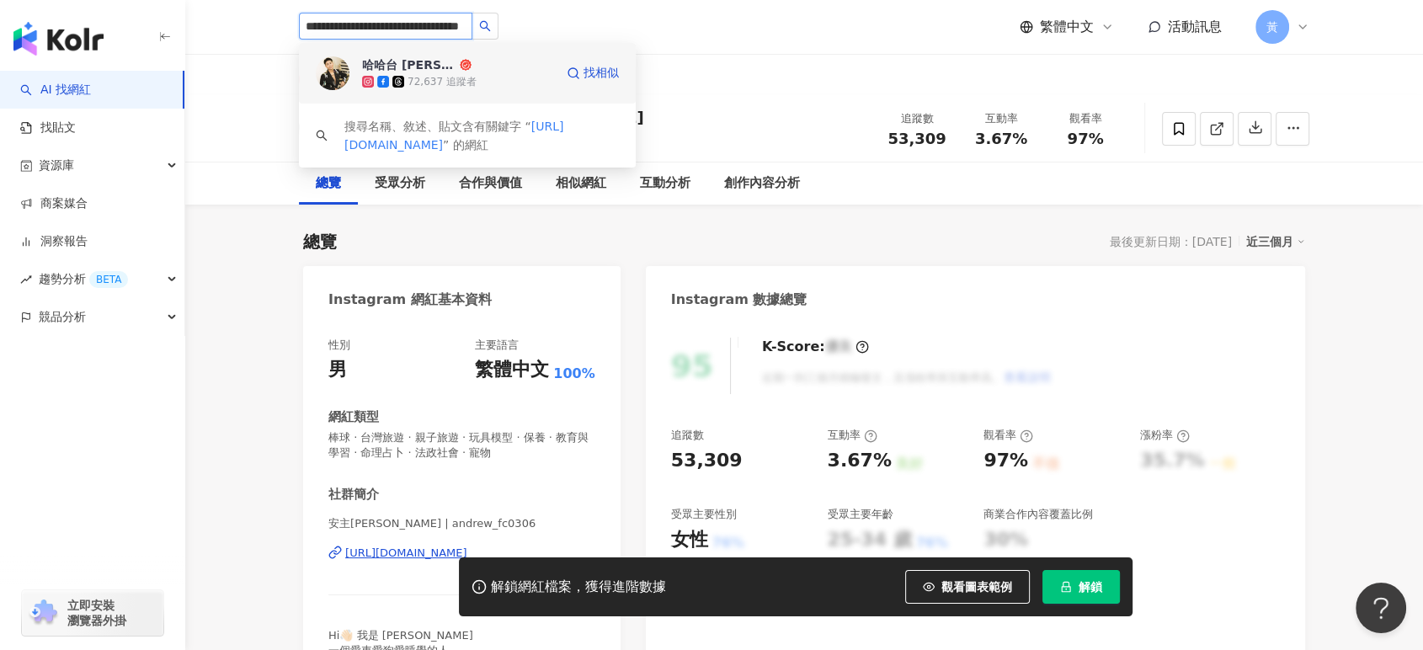
click at [441, 70] on div "哈哈台 蓋瑞Gary" at bounding box center [409, 64] width 94 height 17
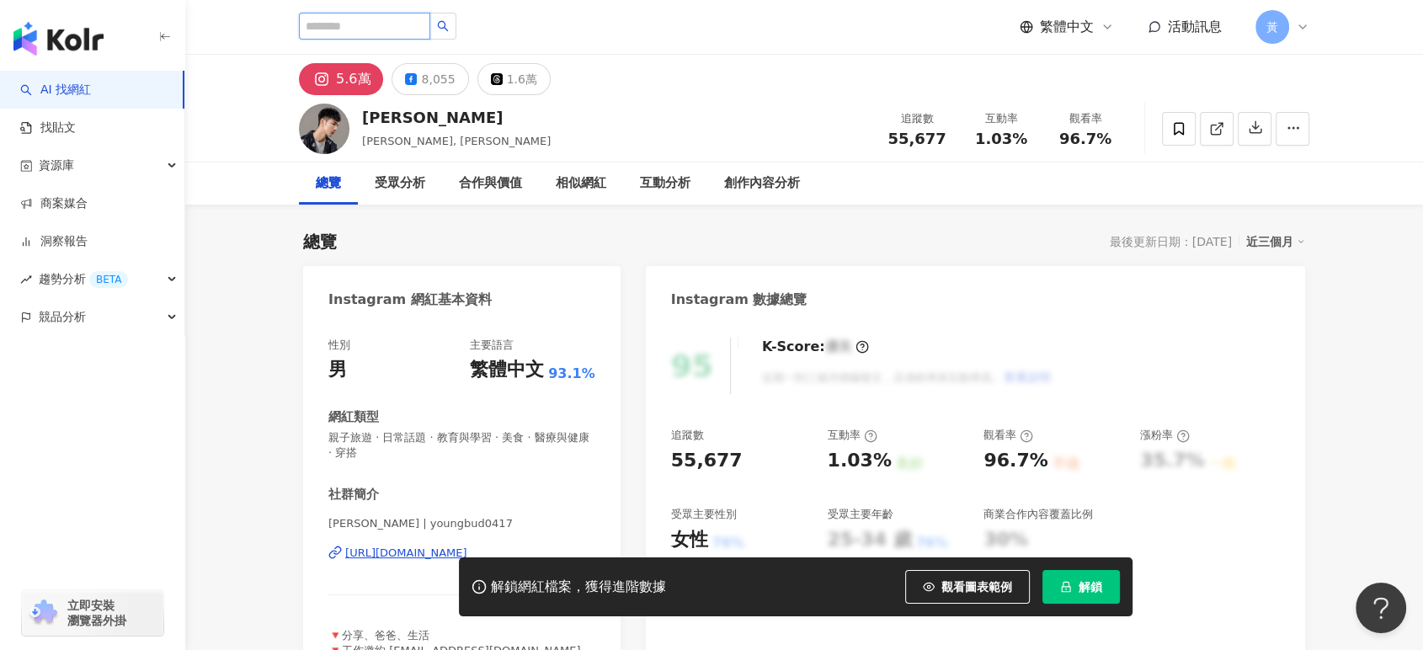
click at [344, 31] on input "search" at bounding box center [364, 26] width 131 height 27
paste input "**********"
type input "**********"
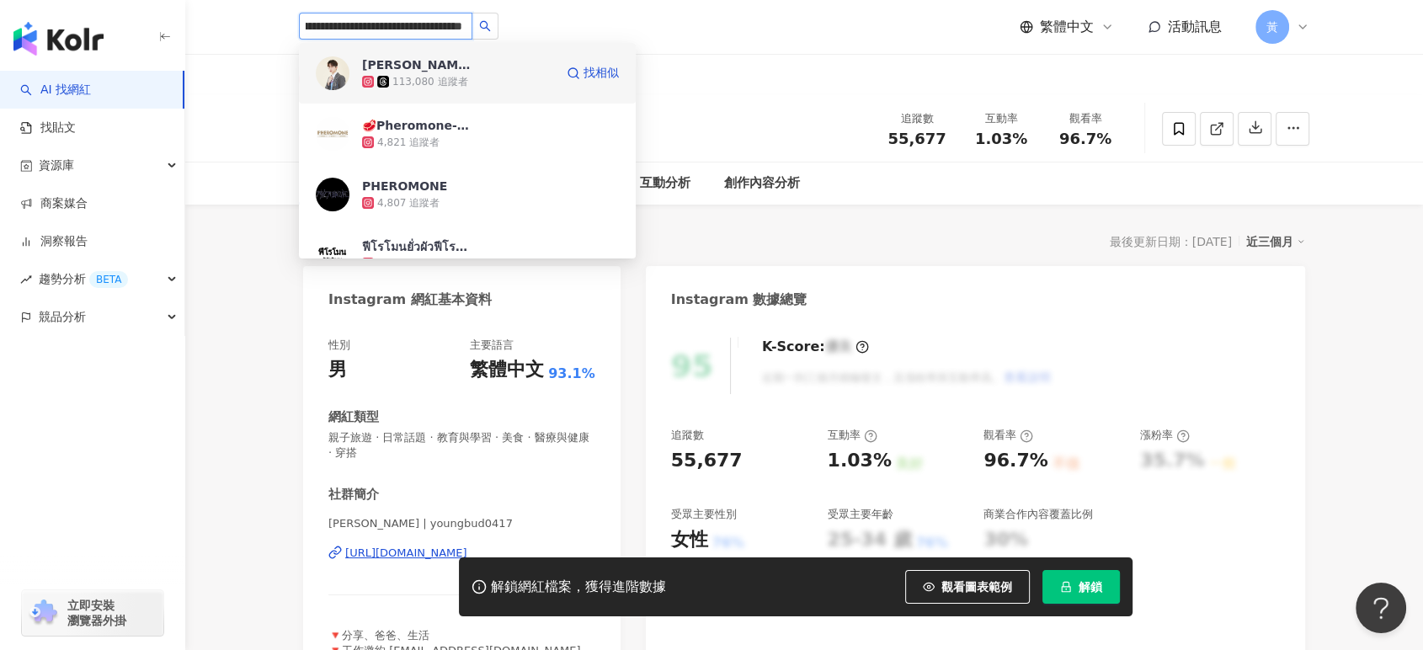
click at [435, 83] on div "113,080 追蹤者" at bounding box center [429, 82] width 75 height 14
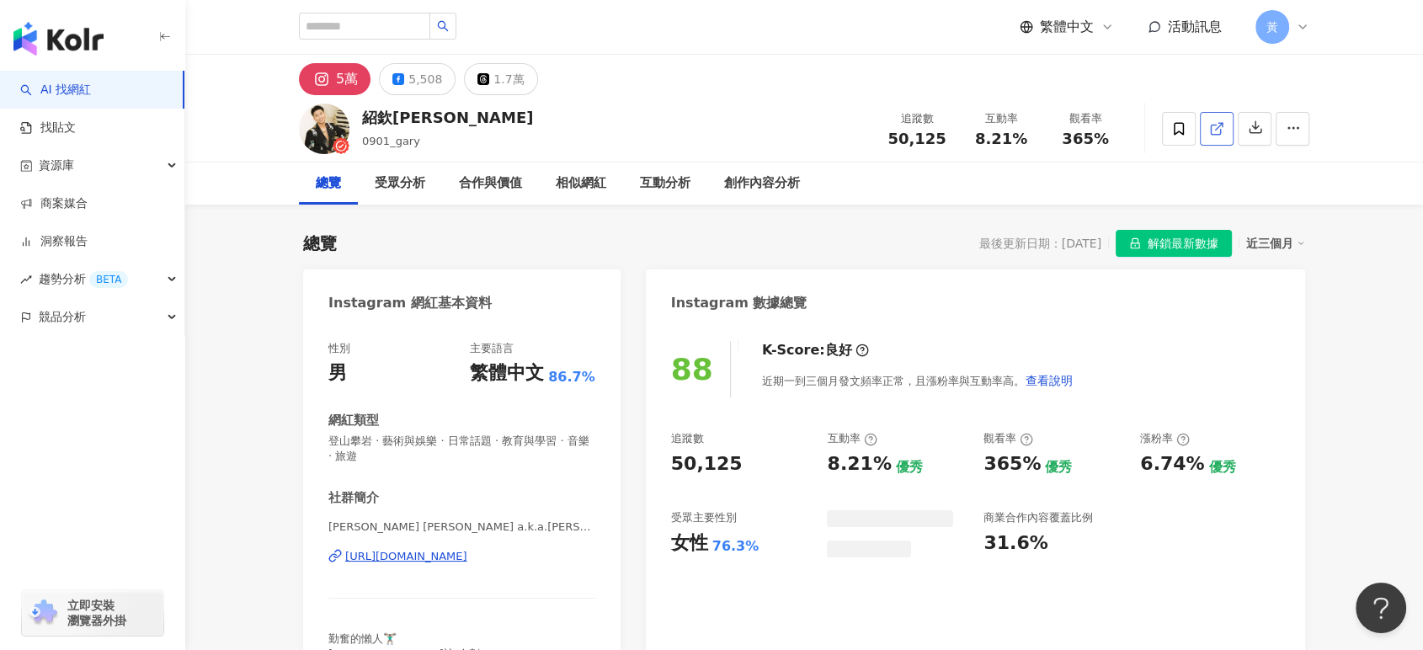
click at [1210, 125] on icon at bounding box center [1216, 128] width 15 height 15
click at [982, 140] on span "8.21%" at bounding box center [1001, 139] width 52 height 17
click at [1024, 140] on div "8.21%" at bounding box center [1001, 139] width 64 height 17
drag, startPoint x: 977, startPoint y: 141, endPoint x: 428, endPoint y: 0, distance: 566.8
click at [1026, 141] on div "8.21%" at bounding box center [1001, 139] width 64 height 17
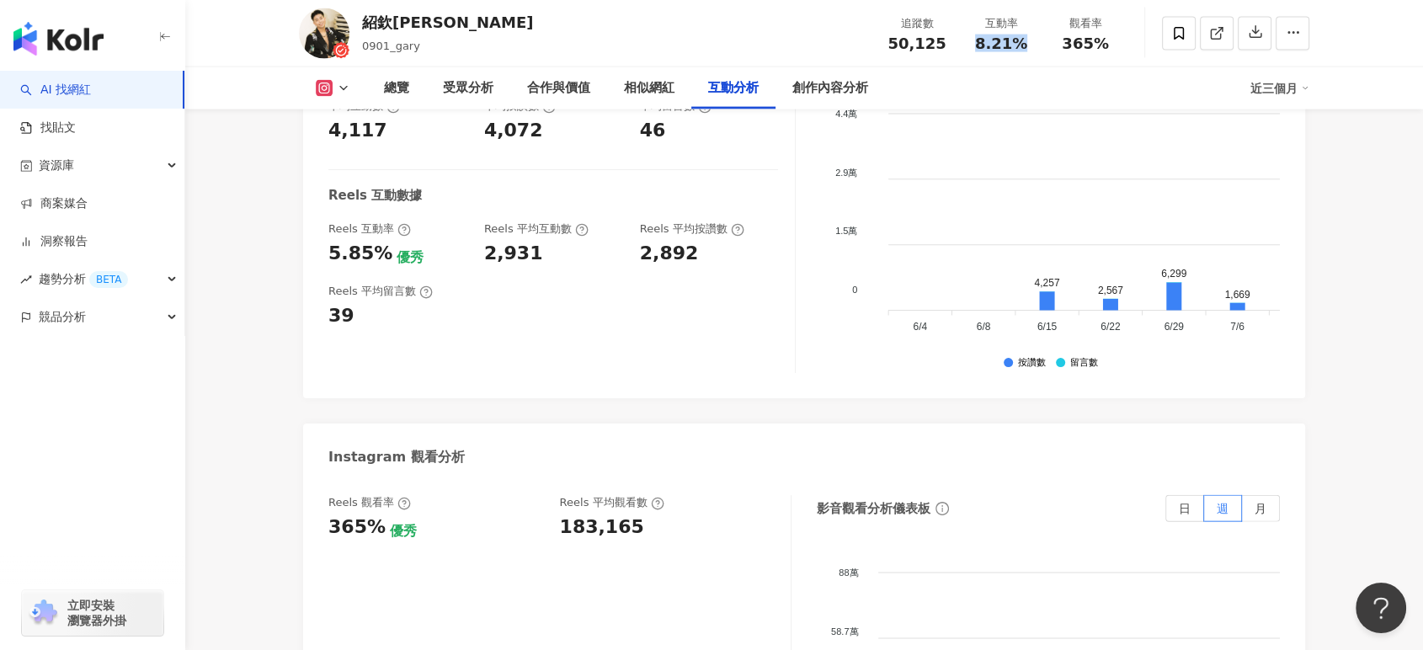
scroll to position [3836, 0]
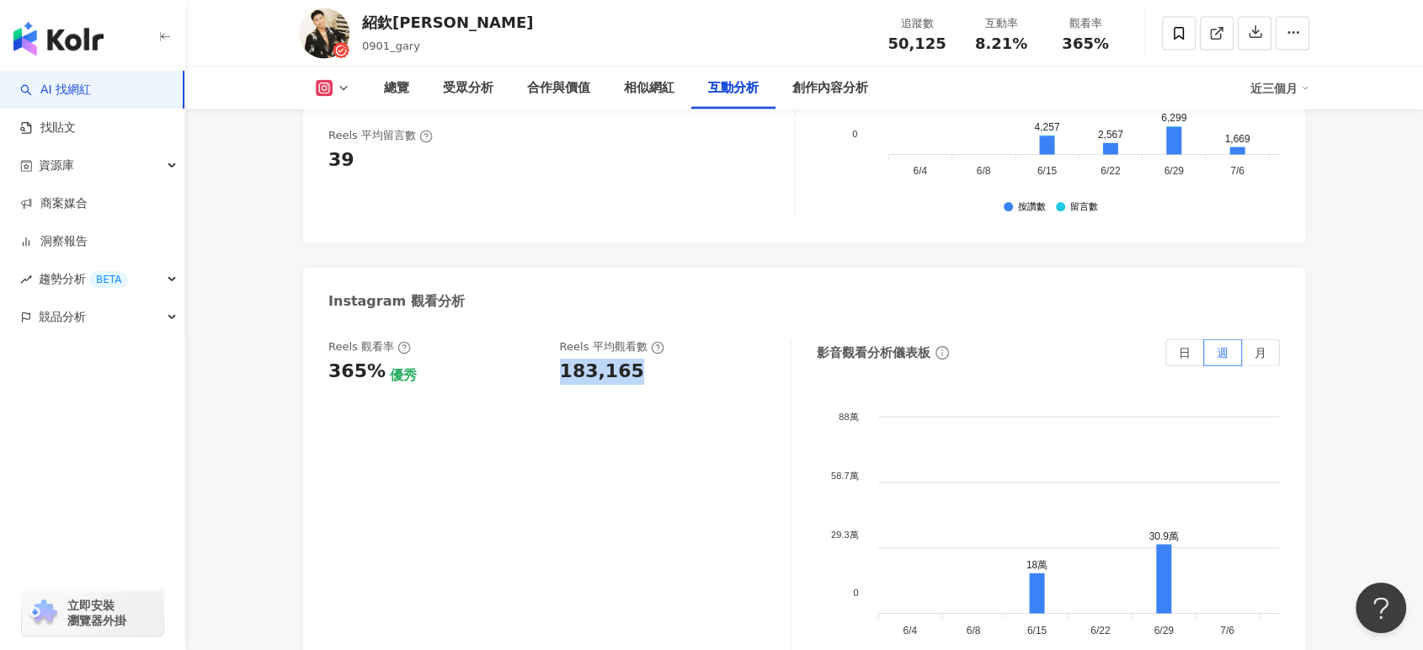
drag, startPoint x: 559, startPoint y: 297, endPoint x: 638, endPoint y: 295, distance: 79.2
click at [638, 359] on div "183,165" at bounding box center [667, 372] width 215 height 26
copy div "183,165"
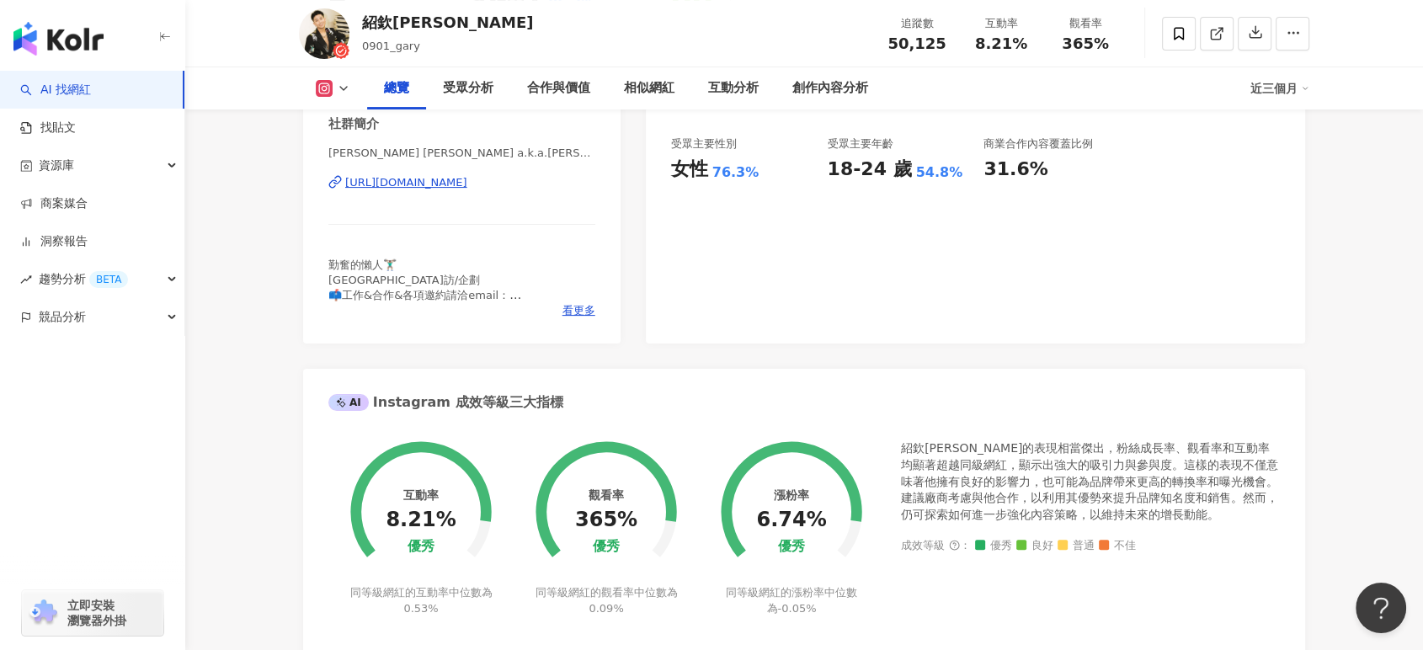
scroll to position [0, 0]
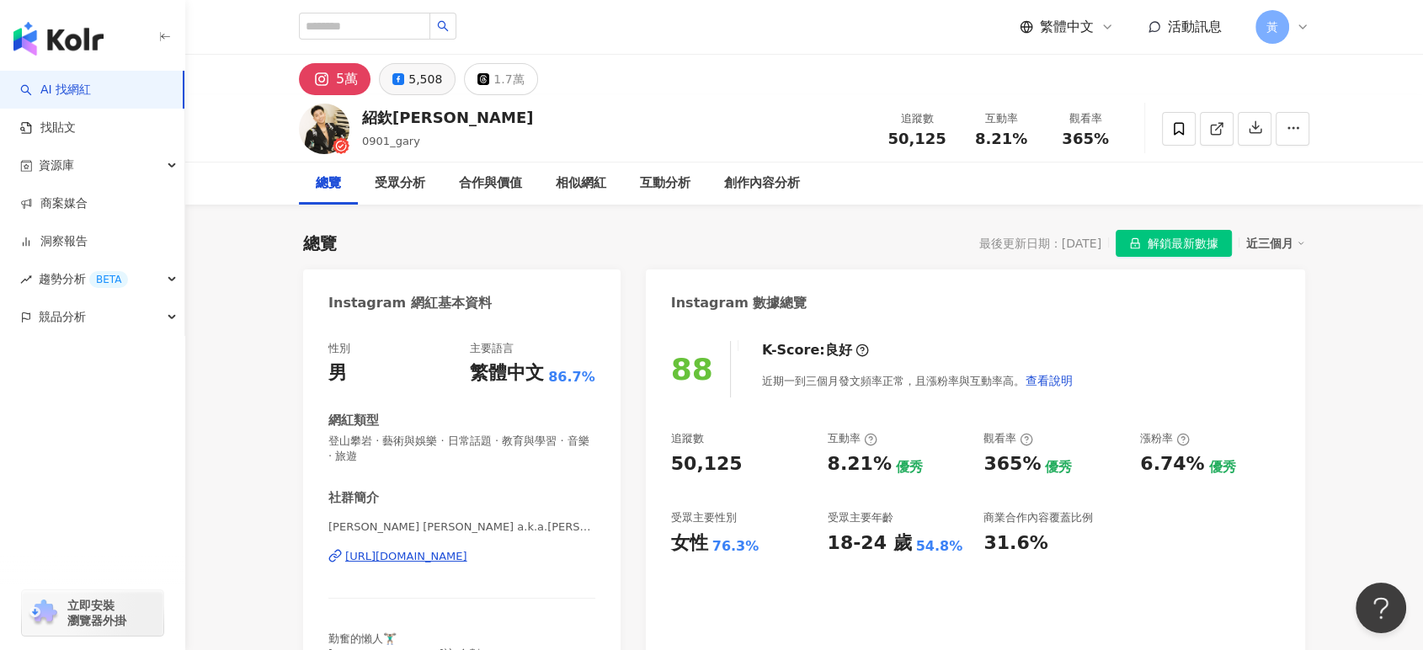
click at [418, 79] on div "5,508" at bounding box center [425, 79] width 34 height 24
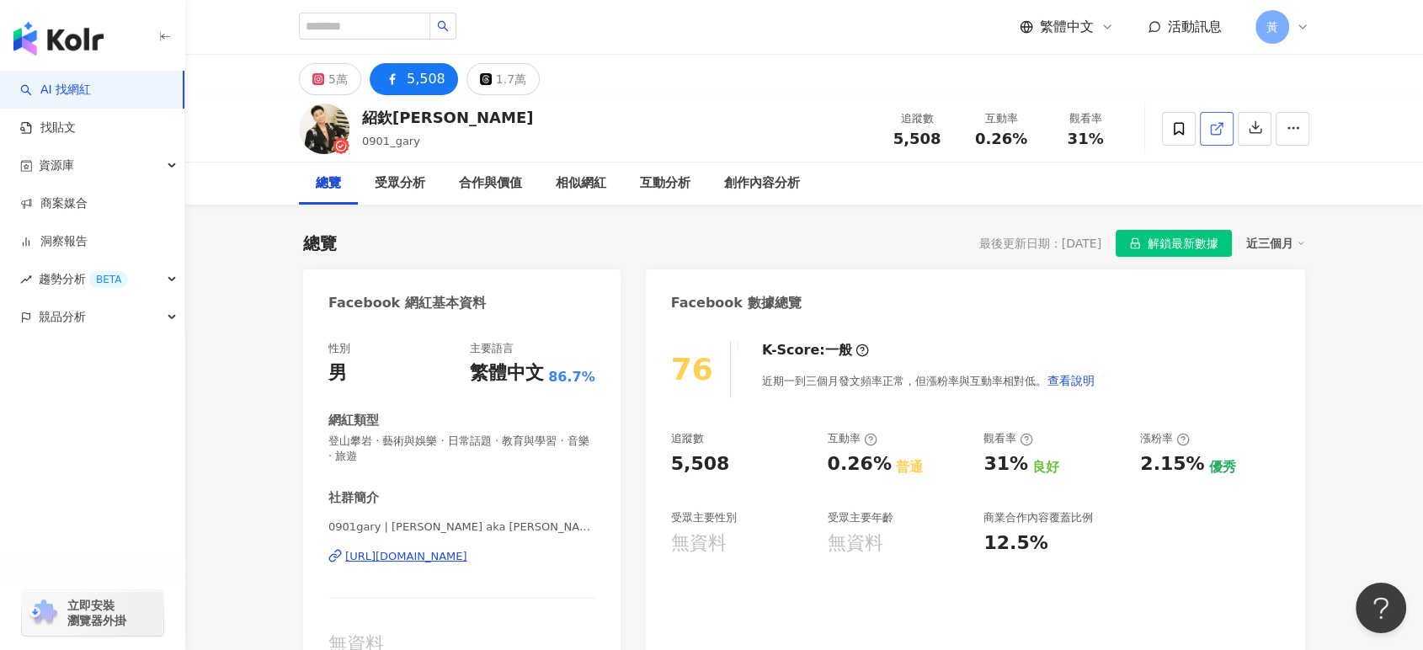
click at [1213, 135] on icon at bounding box center [1216, 128] width 15 height 15
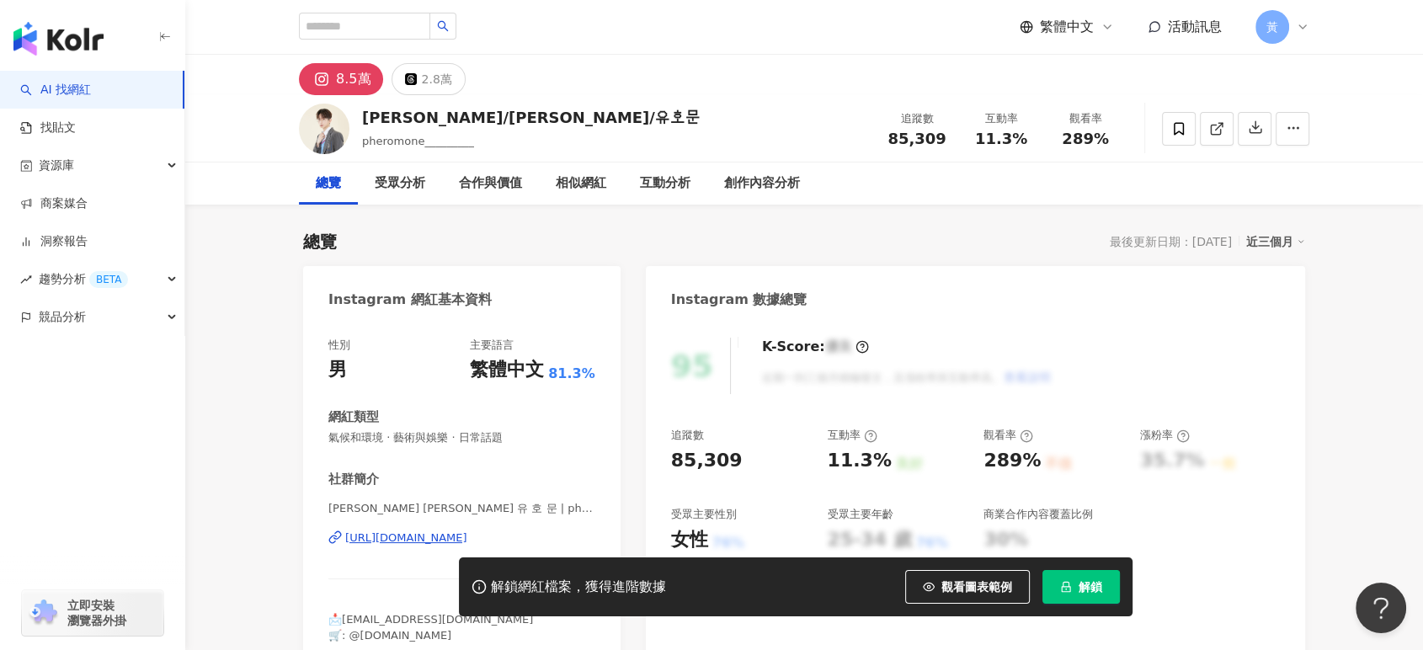
click at [1027, 140] on div "11.3%" at bounding box center [1001, 139] width 64 height 17
drag, startPoint x: 987, startPoint y: 142, endPoint x: 397, endPoint y: 3, distance: 606.7
click at [1028, 141] on div "11.3%" at bounding box center [1001, 139] width 64 height 17
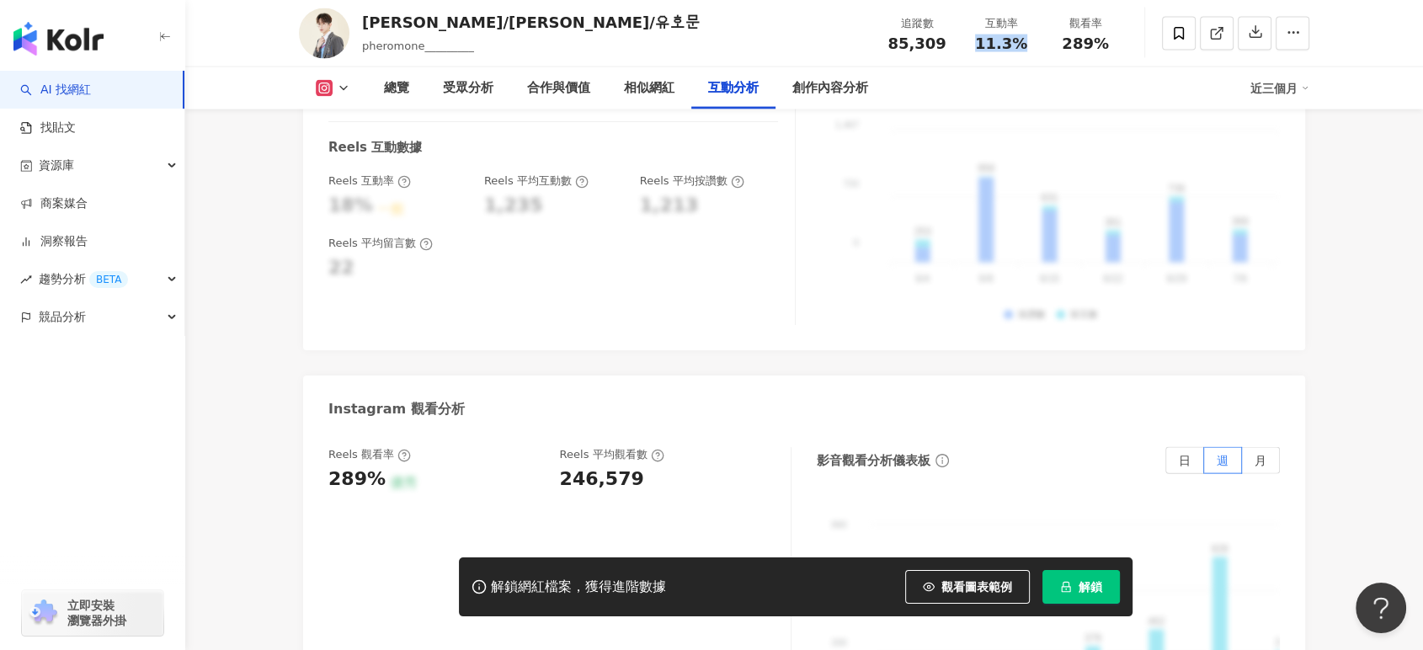
scroll to position [3743, 0]
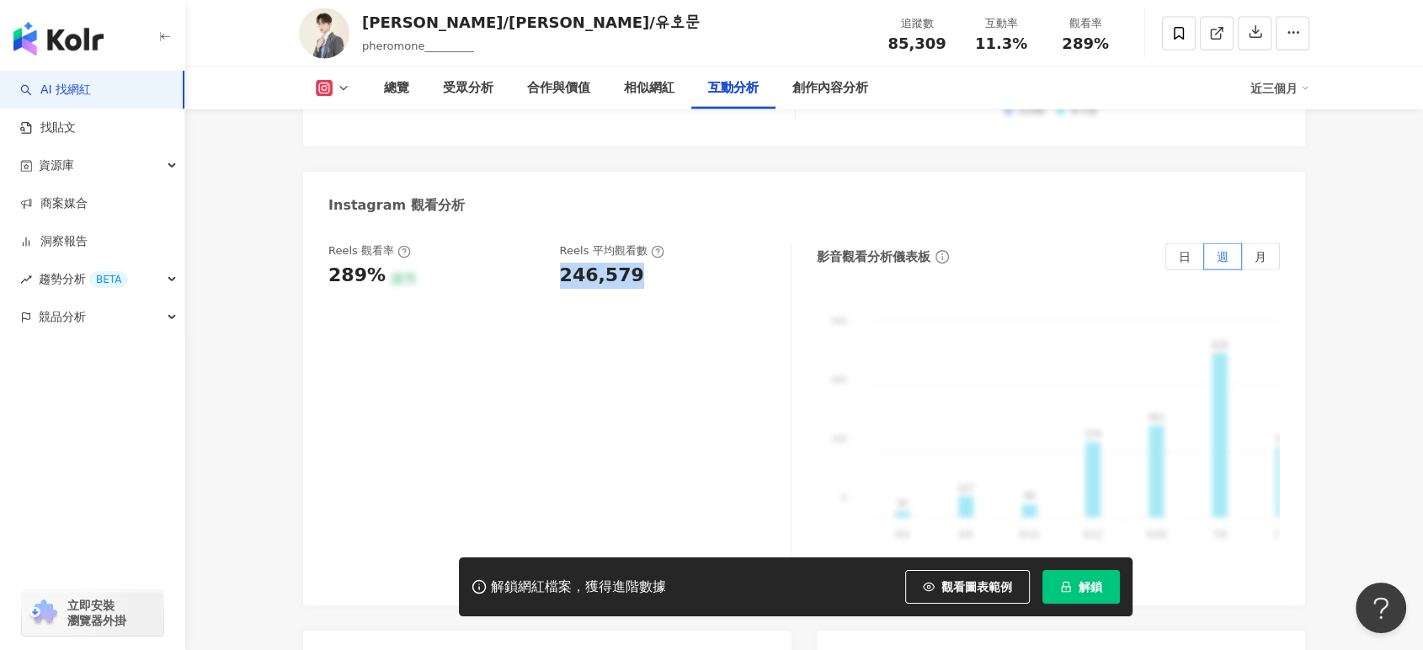
drag, startPoint x: 563, startPoint y: 235, endPoint x: 637, endPoint y: 235, distance: 73.3
click at [637, 263] on div "246,579" at bounding box center [667, 276] width 215 height 26
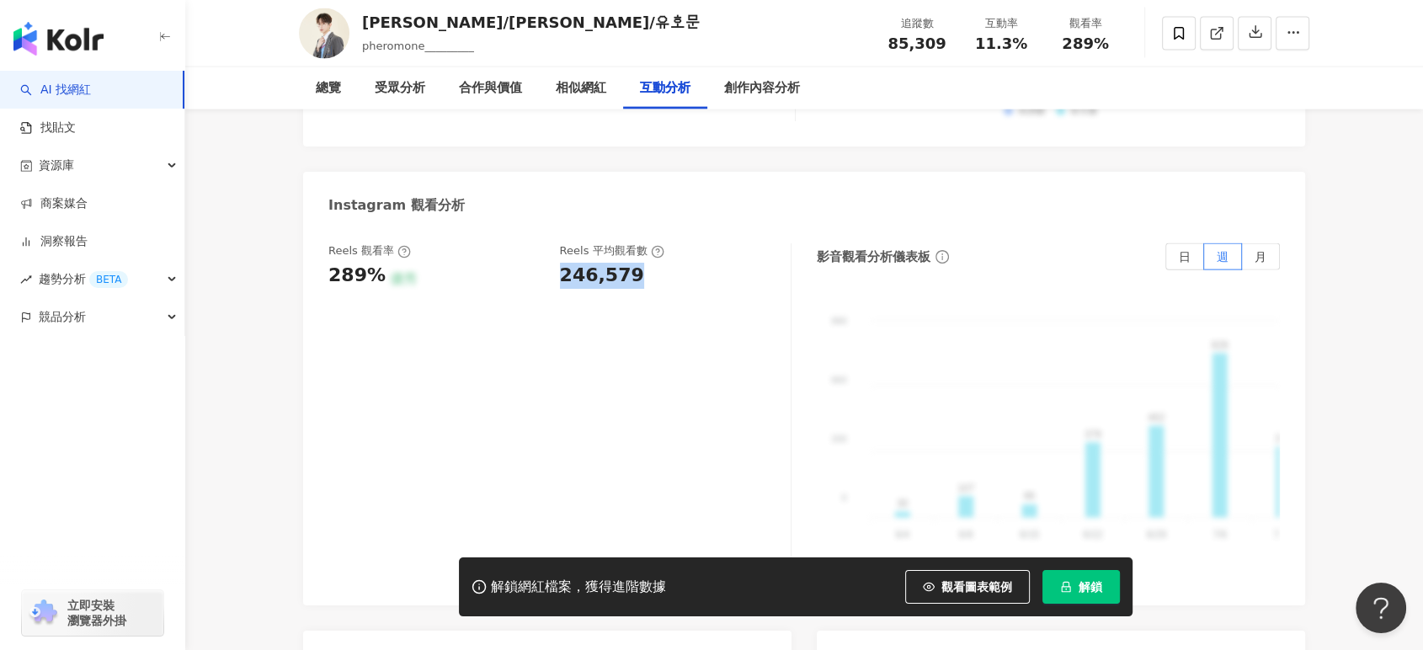
scroll to position [0, 0]
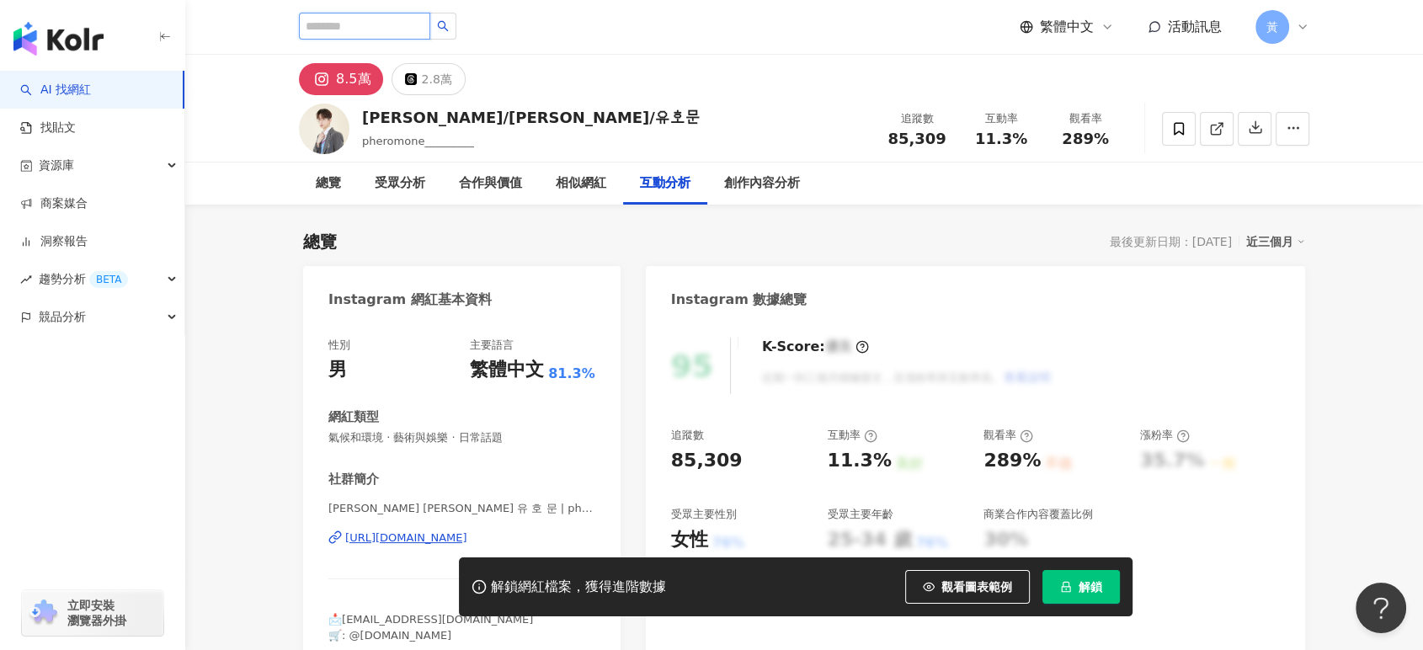
click at [380, 35] on input "search" at bounding box center [364, 26] width 131 height 27
paste input "**********"
type input "**********"
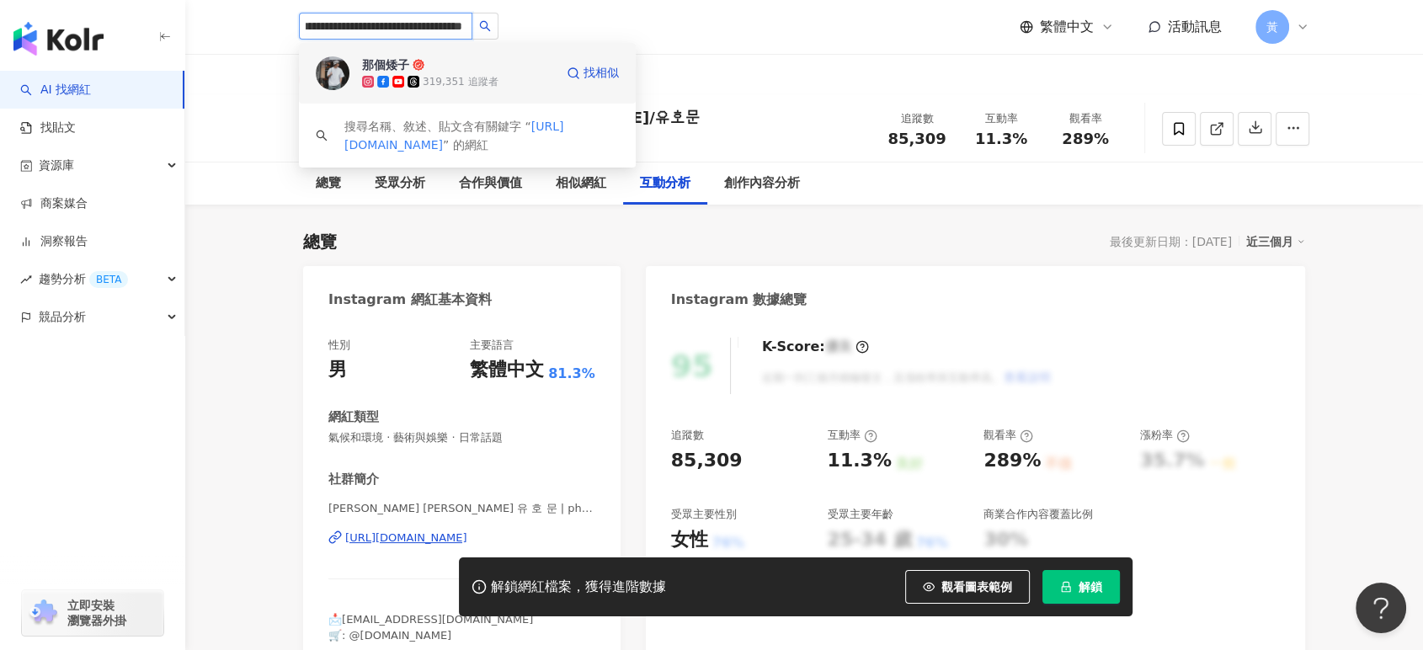
click at [429, 79] on div "319,351 追蹤者" at bounding box center [460, 82] width 75 height 14
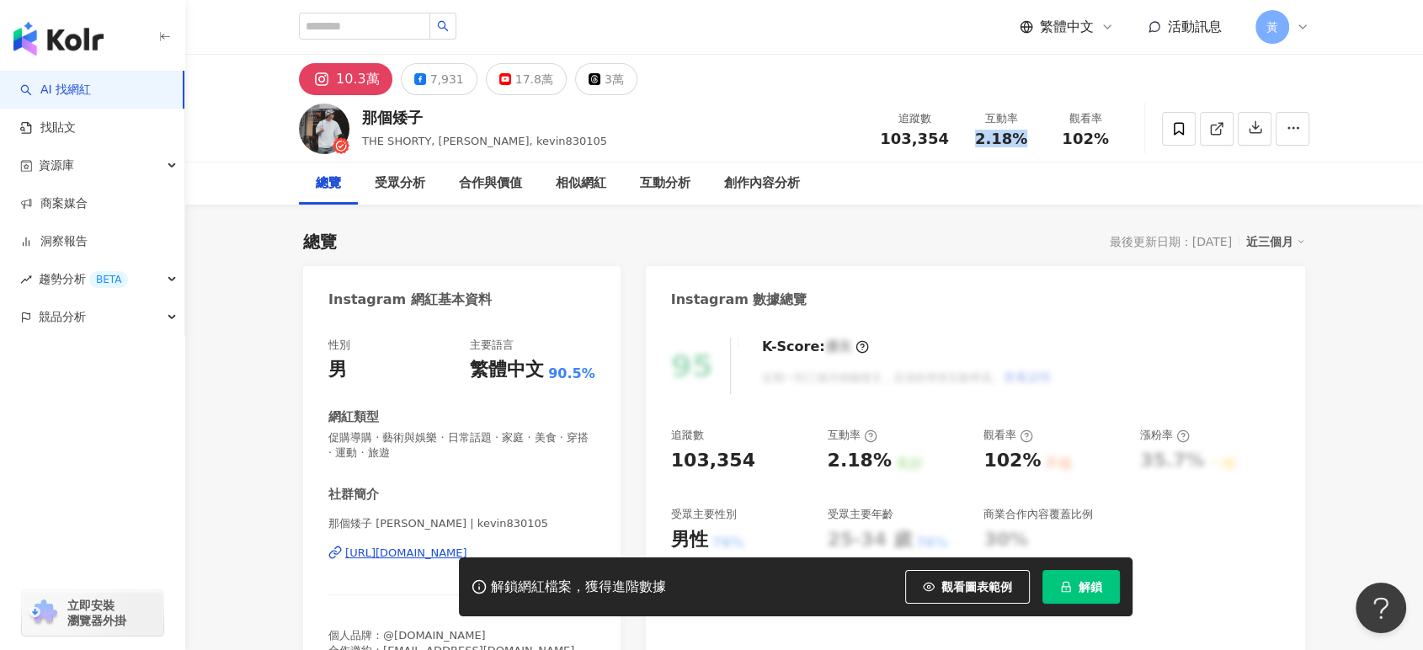
drag, startPoint x: 971, startPoint y: 139, endPoint x: 1031, endPoint y: 141, distance: 59.8
click at [1031, 141] on div "2.18%" at bounding box center [1001, 139] width 64 height 17
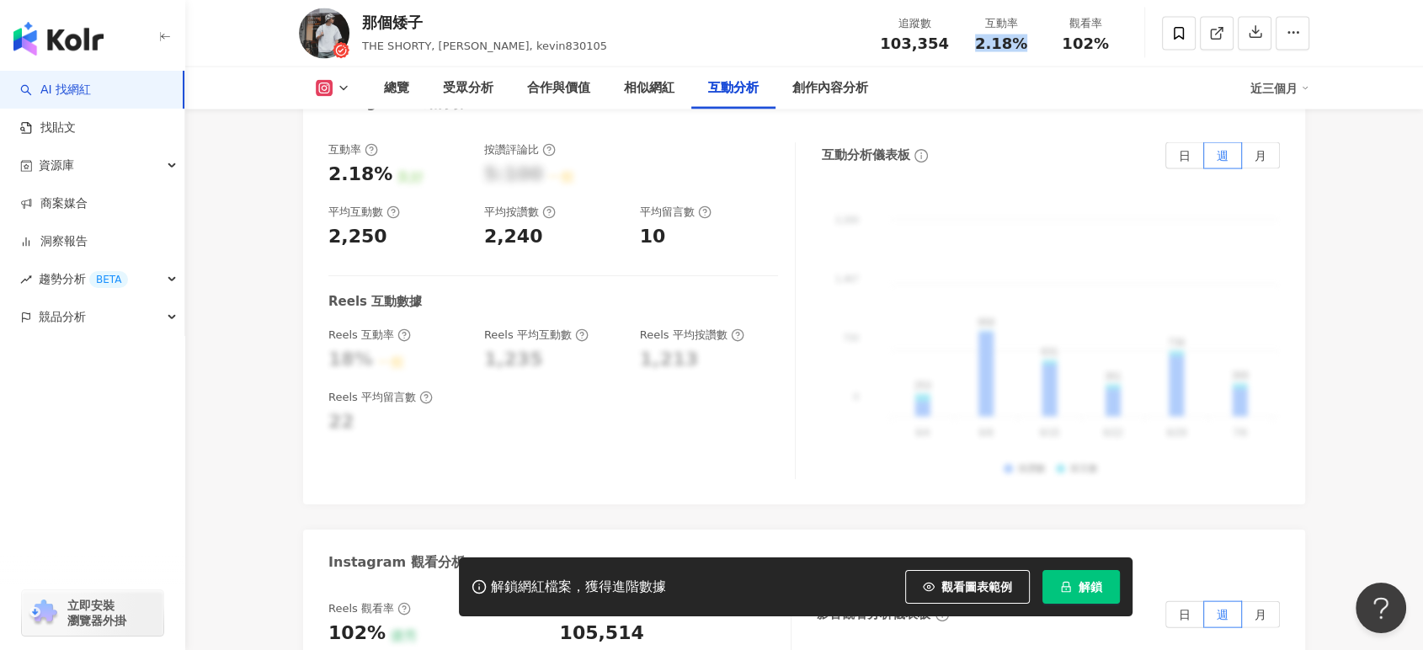
scroll to position [3649, 0]
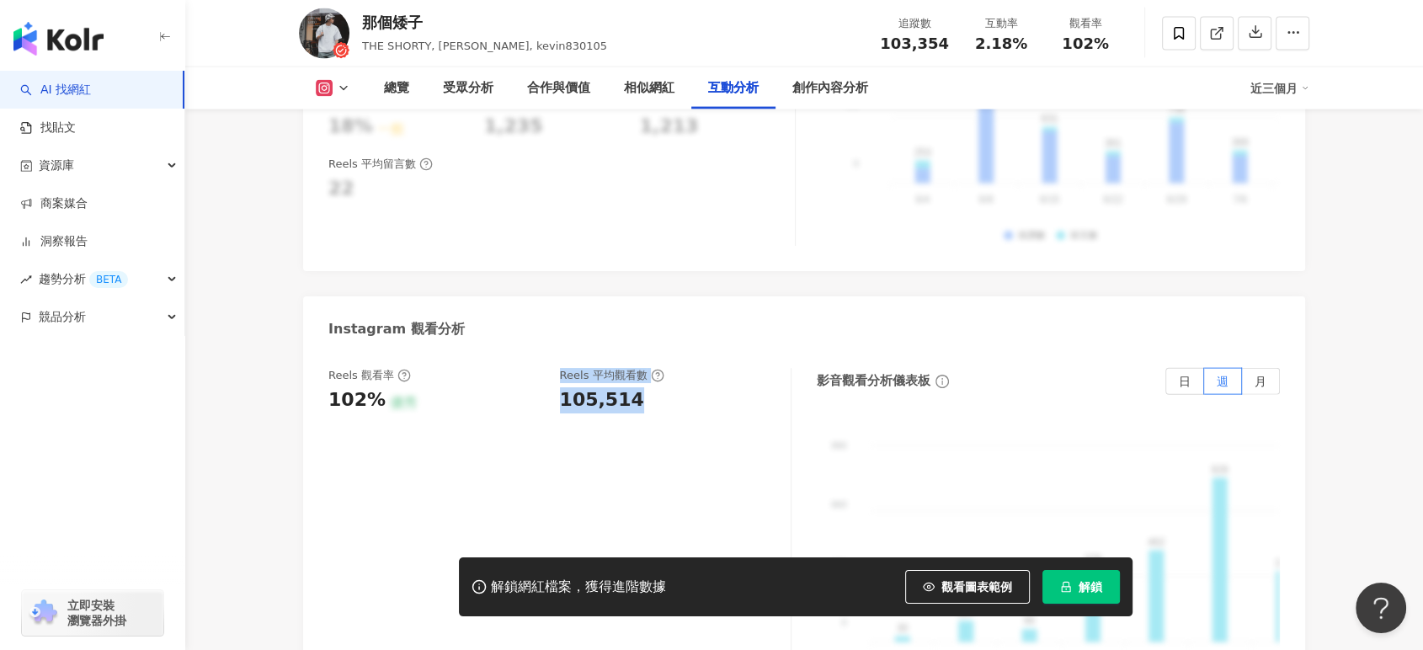
drag, startPoint x: 547, startPoint y: 380, endPoint x: 647, endPoint y: 380, distance: 99.4
click at [647, 380] on div "Reels 觀看率 102% 優秀 [PERSON_NAME] 平均觀看數 105,514" at bounding box center [550, 390] width 445 height 45
click at [645, 387] on div "105,514" at bounding box center [667, 400] width 215 height 26
drag, startPoint x: 558, startPoint y: 375, endPoint x: 643, endPoint y: 376, distance: 85.1
click at [643, 376] on div "Reels 觀看率 102% 優秀 [PERSON_NAME] 平均觀看數 105,514" at bounding box center [550, 390] width 445 height 45
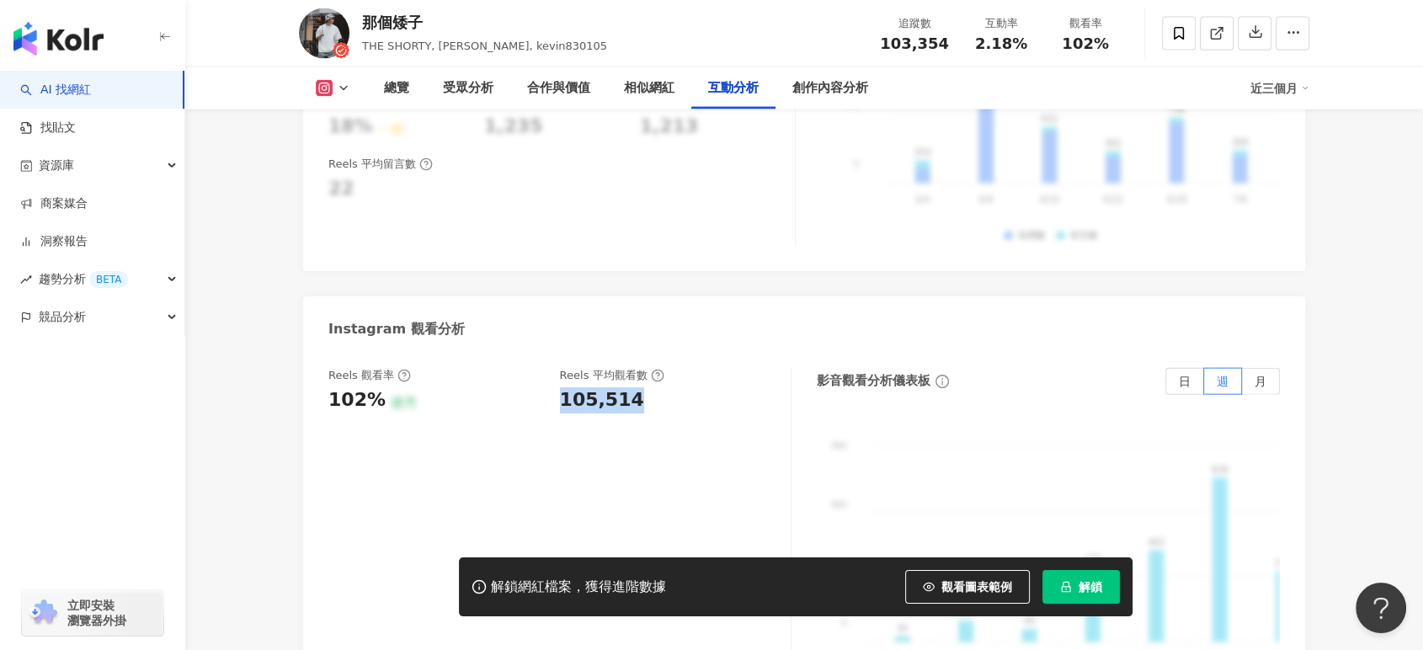
copy div "105,514"
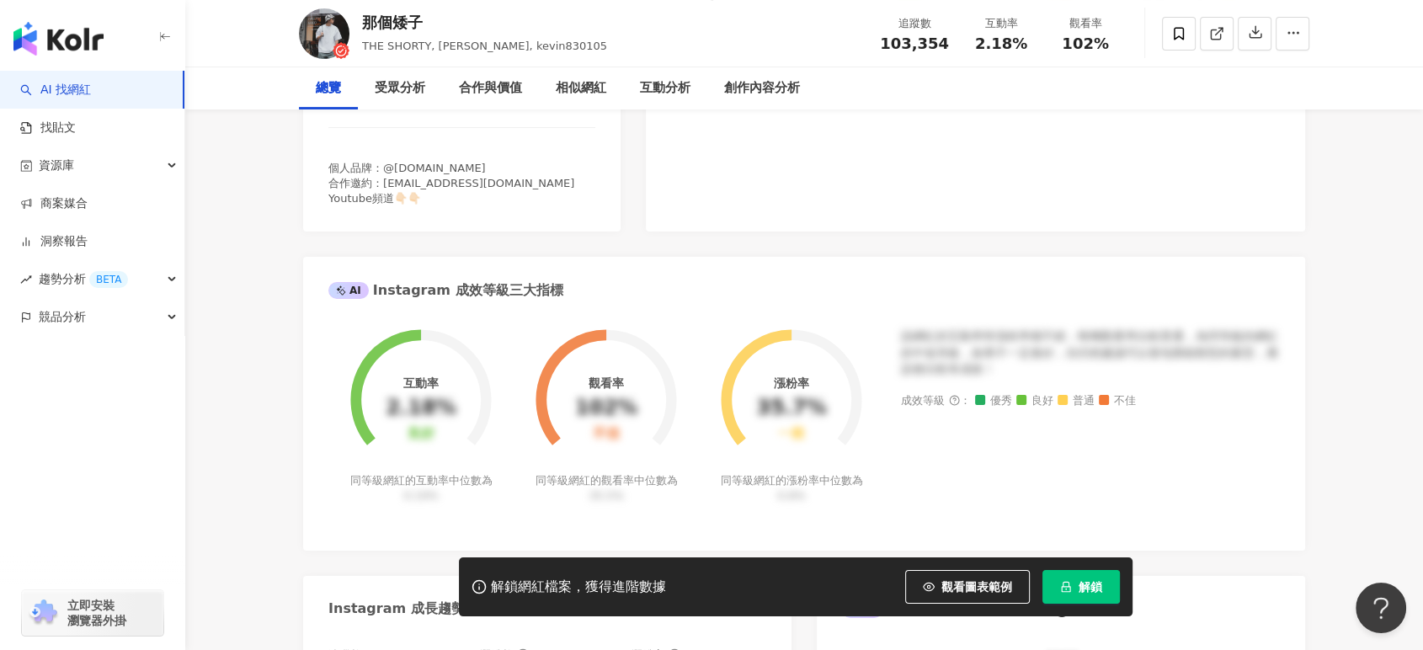
scroll to position [0, 0]
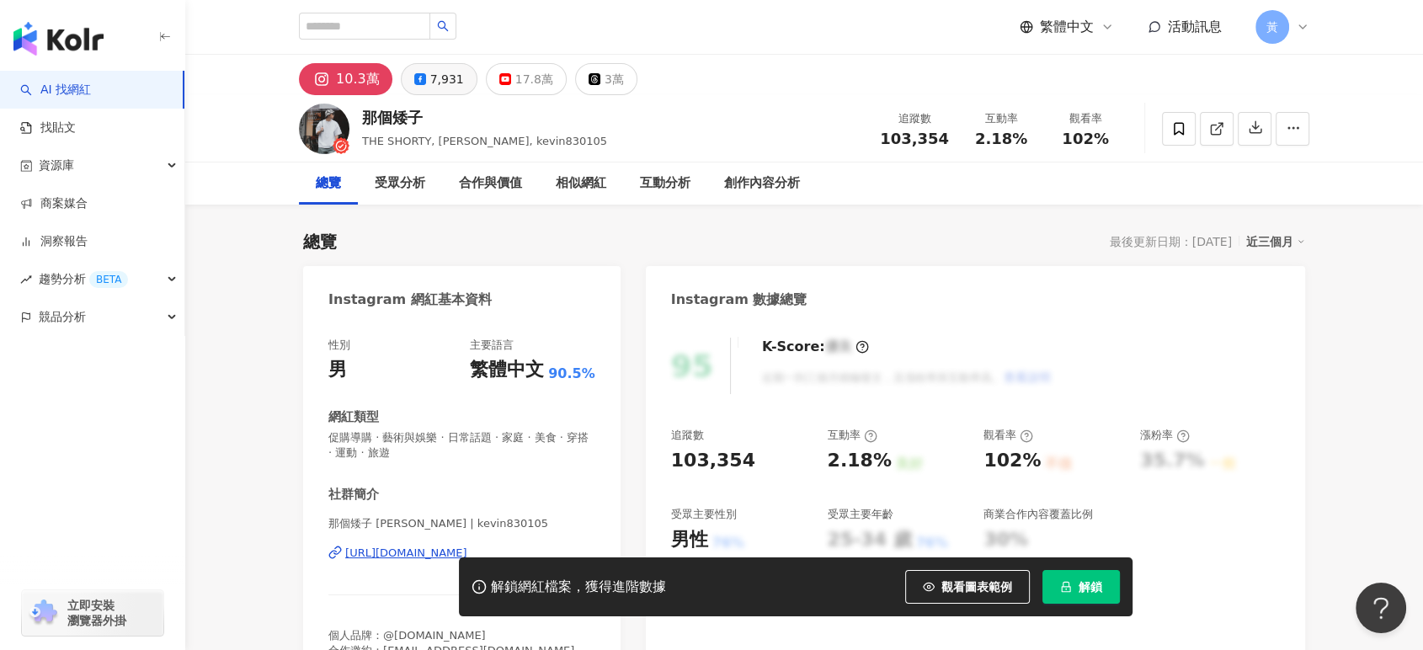
click at [430, 74] on div "7,931" at bounding box center [447, 79] width 34 height 24
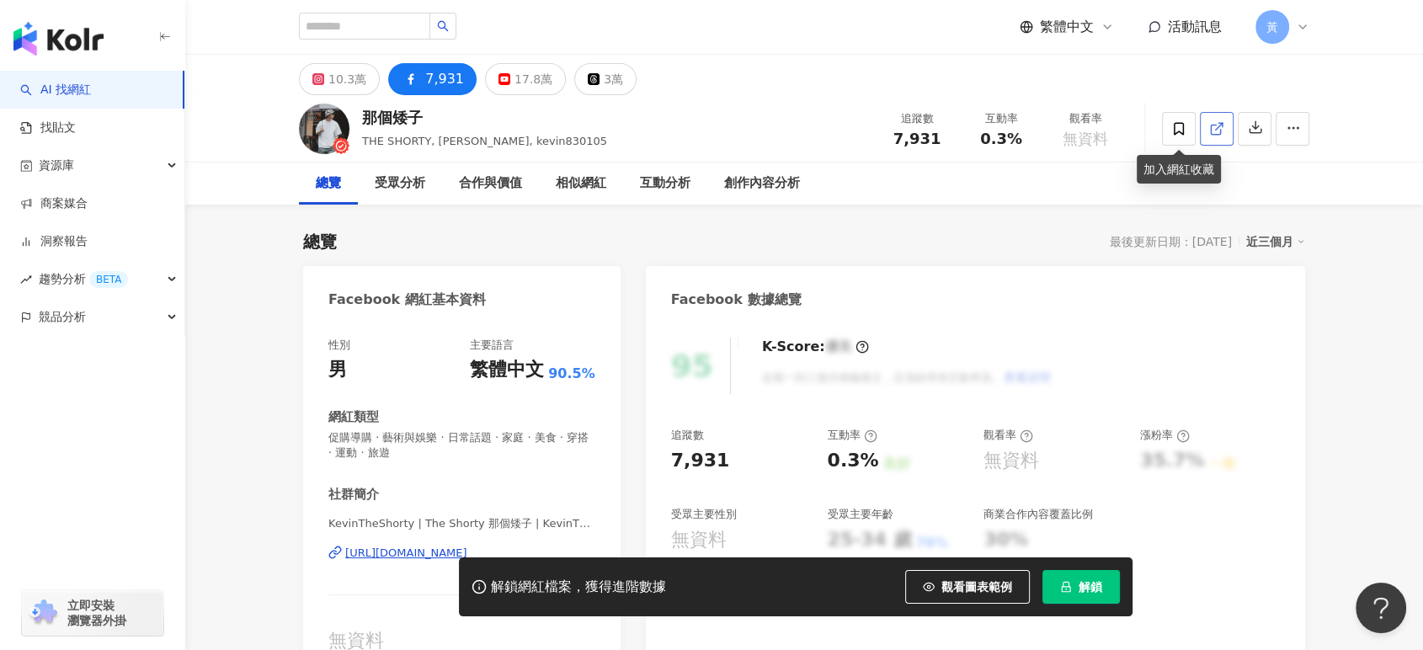
click at [1213, 132] on icon at bounding box center [1216, 128] width 15 height 15
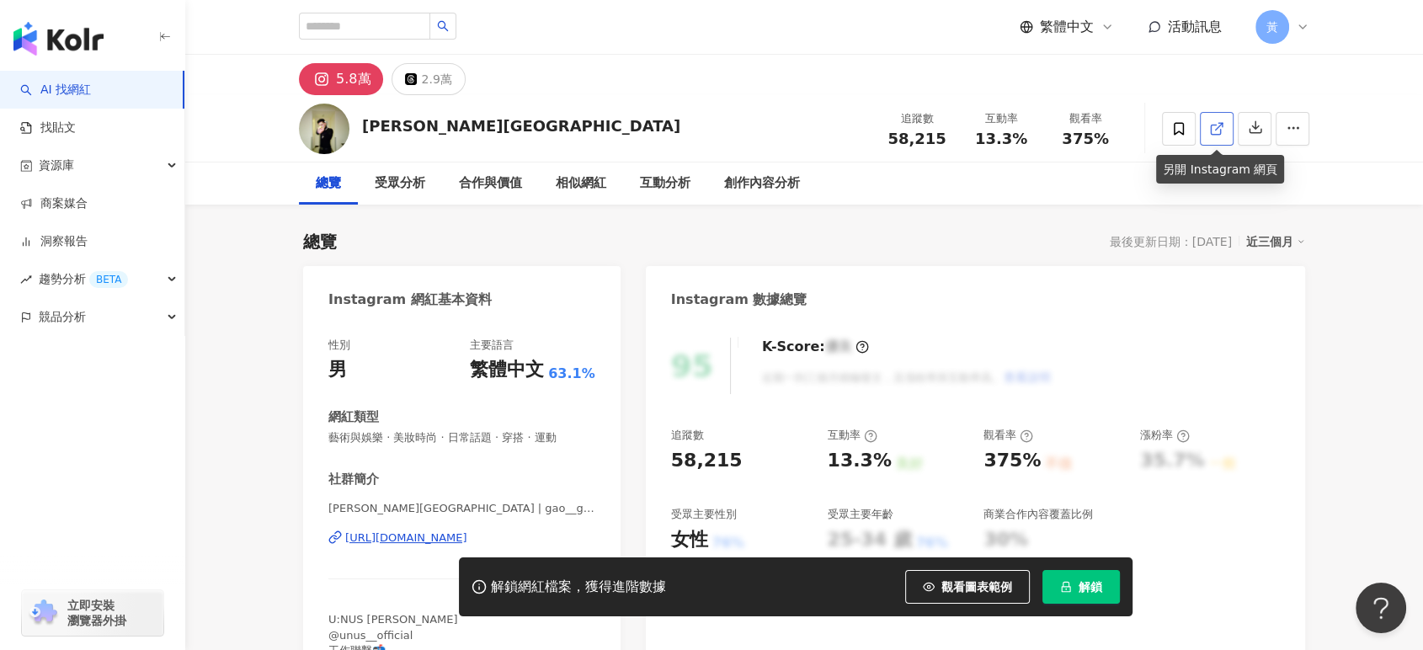
click at [1209, 122] on icon at bounding box center [1216, 128] width 15 height 15
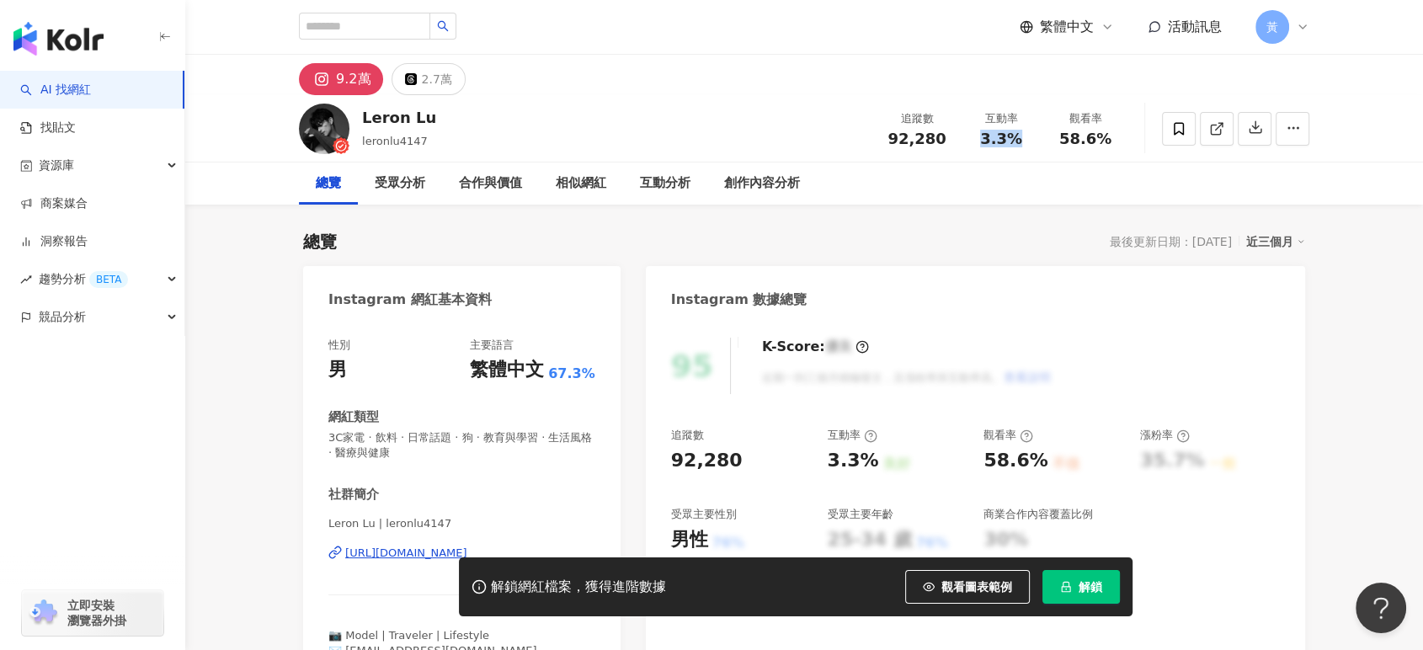
drag, startPoint x: 979, startPoint y: 133, endPoint x: 1031, endPoint y: 133, distance: 51.4
click at [1031, 133] on div "3.3%" at bounding box center [1001, 139] width 64 height 17
copy span "3.3%"
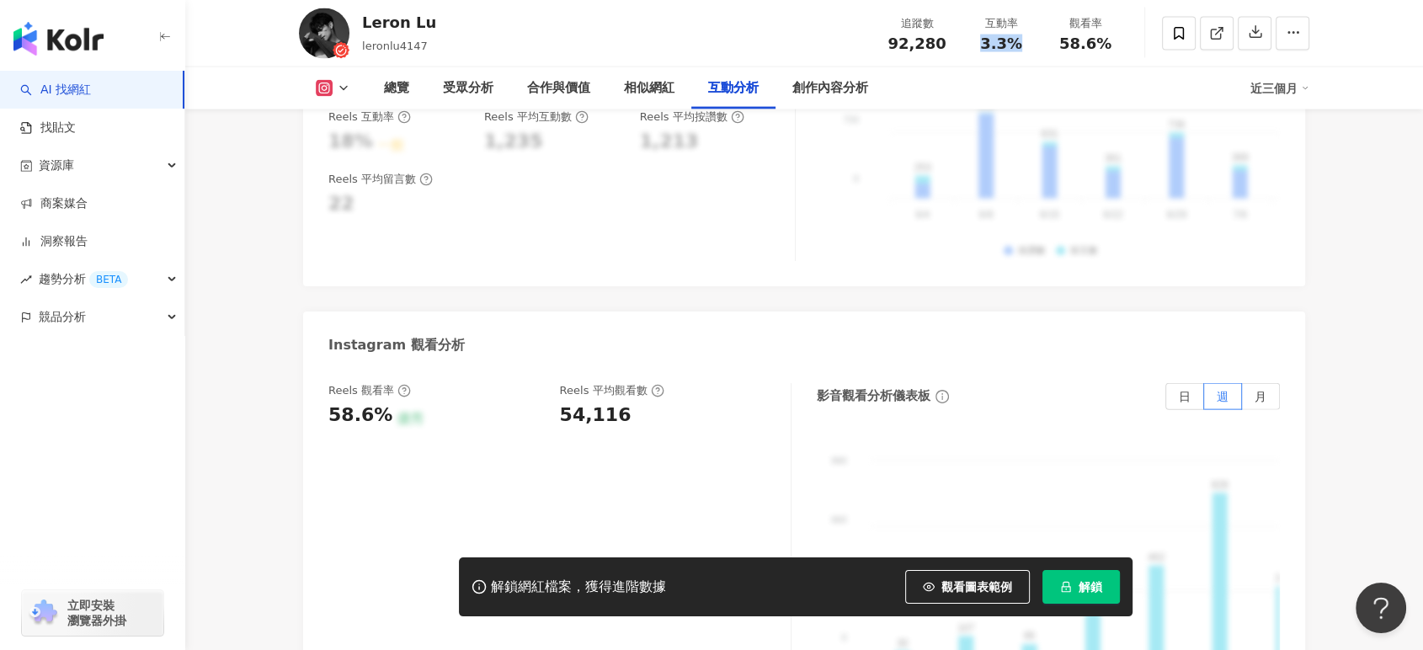
scroll to position [3743, 0]
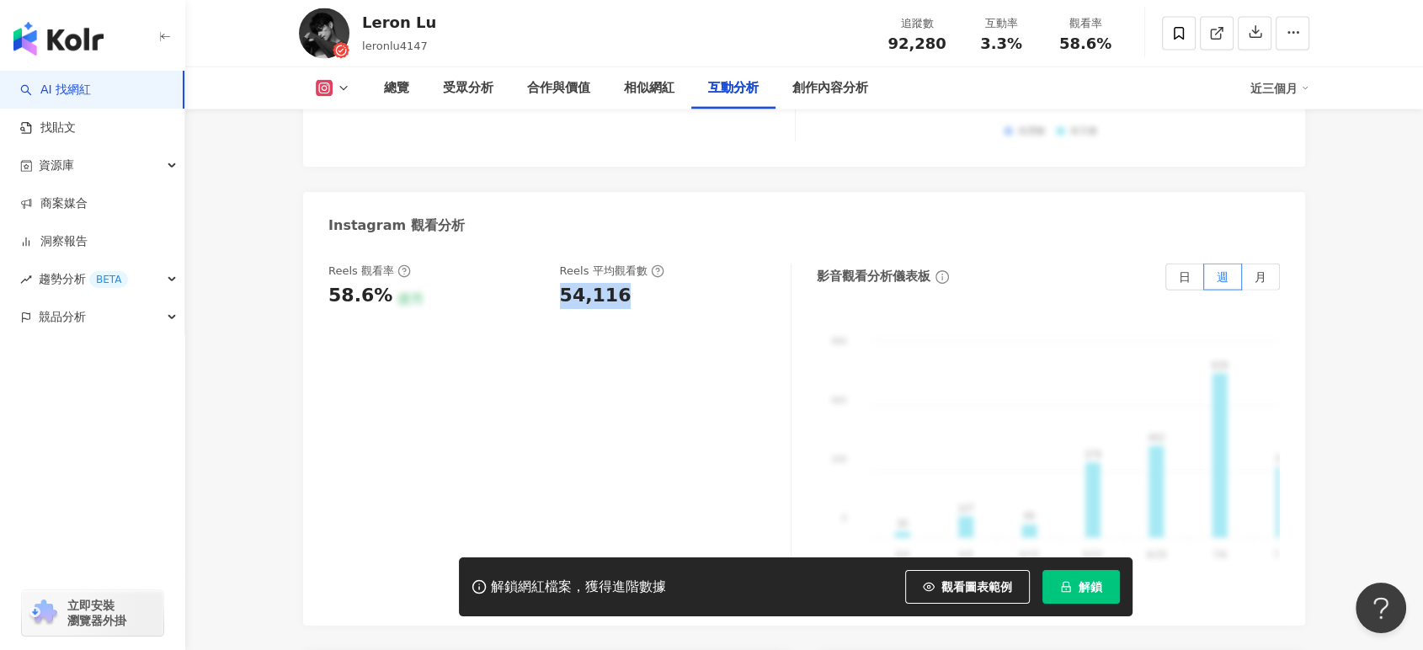
drag, startPoint x: 563, startPoint y: 273, endPoint x: 631, endPoint y: 275, distance: 68.2
click at [631, 283] on div "54,116" at bounding box center [667, 296] width 215 height 26
copy div "54,116"
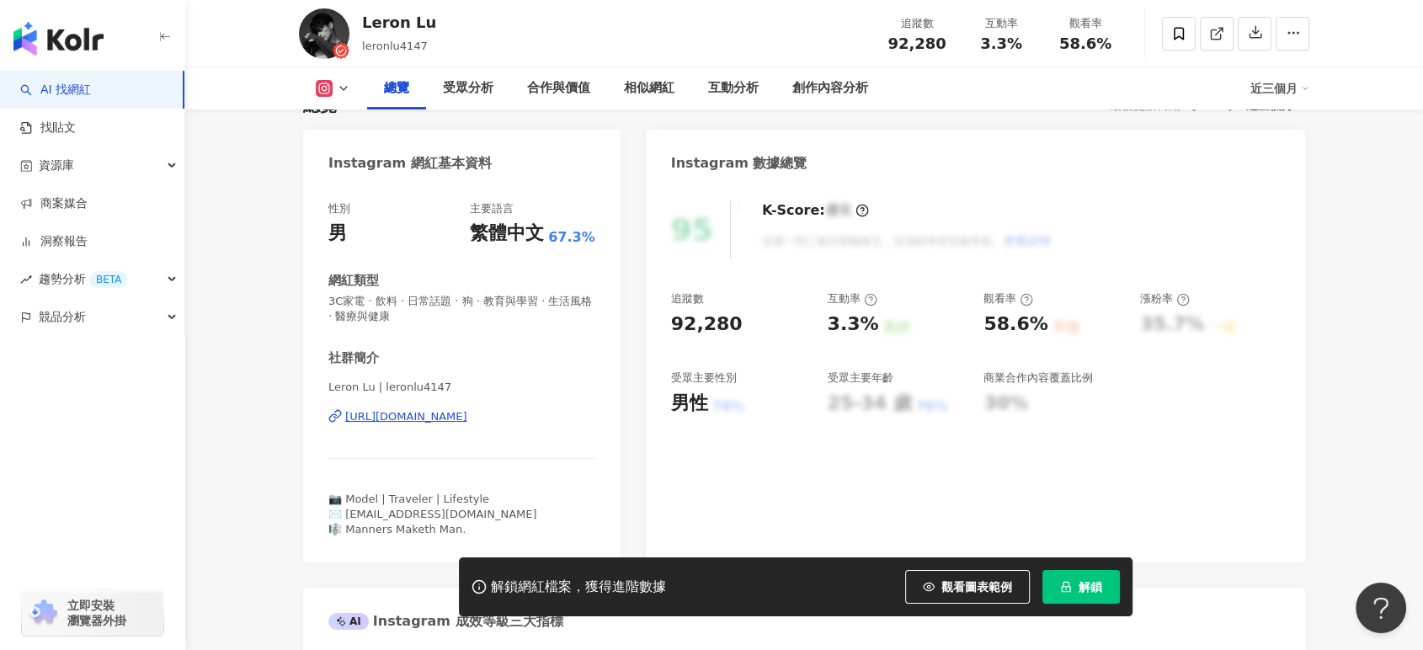
scroll to position [0, 0]
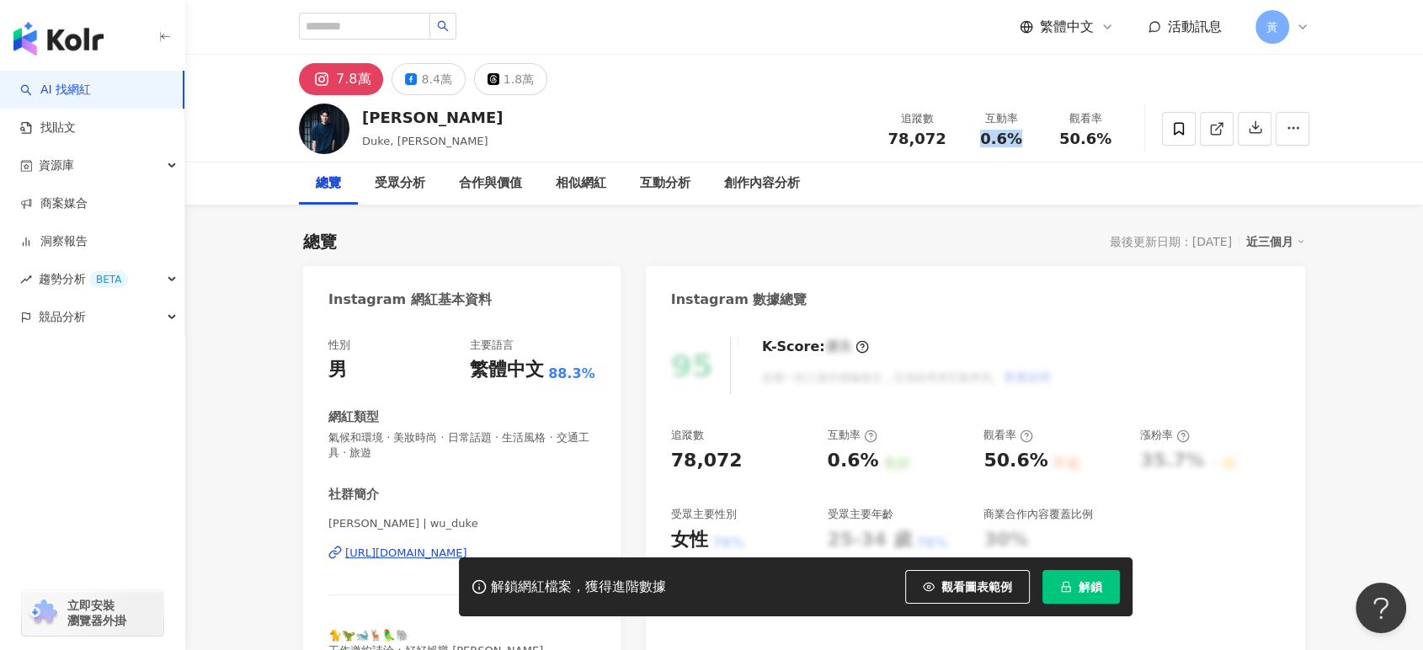
drag, startPoint x: 977, startPoint y: 140, endPoint x: 1024, endPoint y: 137, distance: 47.2
click at [1024, 137] on div "0.6%" at bounding box center [1001, 139] width 64 height 17
copy span "0.6%"
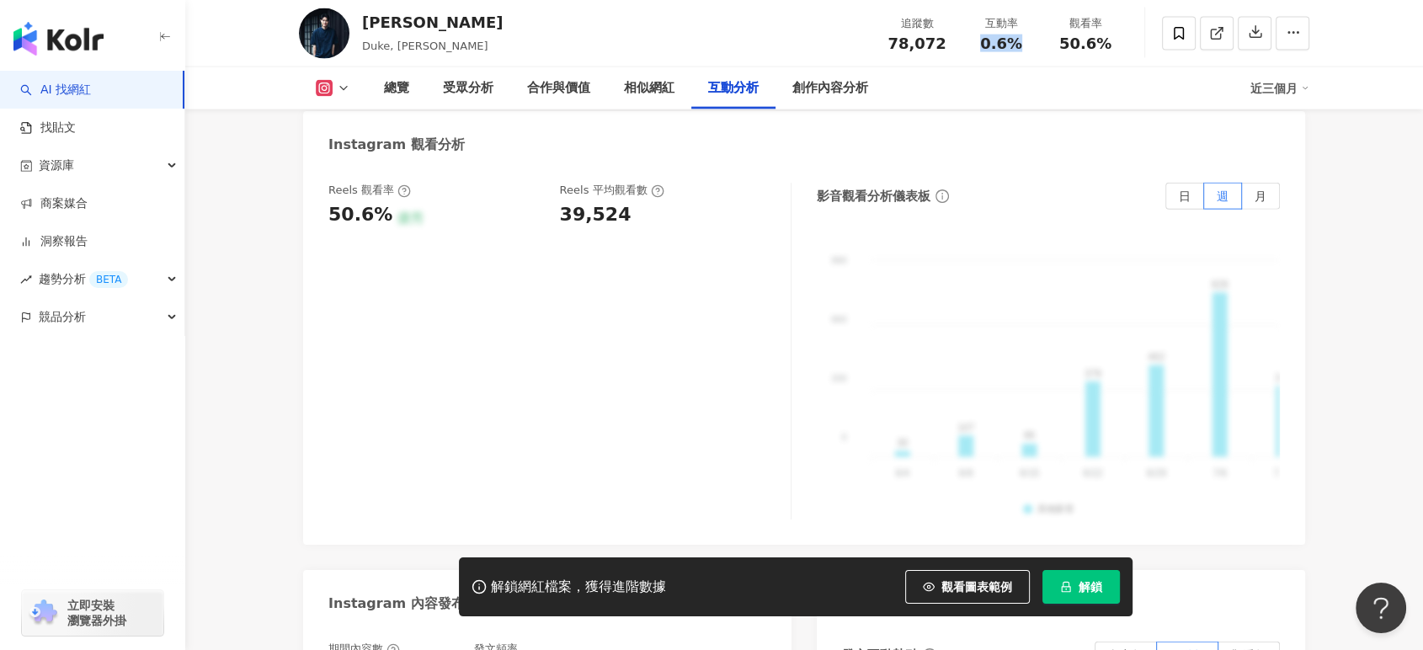
scroll to position [3743, 0]
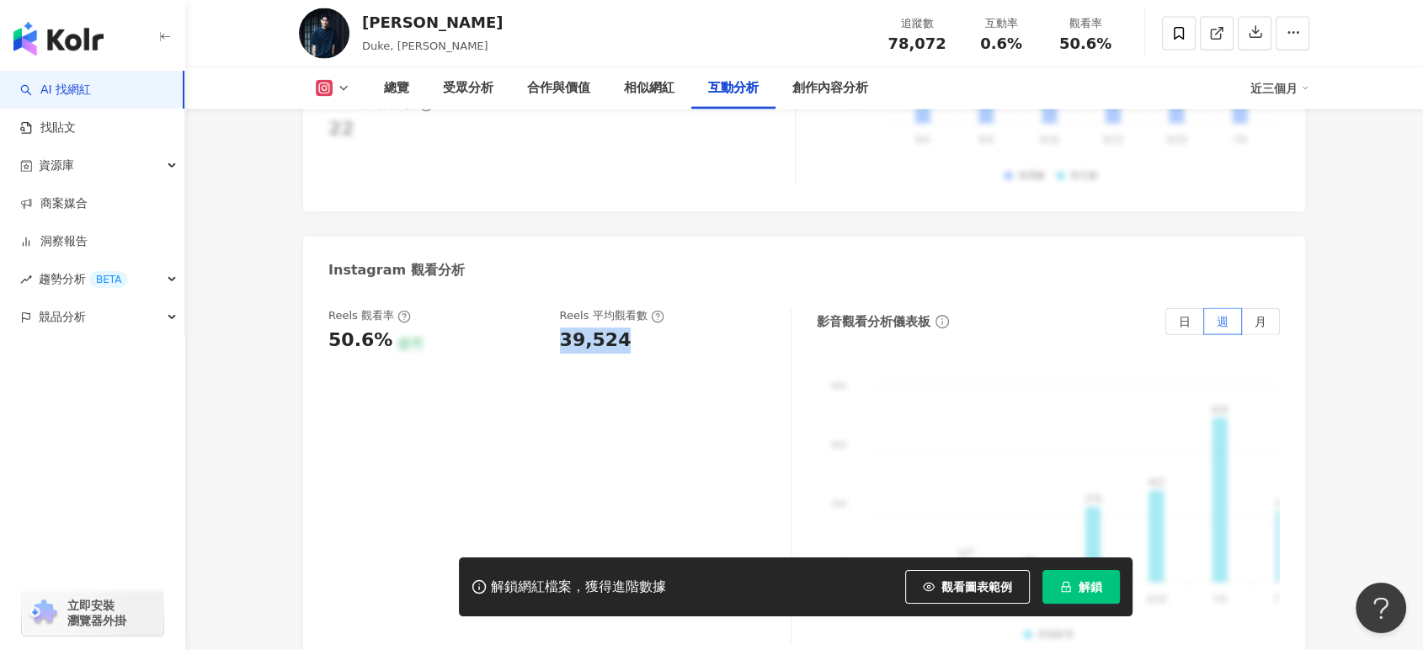
drag, startPoint x: 567, startPoint y: 282, endPoint x: 622, endPoint y: 277, distance: 55.0
click at [622, 328] on div "39,524" at bounding box center [667, 341] width 215 height 26
copy div "39,524"
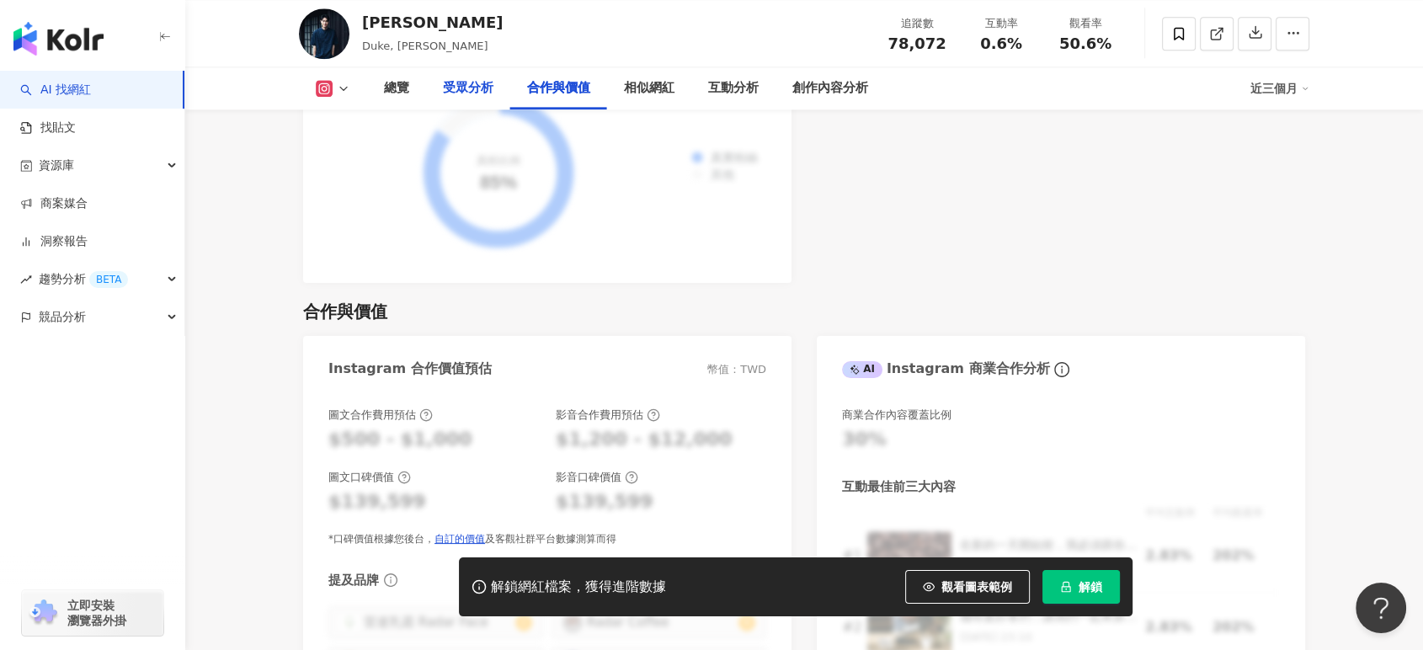
scroll to position [1029, 0]
